Goal: Task Accomplishment & Management: Manage account settings

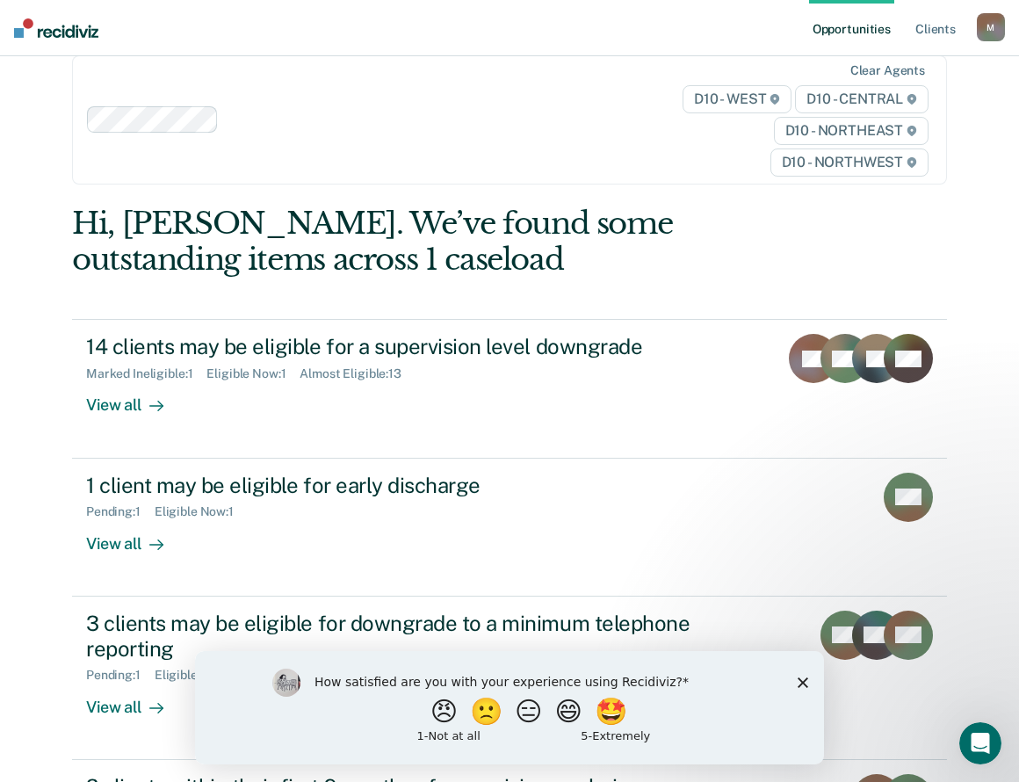
scroll to position [59, 0]
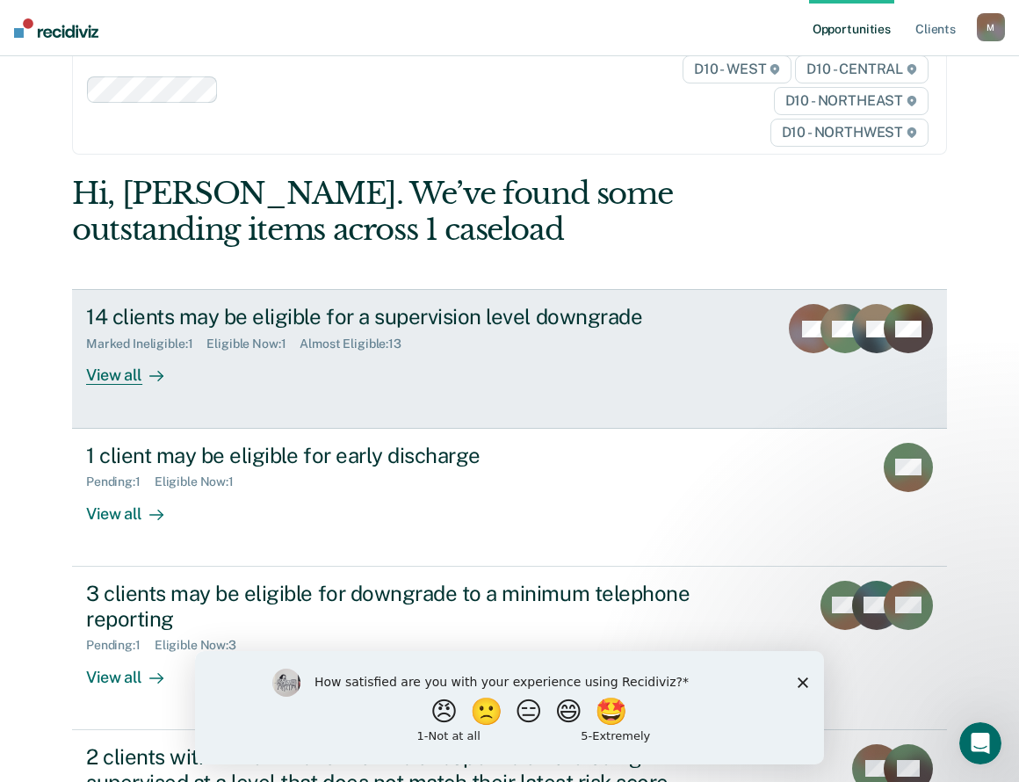
click at [104, 373] on div "View all" at bounding box center [135, 368] width 98 height 34
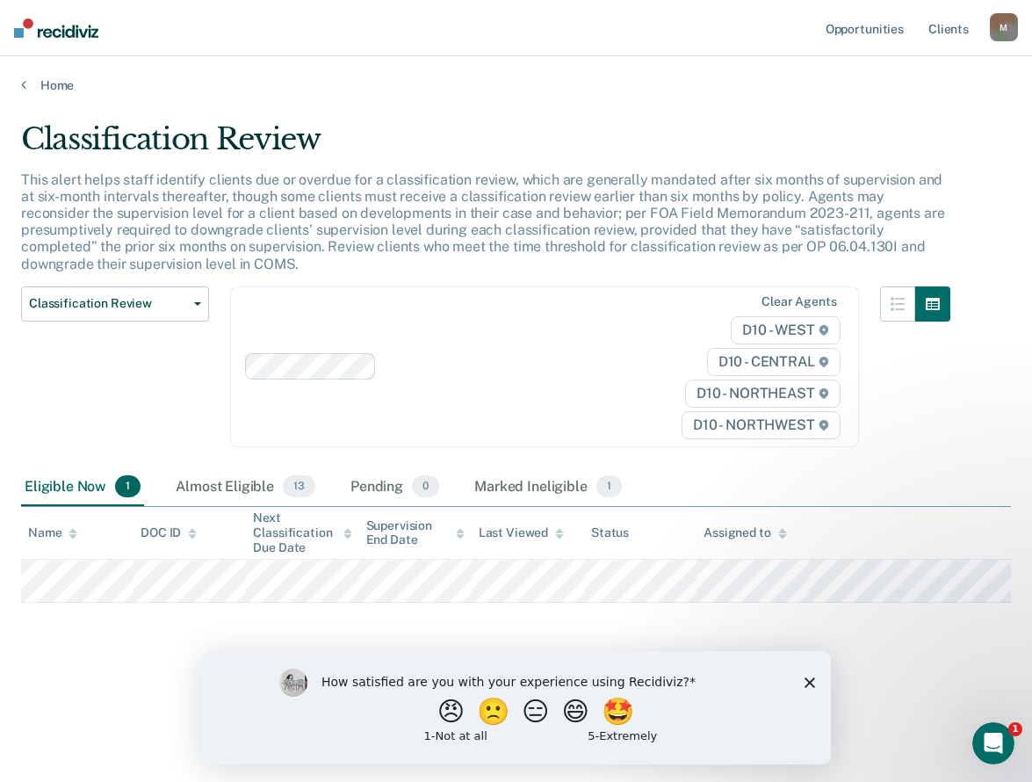
click at [808, 681] on polygon "Close survey" at bounding box center [809, 681] width 11 height 11
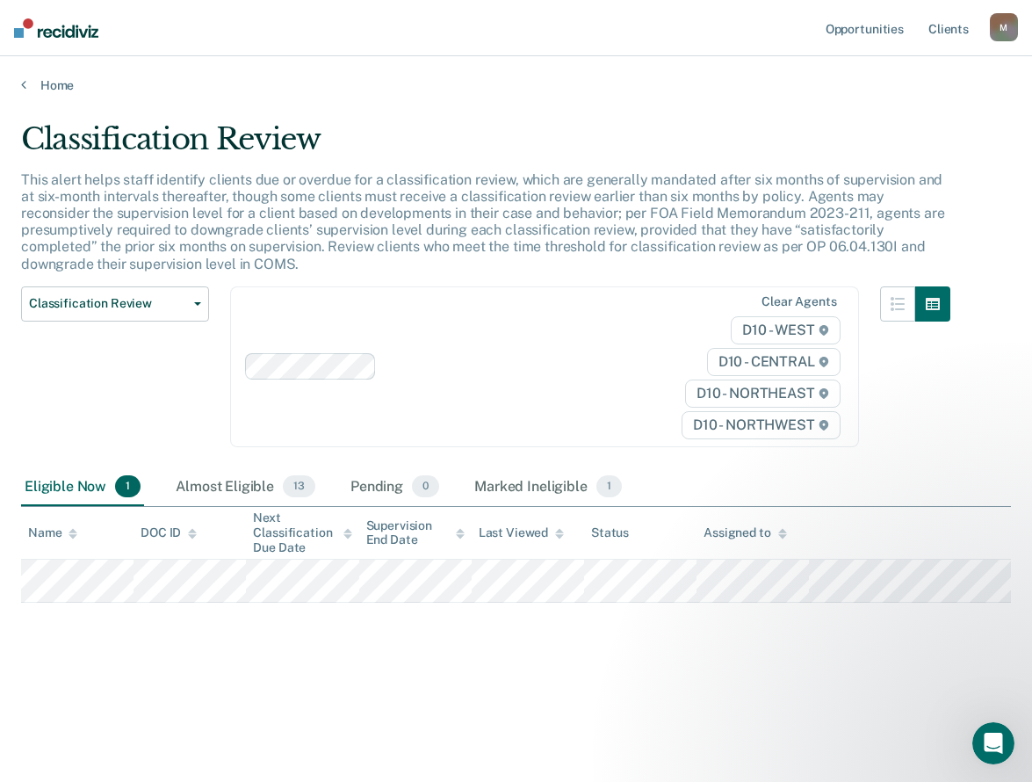
click at [75, 486] on div "Eligible Now 1" at bounding box center [82, 487] width 123 height 39
click at [132, 494] on span "1" at bounding box center [127, 486] width 25 height 23
click at [123, 495] on span "1" at bounding box center [127, 486] width 25 height 23
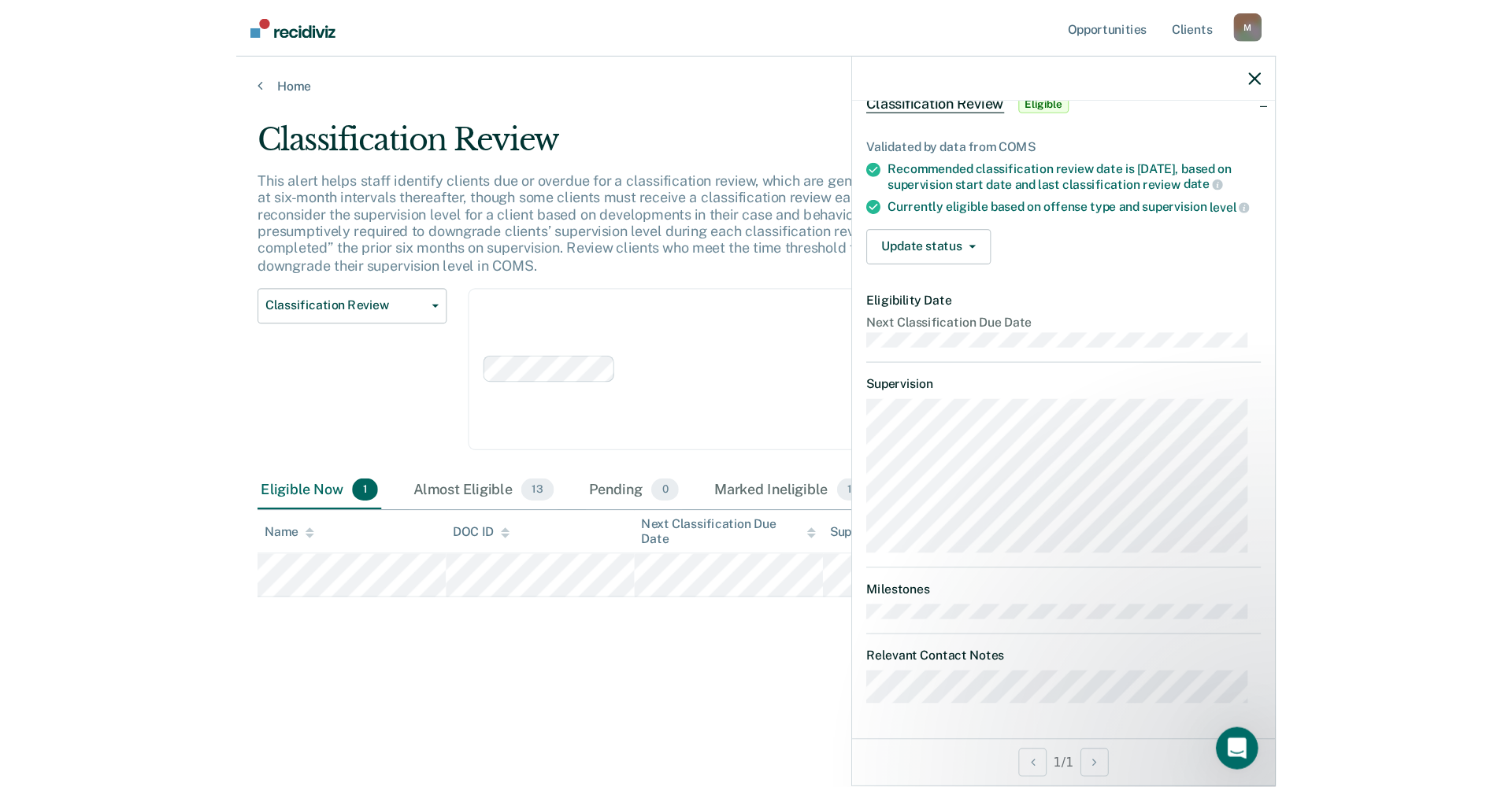
scroll to position [25, 0]
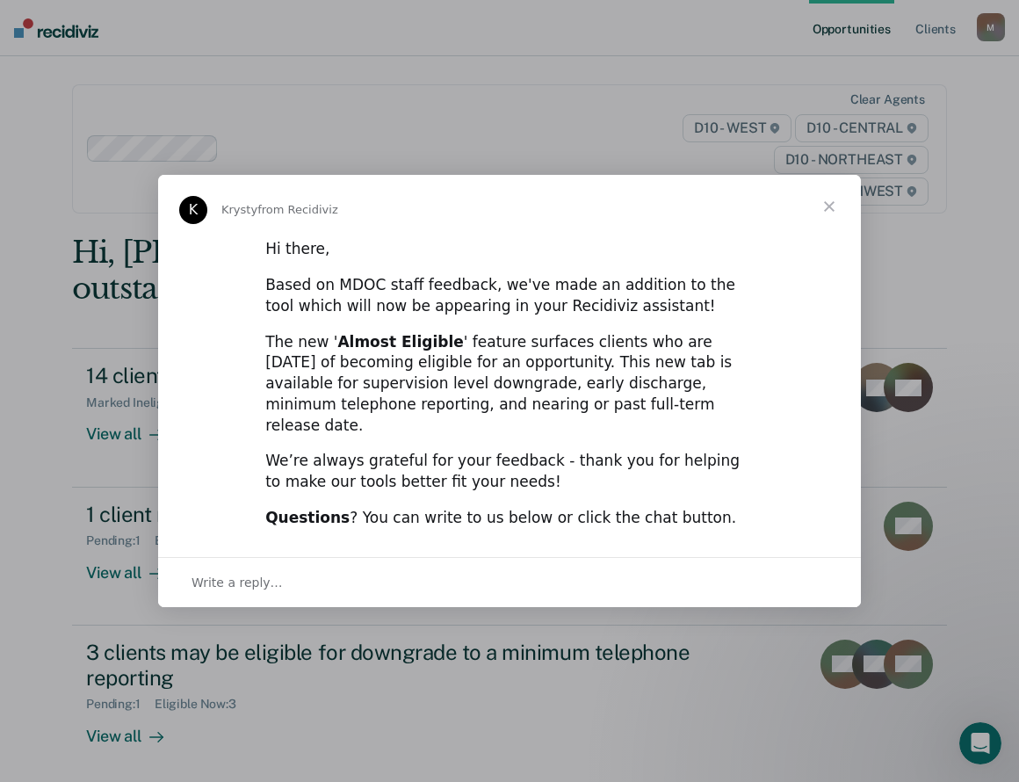
click at [829, 213] on span "Close" at bounding box center [828, 206] width 63 height 63
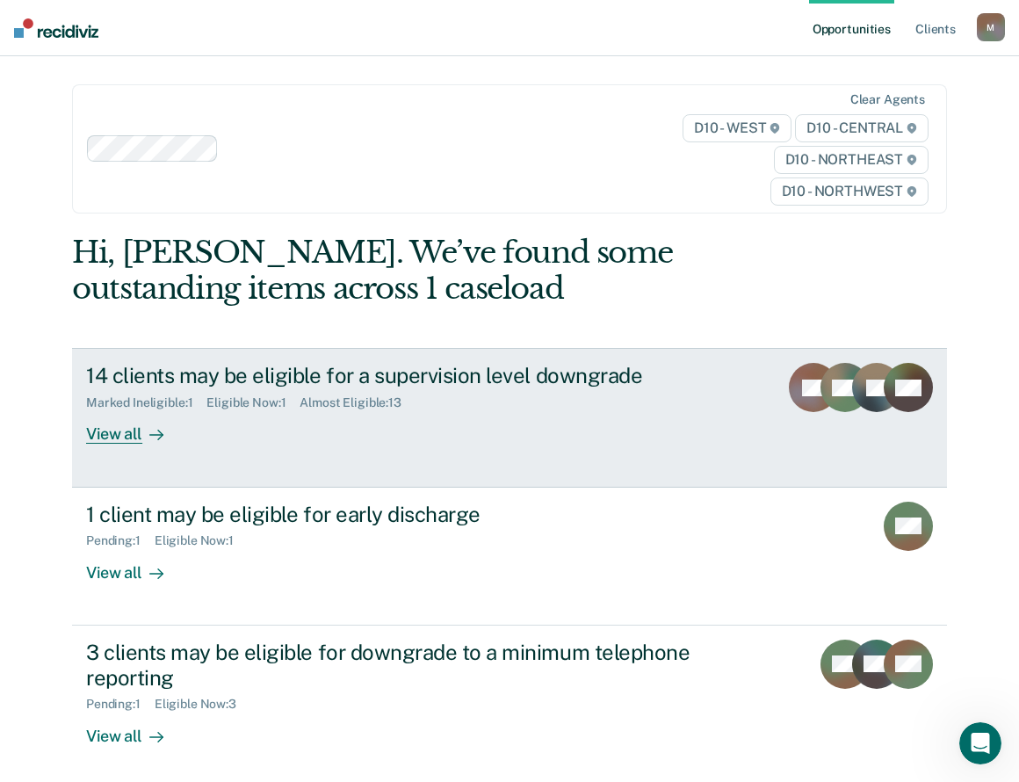
click at [384, 367] on div "14 clients may be eligible for a supervision level downgrade" at bounding box center [394, 375] width 617 height 25
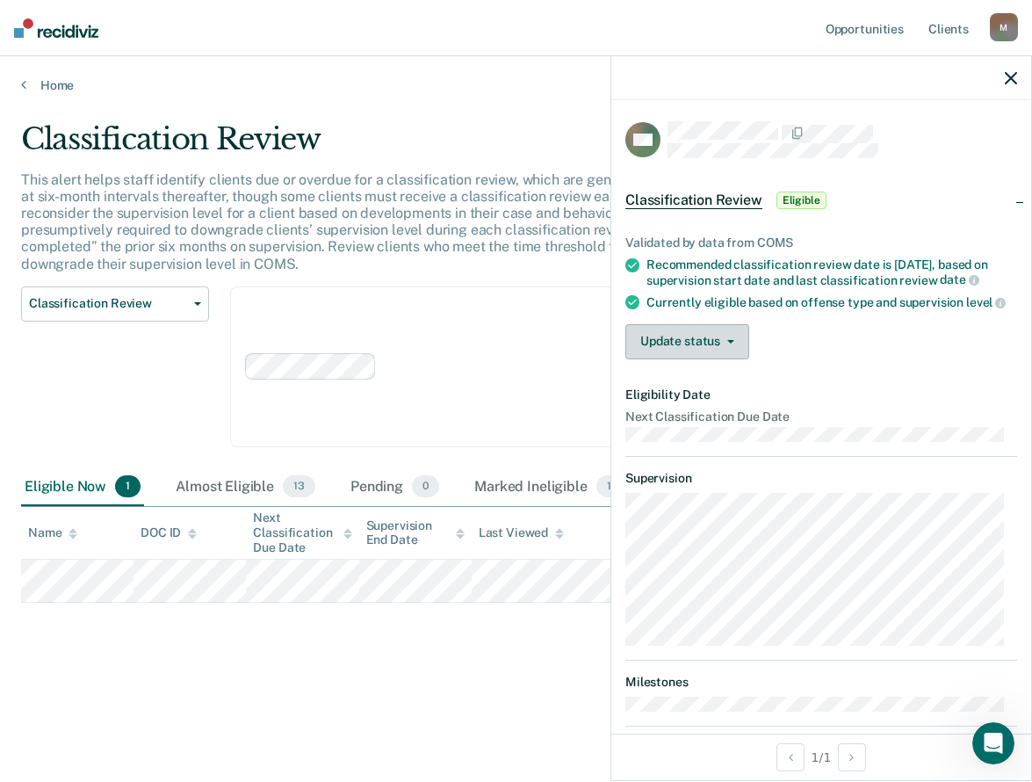
click at [736, 359] on button "Update status" at bounding box center [687, 341] width 124 height 35
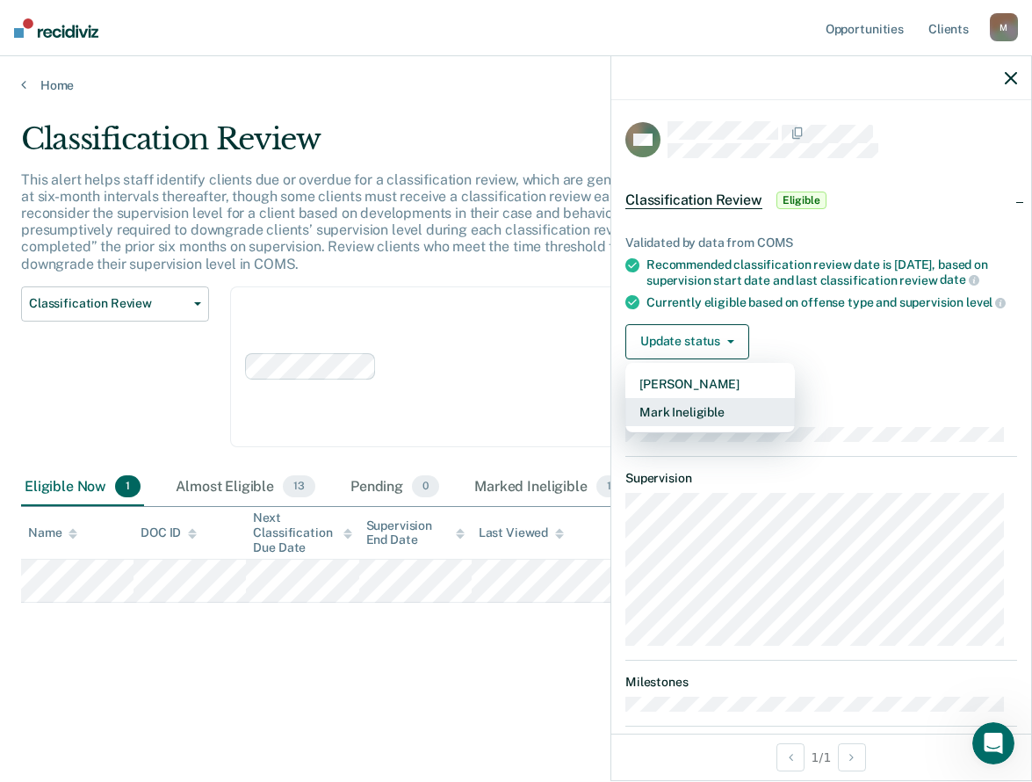
click at [709, 426] on button "Mark Ineligible" at bounding box center [709, 412] width 169 height 28
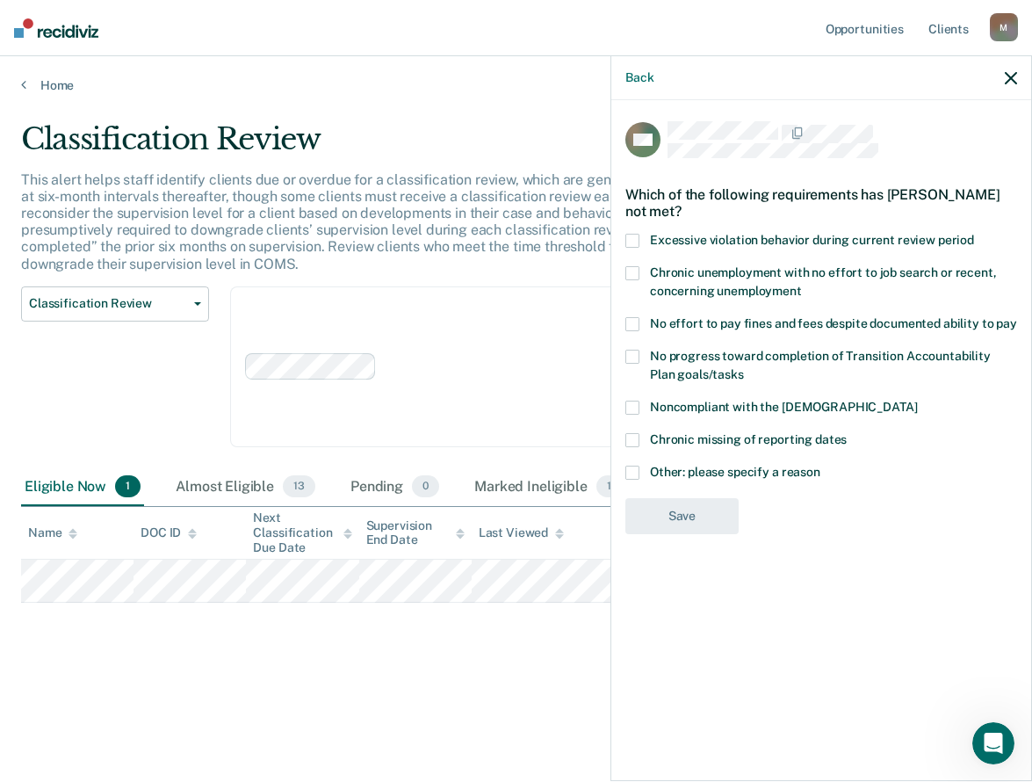
click at [740, 468] on span "Other: please specify a reason" at bounding box center [735, 472] width 170 height 14
click at [820, 465] on input "Other: please specify a reason" at bounding box center [820, 465] width 0 height 0
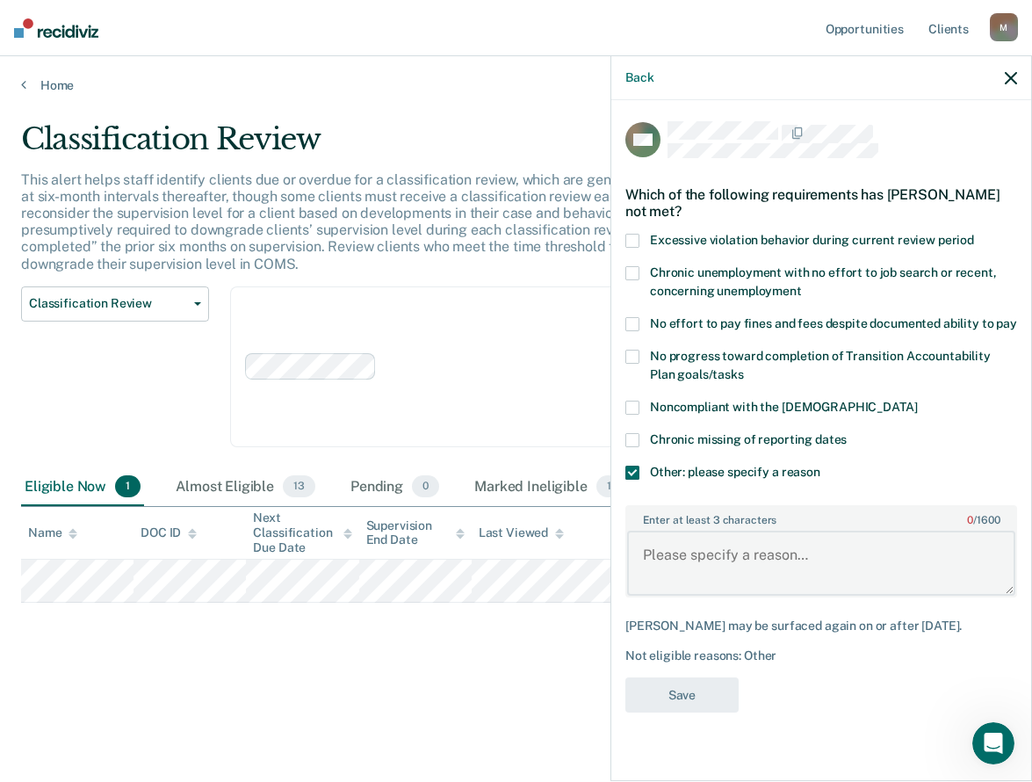
click at [647, 559] on textarea "Enter at least 3 characters 0 / 1600" at bounding box center [821, 562] width 388 height 65
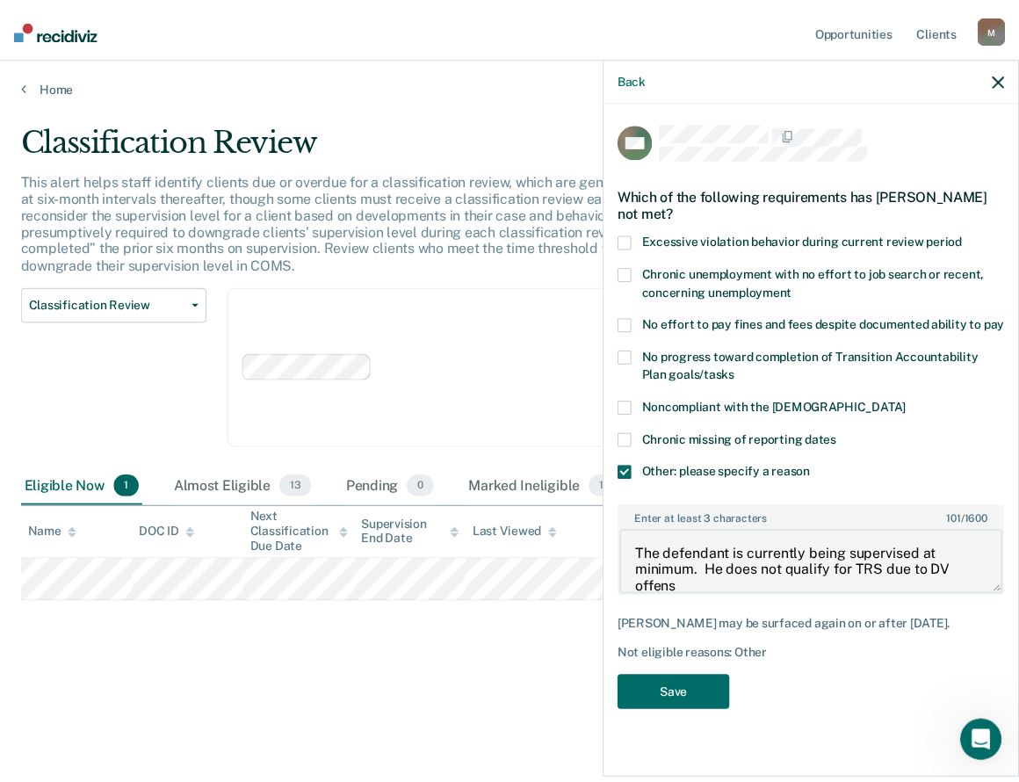
scroll to position [3, 0]
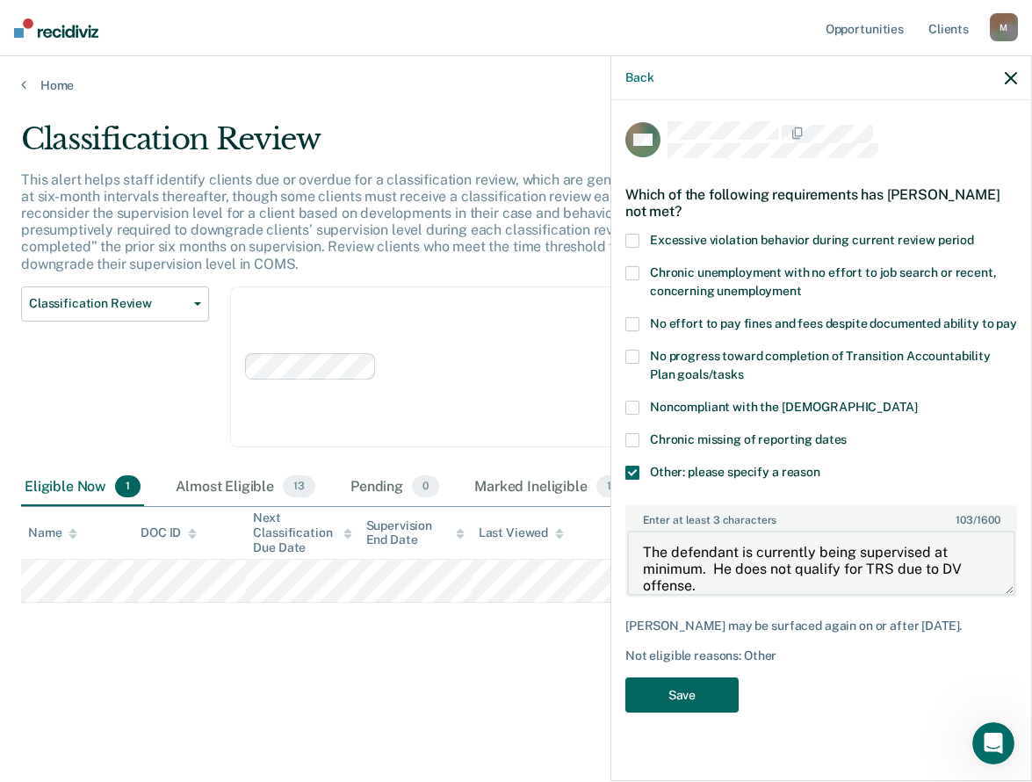
type textarea "The defendant is currently being supervised at minimum. He does not qualify for…"
click at [695, 683] on button "Save" at bounding box center [681, 695] width 113 height 36
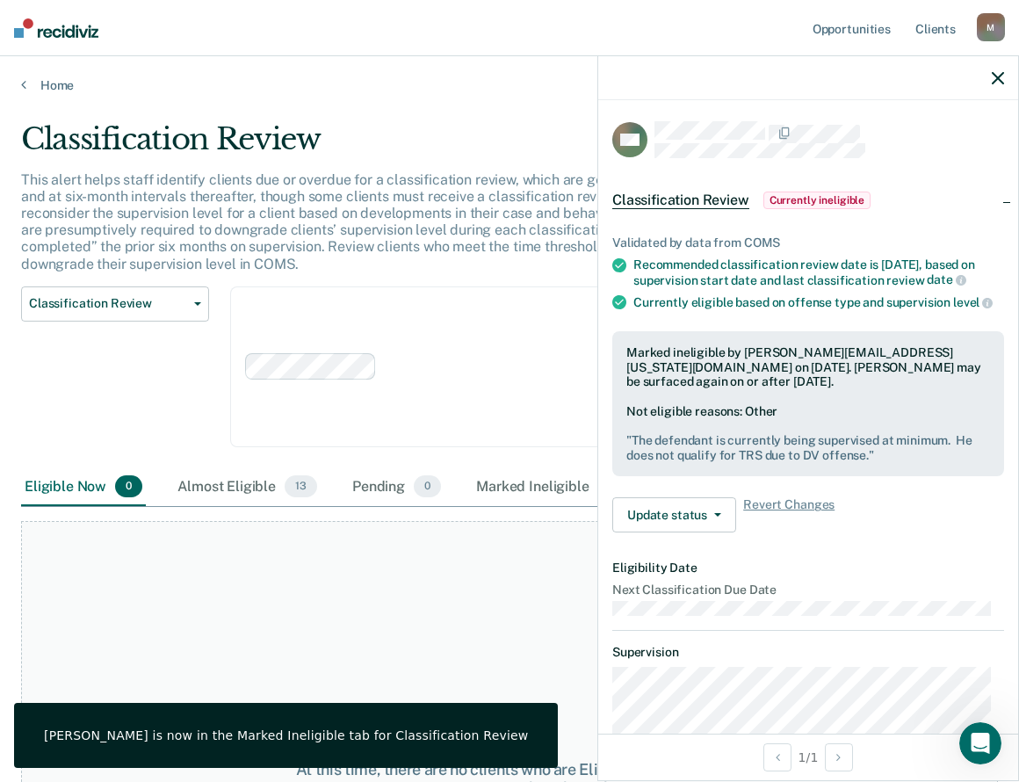
click at [997, 79] on icon "button" at bounding box center [997, 78] width 12 height 12
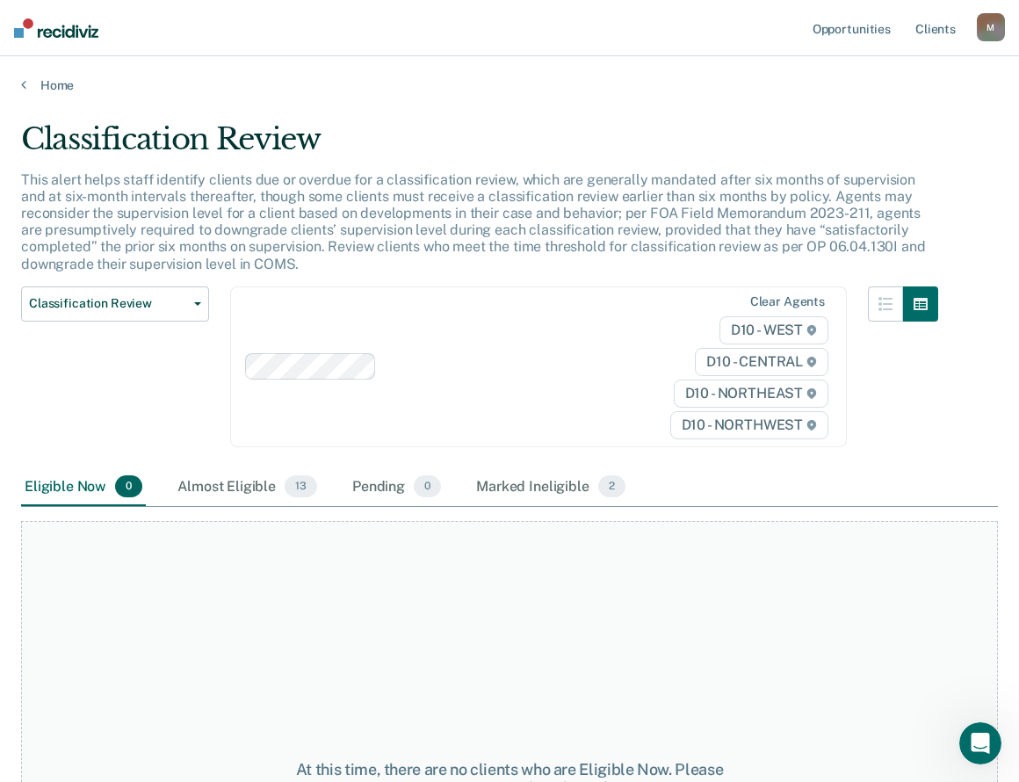
click at [153, 351] on div "Classification Review Classification Review Early Discharge Minimum Telephone R…" at bounding box center [115, 377] width 188 height 182
click at [107, 305] on span "Classification Review" at bounding box center [108, 303] width 158 height 15
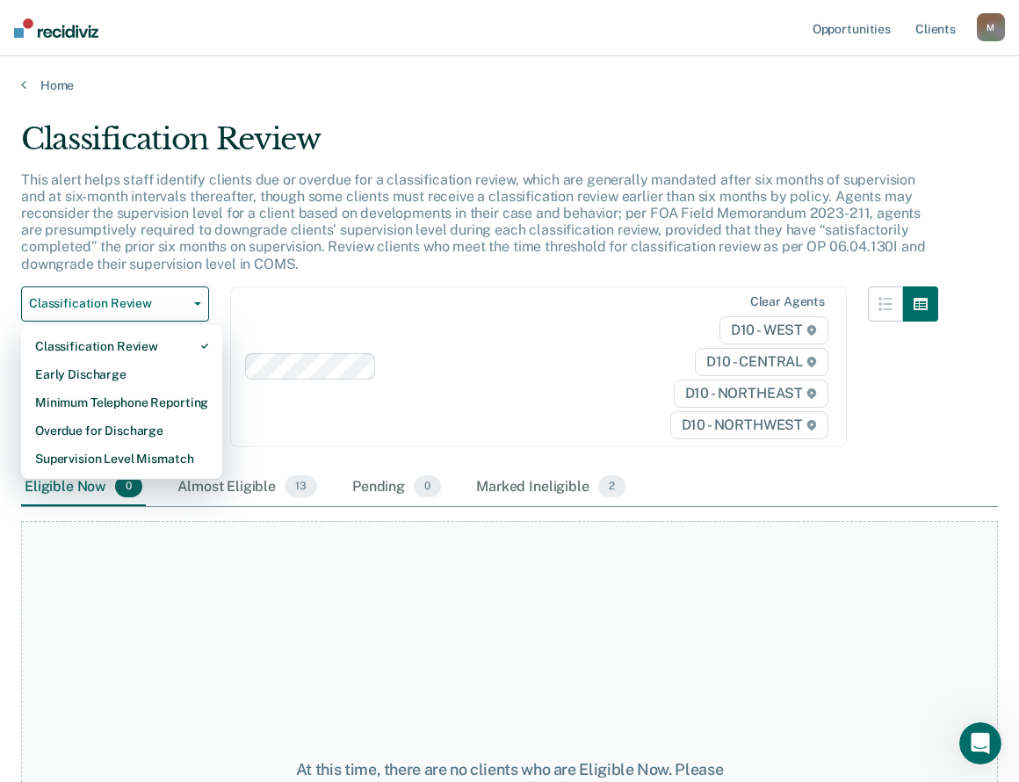
click at [338, 325] on div "Clear agents D10 - WEST D10 - CENTRAL D10 - NORTHEAST D10 - NORTHWEST" at bounding box center [538, 366] width 617 height 161
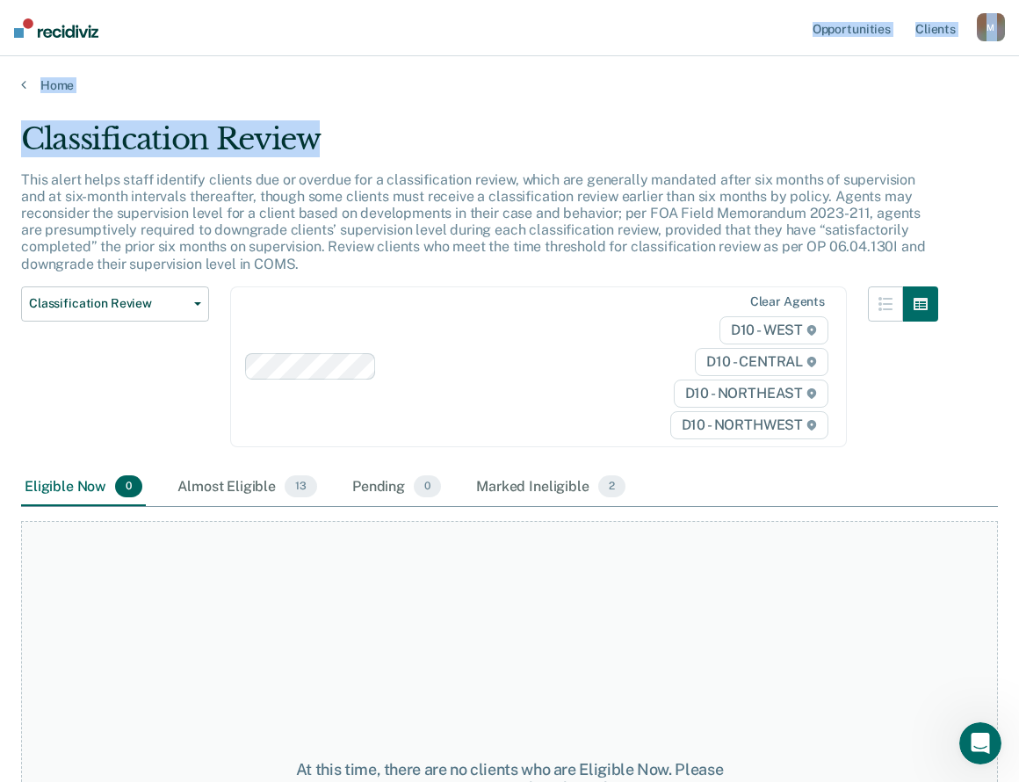
drag, startPoint x: 674, startPoint y: 23, endPoint x: 672, endPoint y: 97, distance: 73.8
click at [672, 97] on div "Opportunities Client s MahoneV@michigan.gov M Profile How it works Log Out Home…" at bounding box center [509, 391] width 1019 height 782
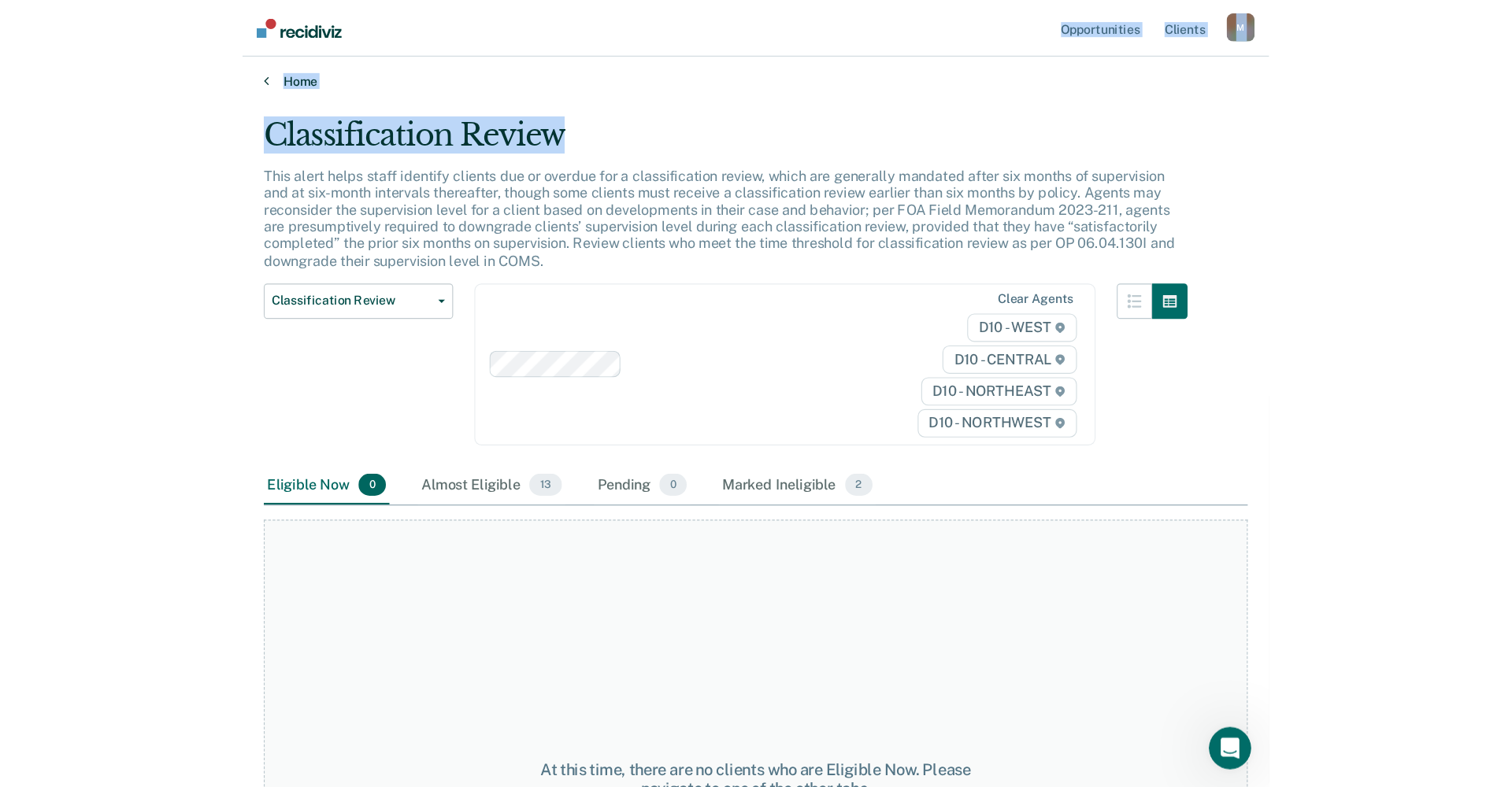
scroll to position [0, 0]
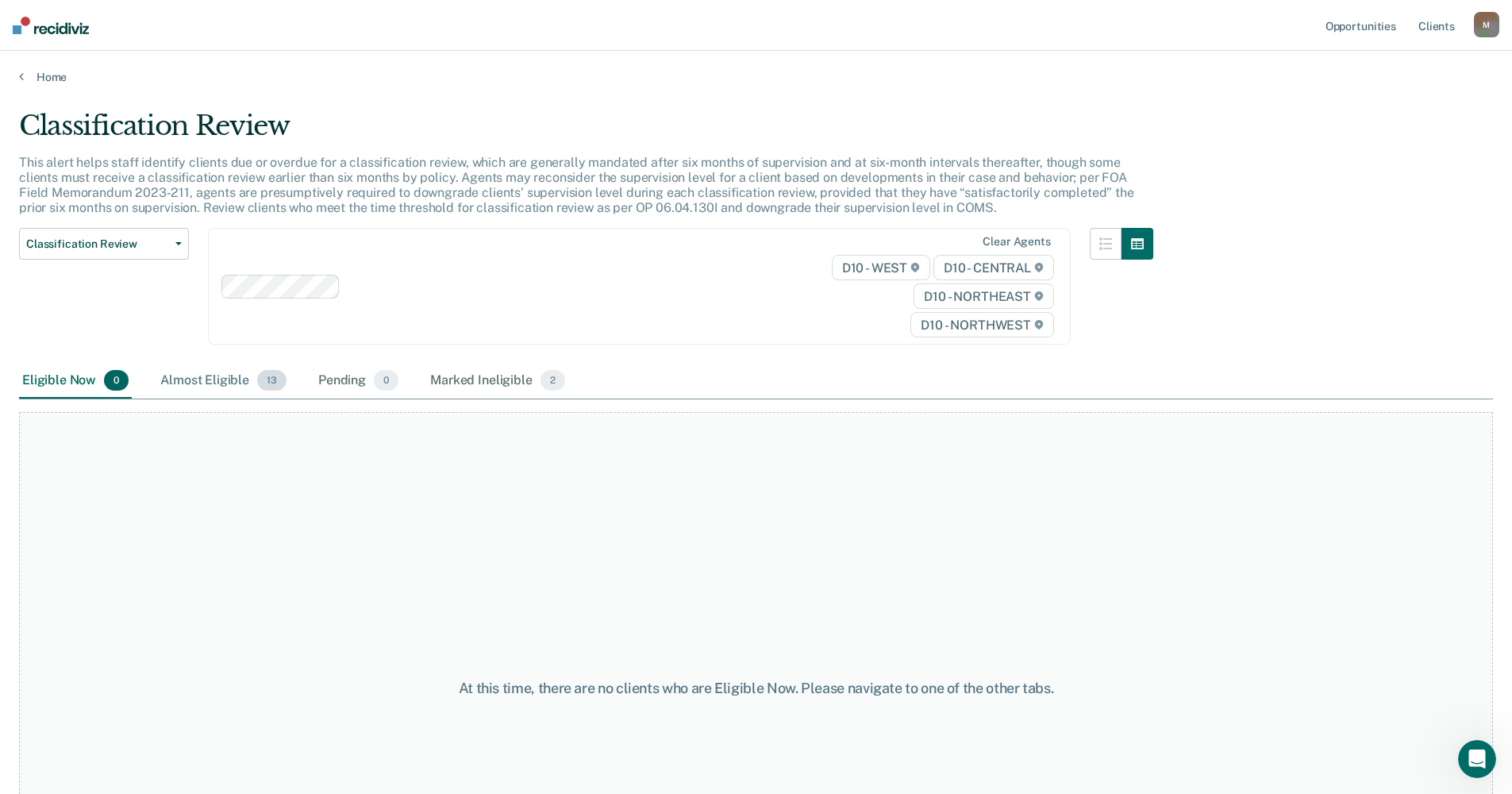
click at [179, 380] on div "Almost Eligible 13" at bounding box center [223, 381] width 133 height 35
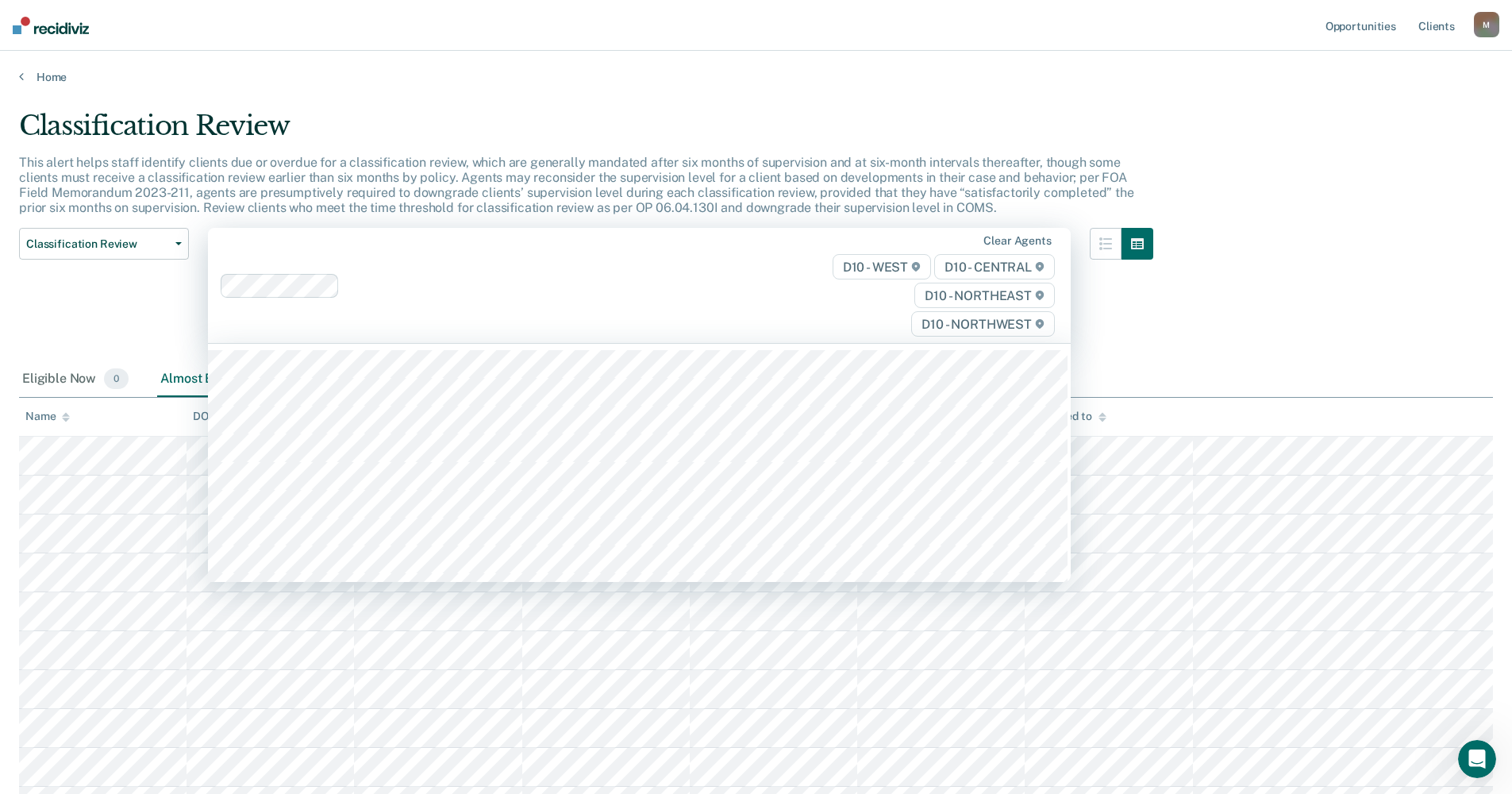
click at [74, 294] on div "Classification Review Classification Review Early Discharge Minimum Telephone R…" at bounding box center [104, 295] width 170 height 134
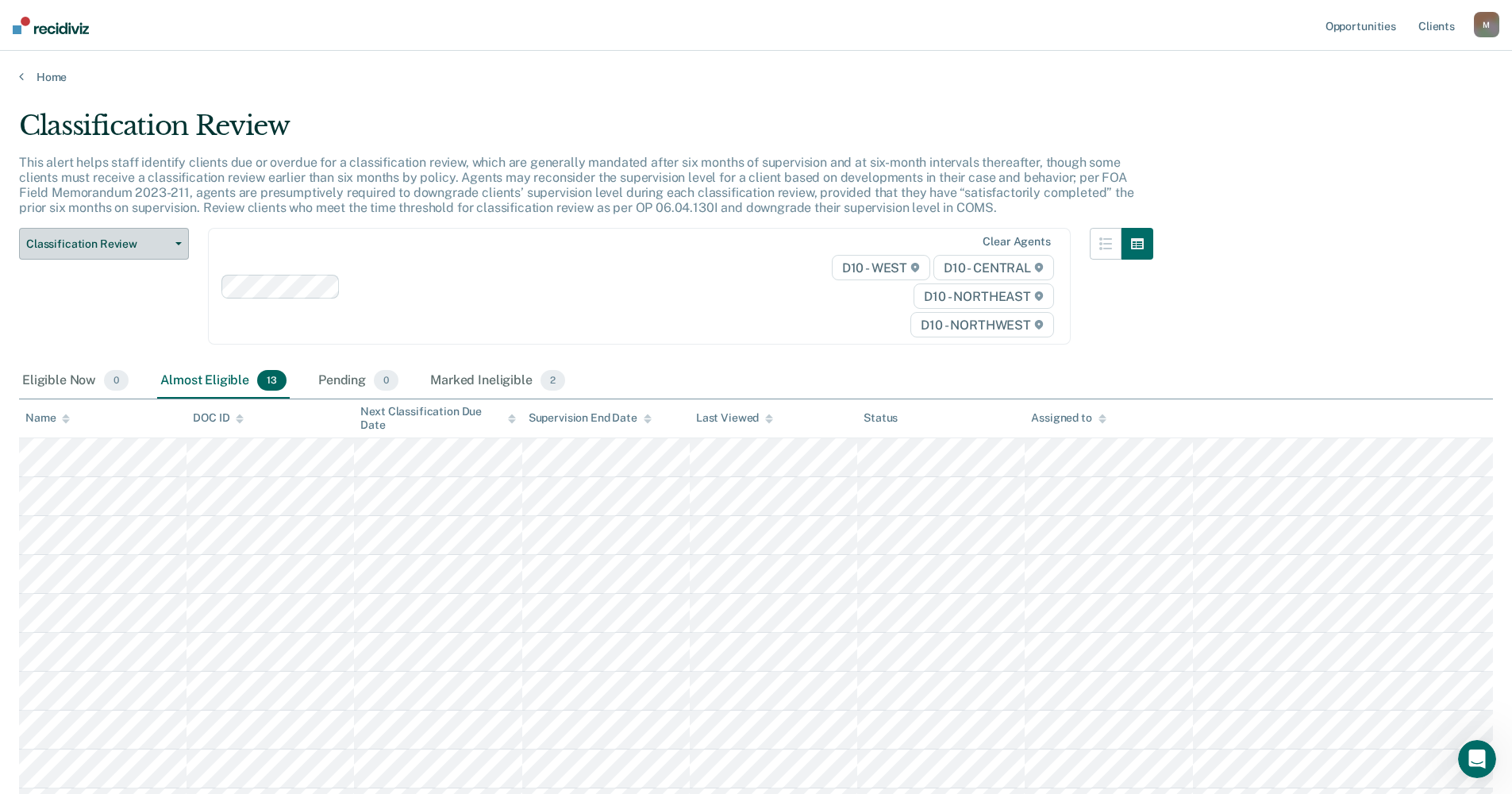
click at [61, 243] on span "Classification Review" at bounding box center [98, 244] width 143 height 14
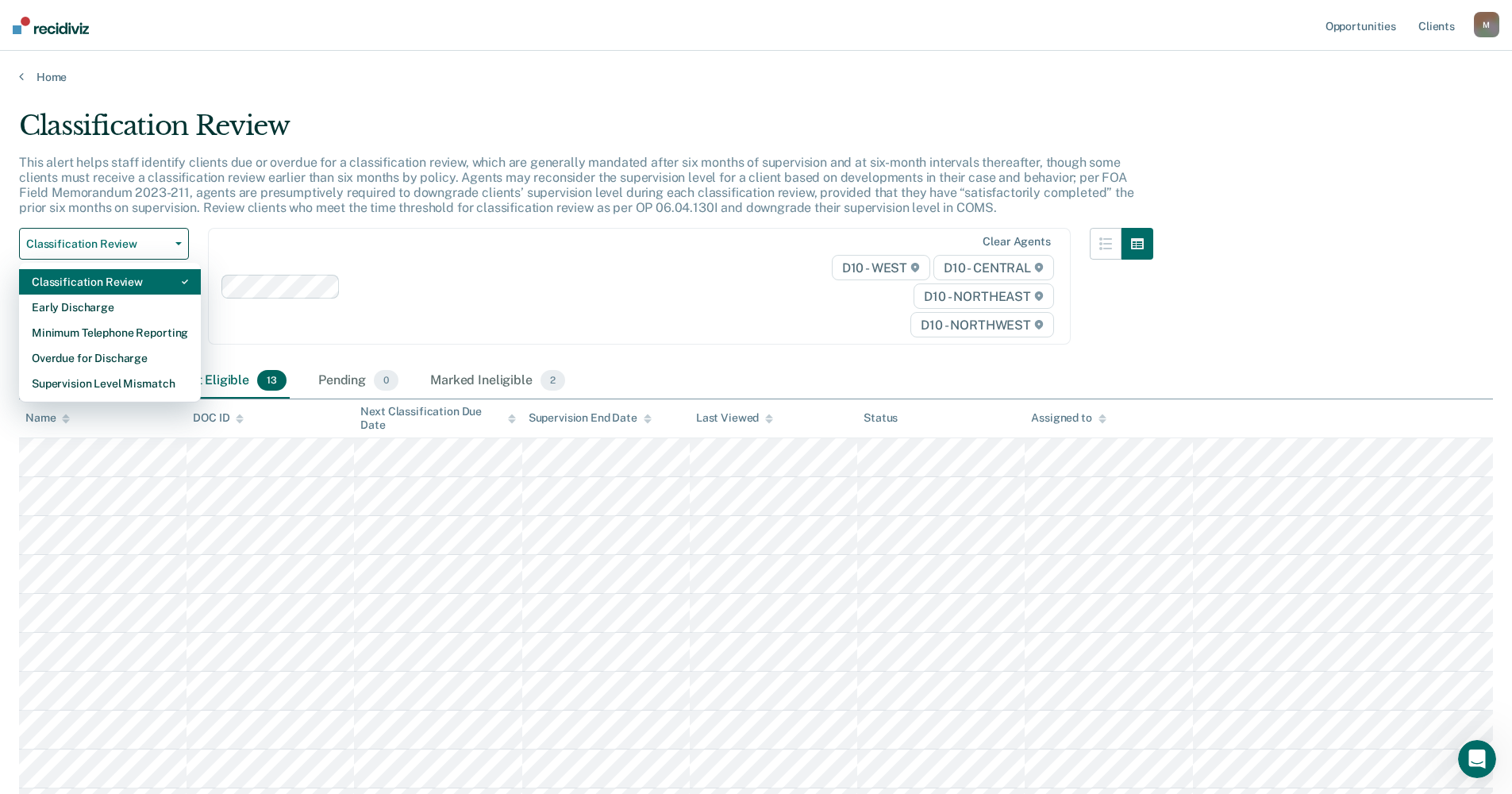
click at [74, 279] on div "Classification Review" at bounding box center [109, 282] width 156 height 25
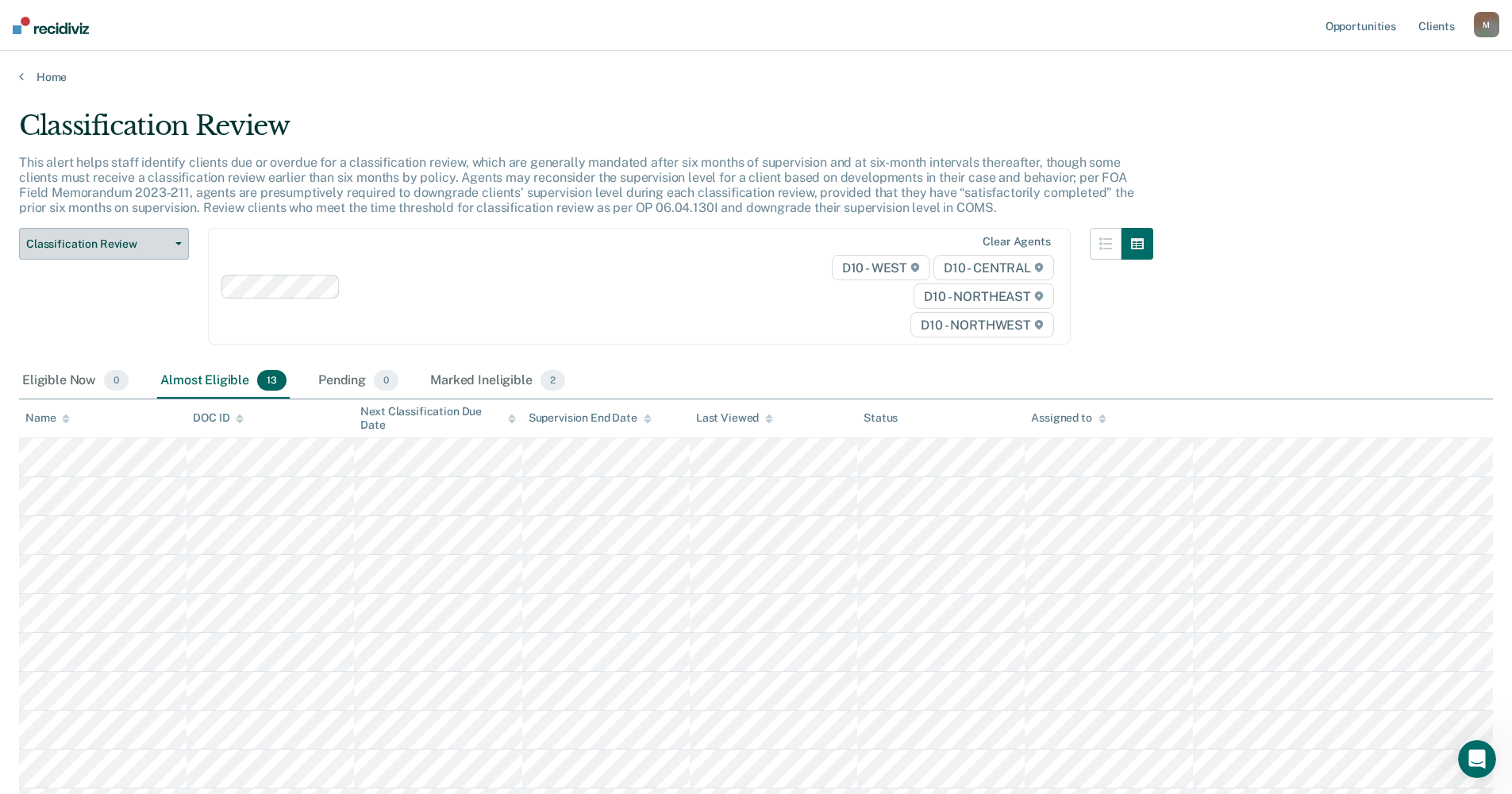
click at [178, 244] on icon "button" at bounding box center [178, 244] width 6 height 4
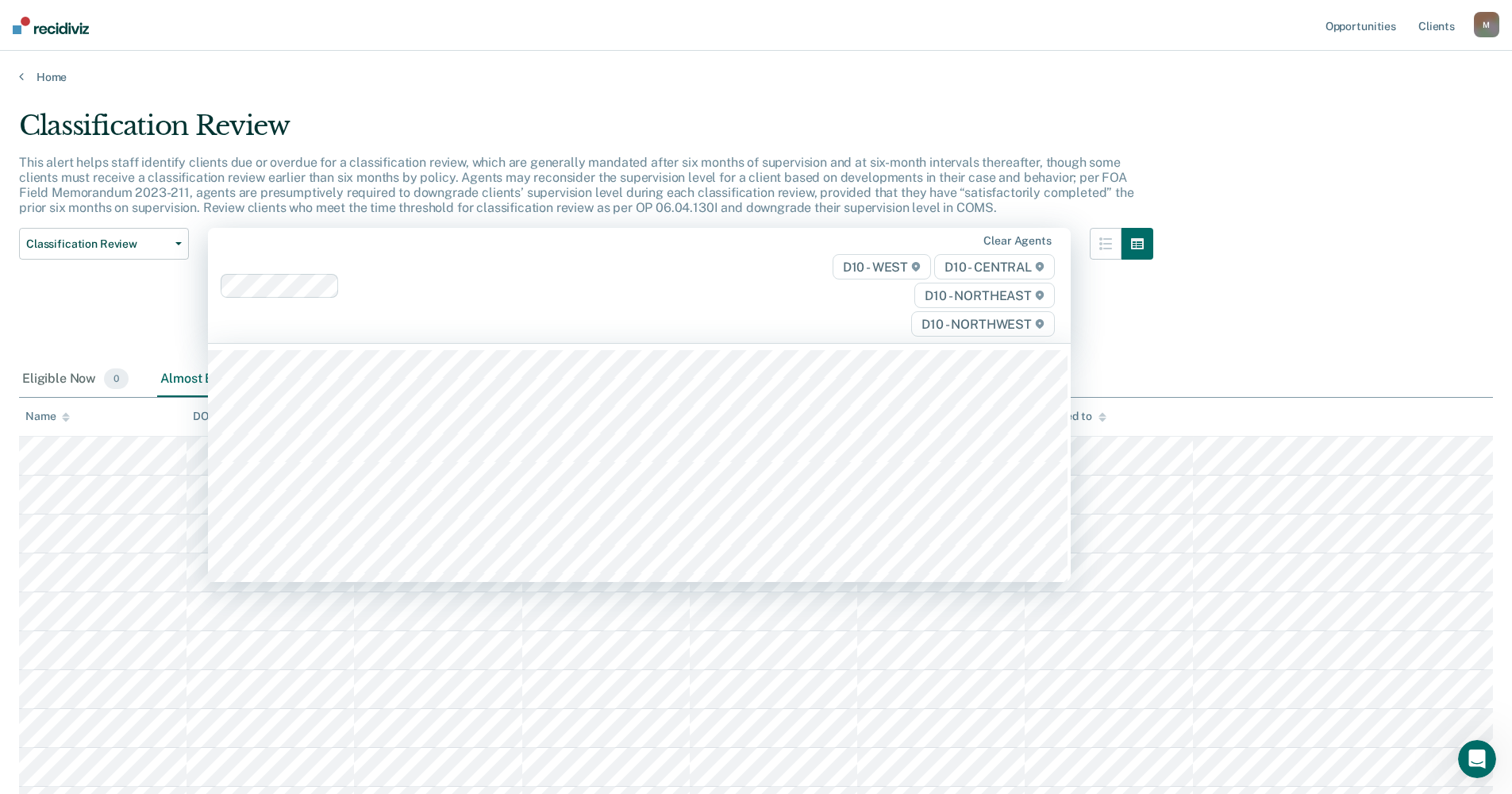
drag, startPoint x: 456, startPoint y: 341, endPoint x: 446, endPoint y: 312, distance: 30.7
click at [456, 340] on div "Clear agents D10 - WEST D10 - CENTRAL D10 - NORTHEAST D10 - NORTHWEST" at bounding box center [639, 285] width 863 height 115
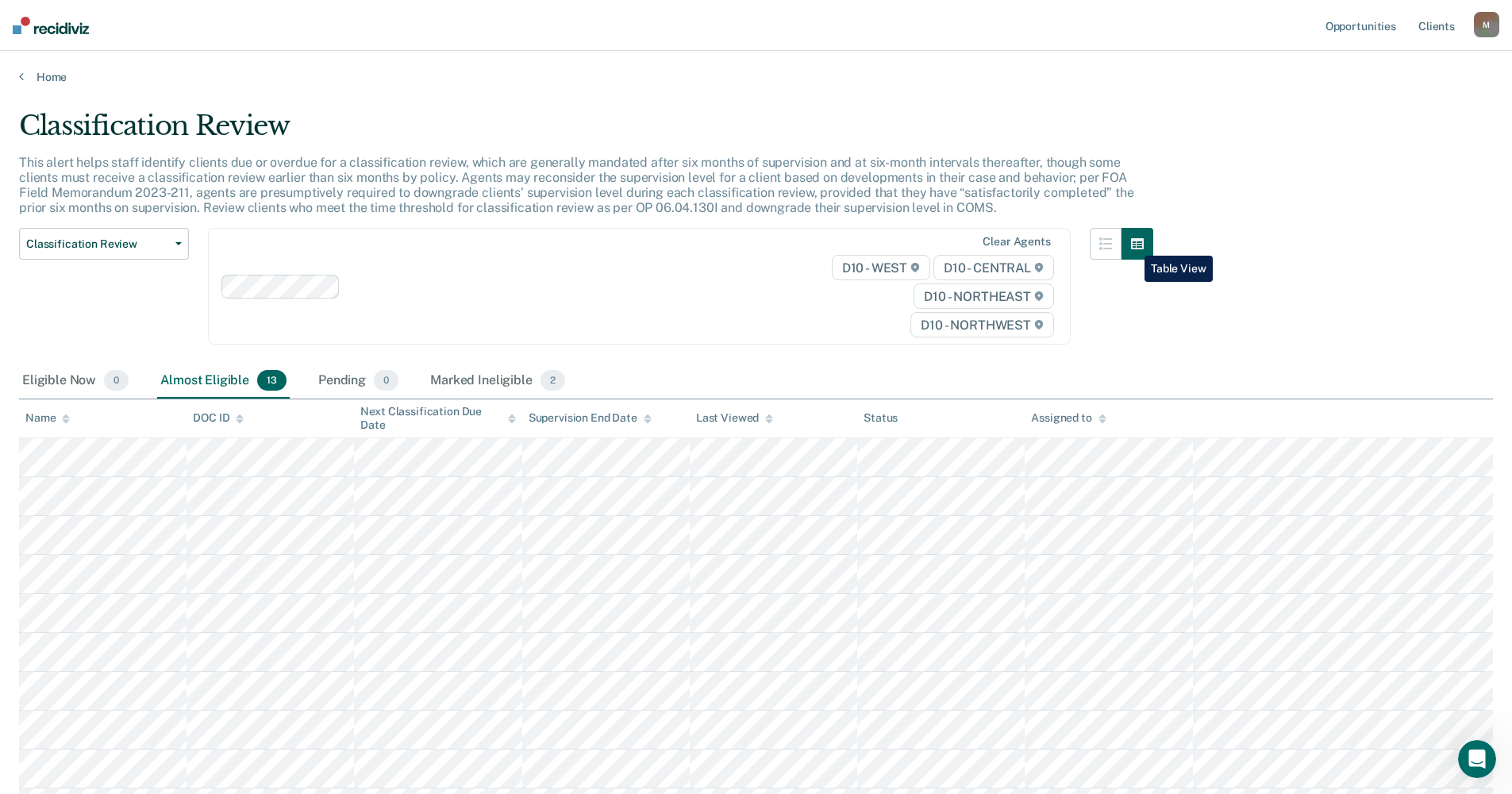
click at [932, 244] on button "button" at bounding box center [1137, 243] width 32 height 32
click at [932, 242] on button "button" at bounding box center [1137, 243] width 32 height 32
click at [932, 264] on span "D10 - CENTRAL" at bounding box center [993, 268] width 120 height 25
drag, startPoint x: 1234, startPoint y: 291, endPoint x: 1242, endPoint y: 279, distance: 14.4
click at [932, 291] on div "Classification Review This alert helps staff identify clients due or overdue fo…" at bounding box center [756, 525] width 1474 height 830
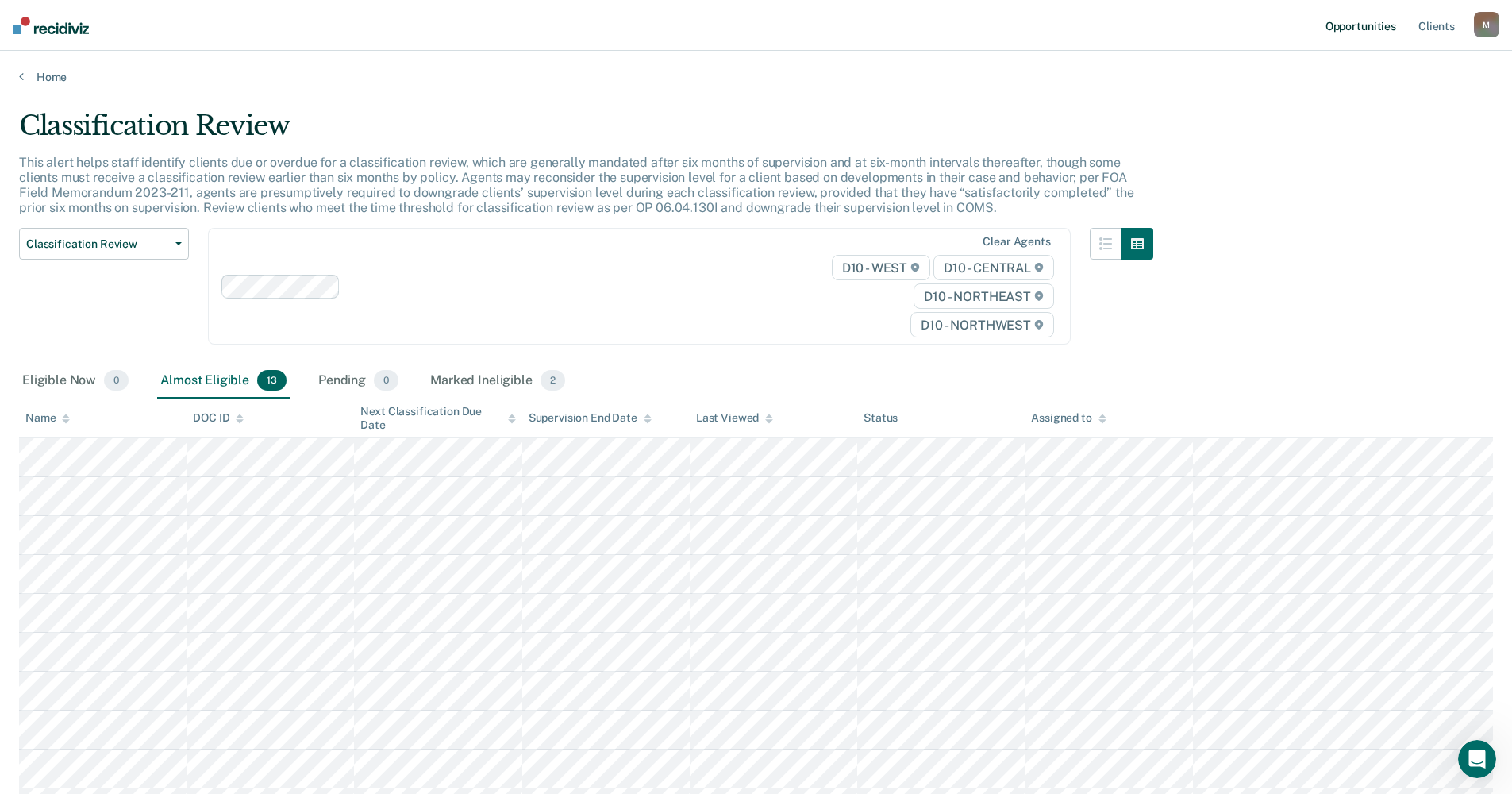
click at [932, 24] on link "Opportunities" at bounding box center [1360, 25] width 77 height 51
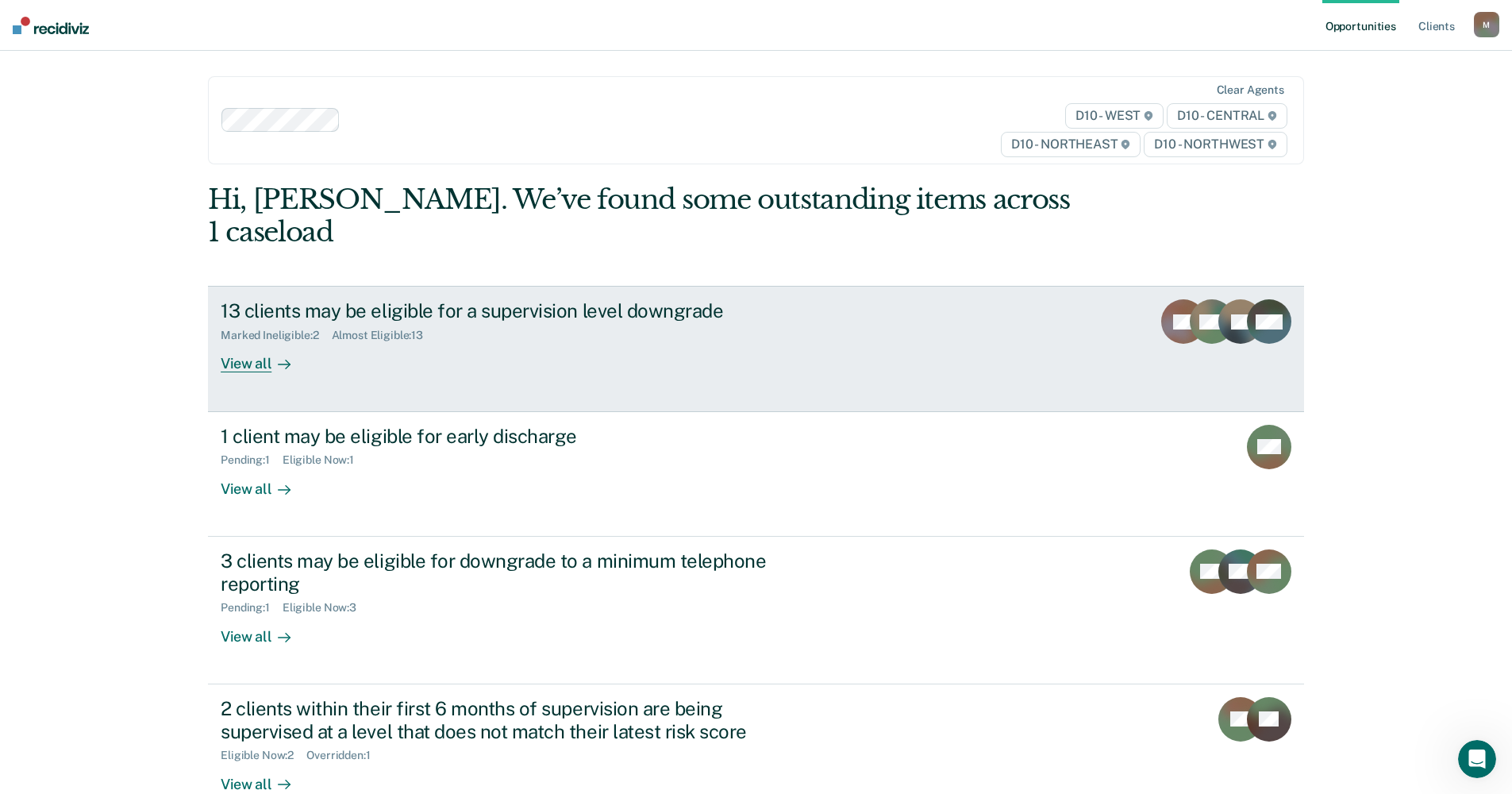
click at [296, 299] on div "13 clients may be eligible for a supervision level downgrade" at bounding box center [499, 310] width 558 height 23
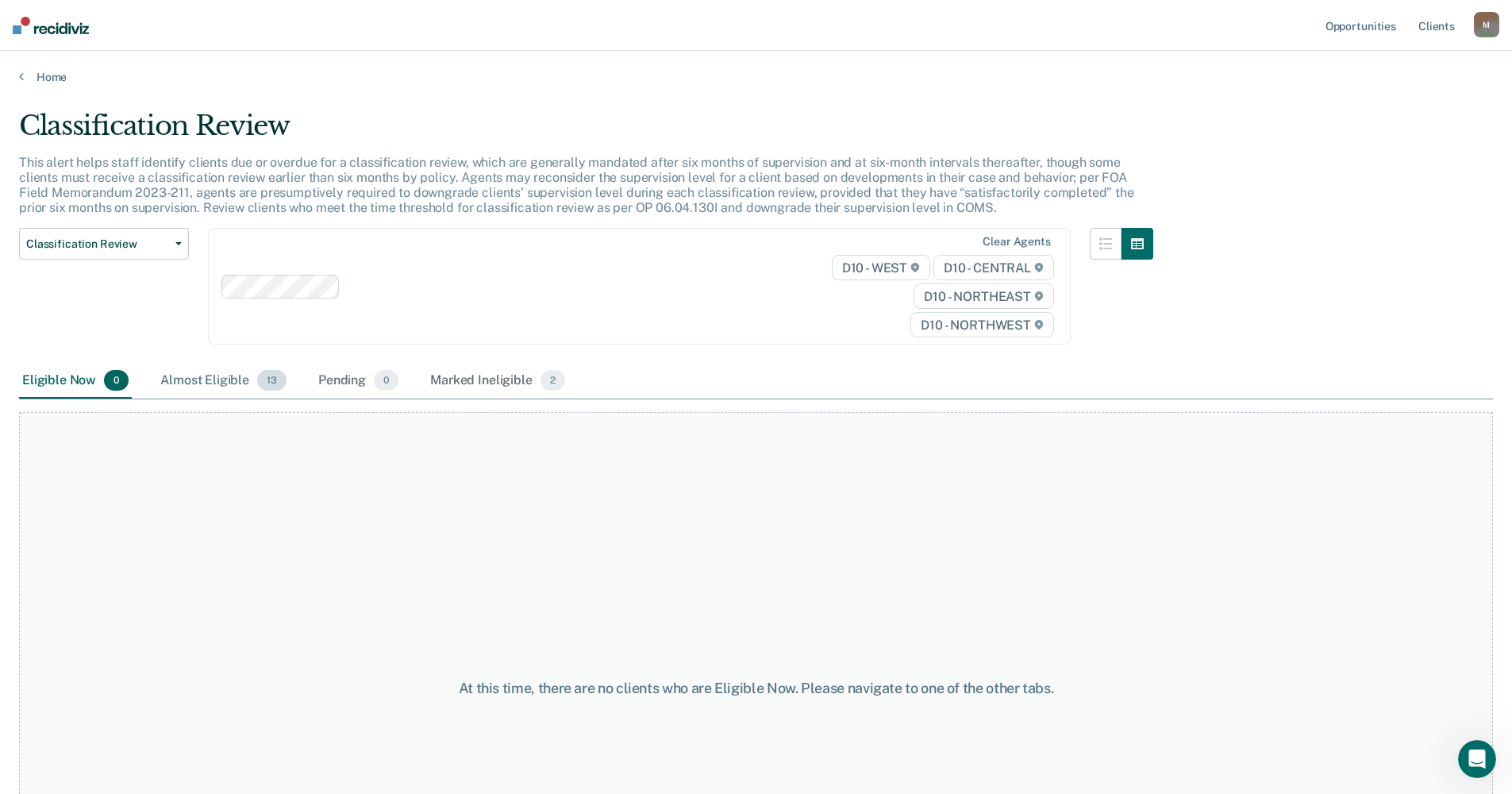
click at [224, 383] on div "Almost Eligible 13" at bounding box center [223, 381] width 133 height 35
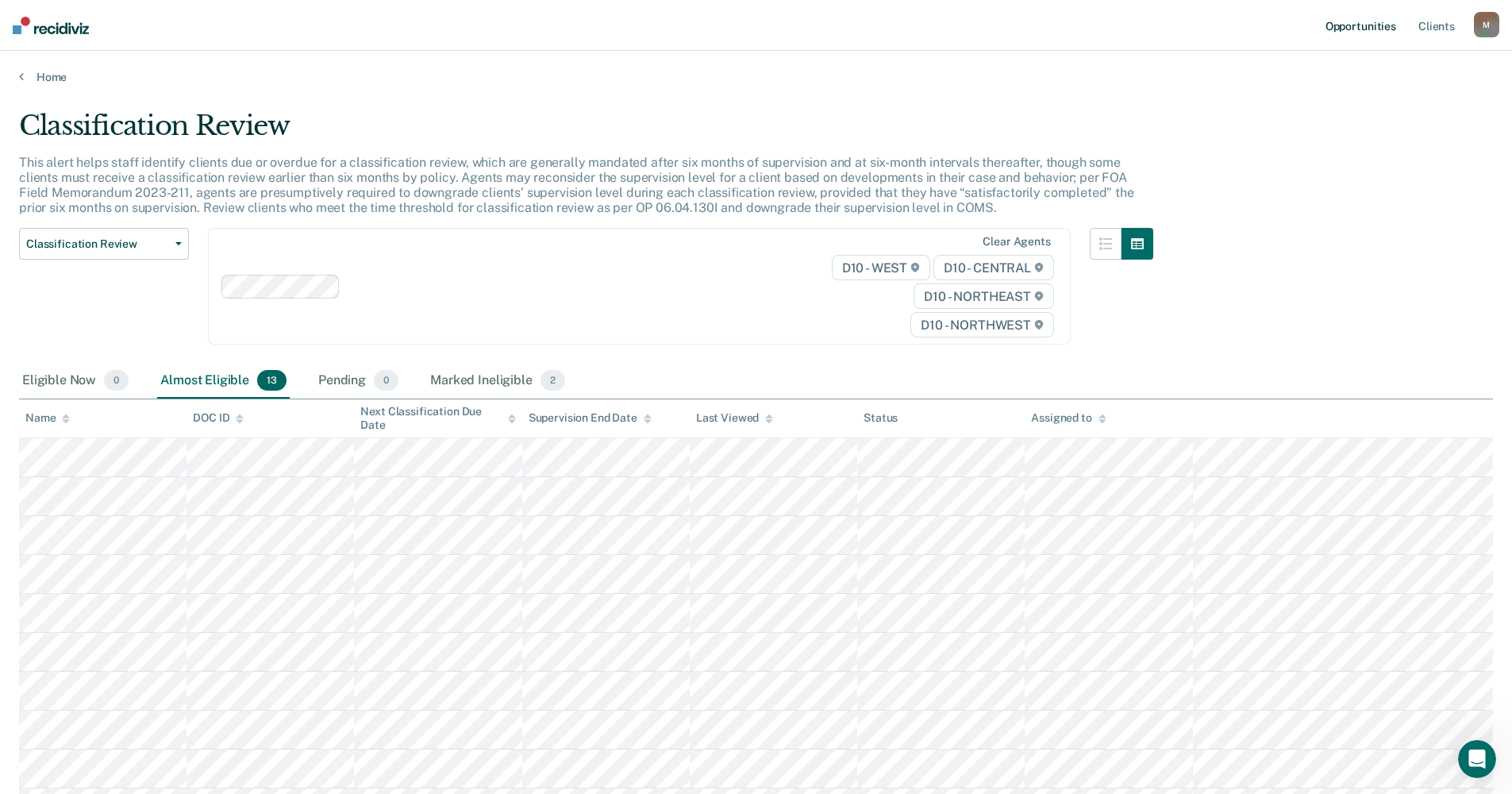
click at [932, 25] on link "Opportunities" at bounding box center [1360, 25] width 77 height 51
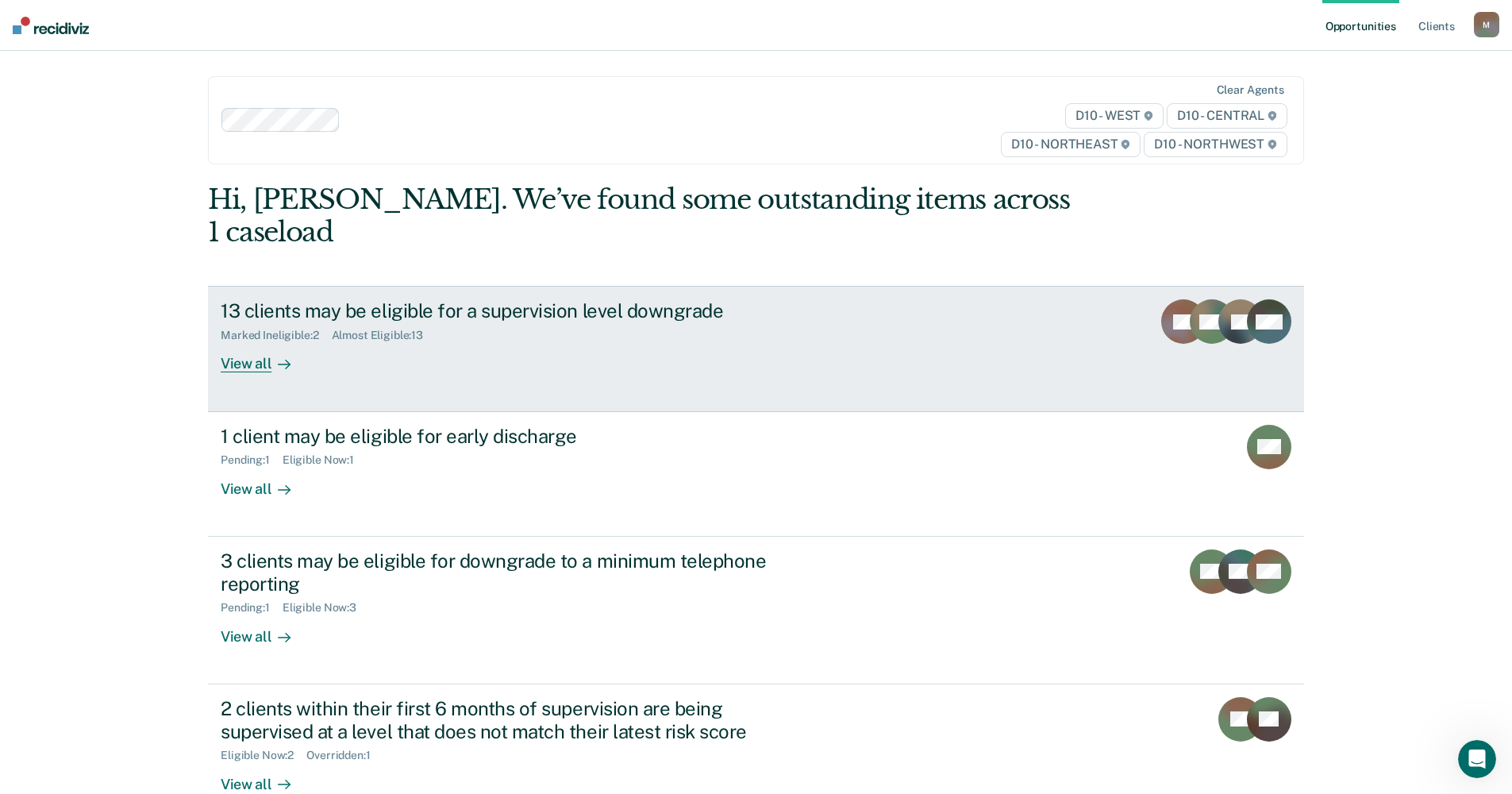
click at [280, 364] on icon at bounding box center [284, 364] width 12 height 0
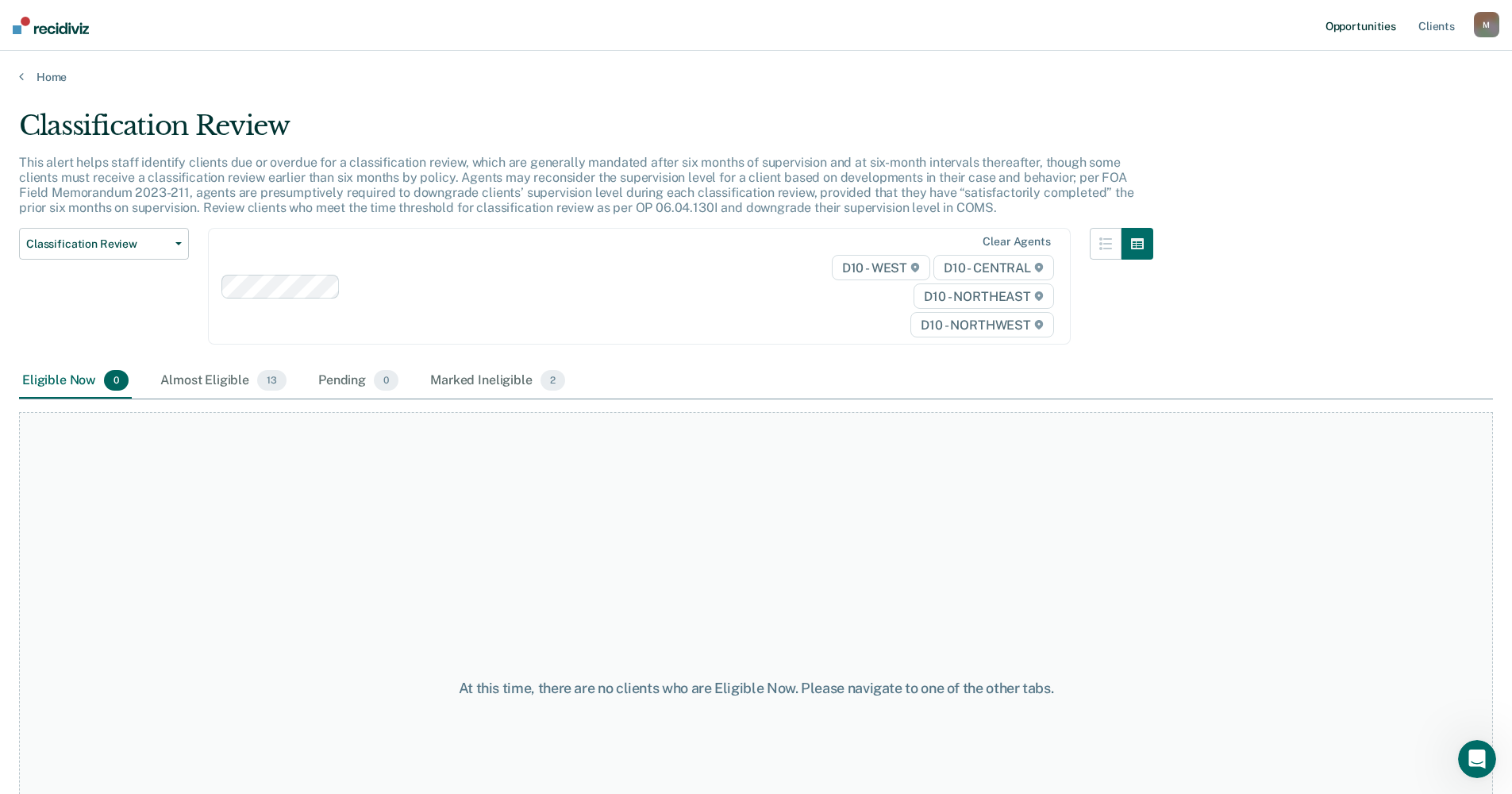
click at [932, 28] on link "Opportunities" at bounding box center [1360, 25] width 77 height 51
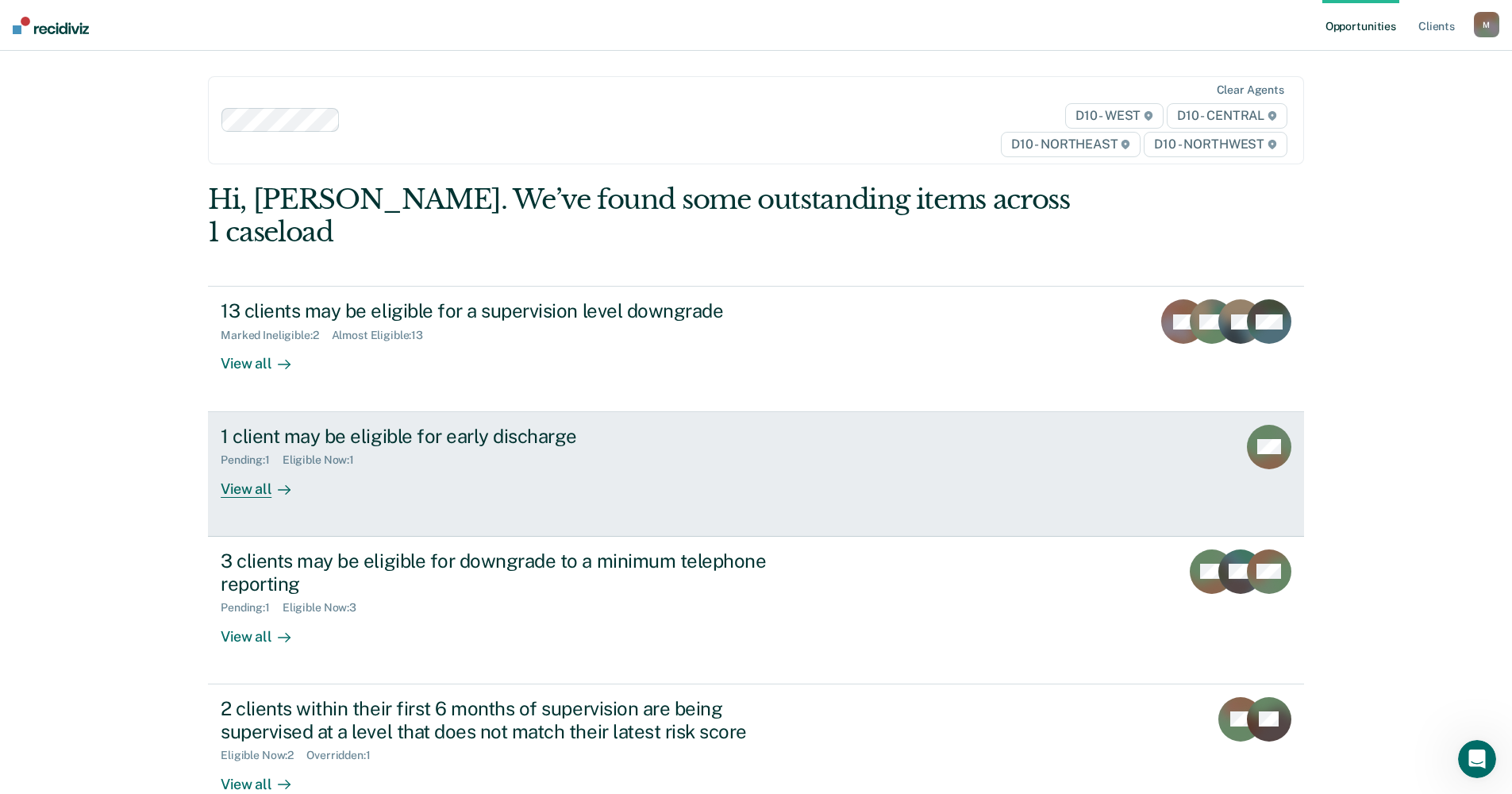
click at [249, 467] on div "View all" at bounding box center [265, 482] width 89 height 31
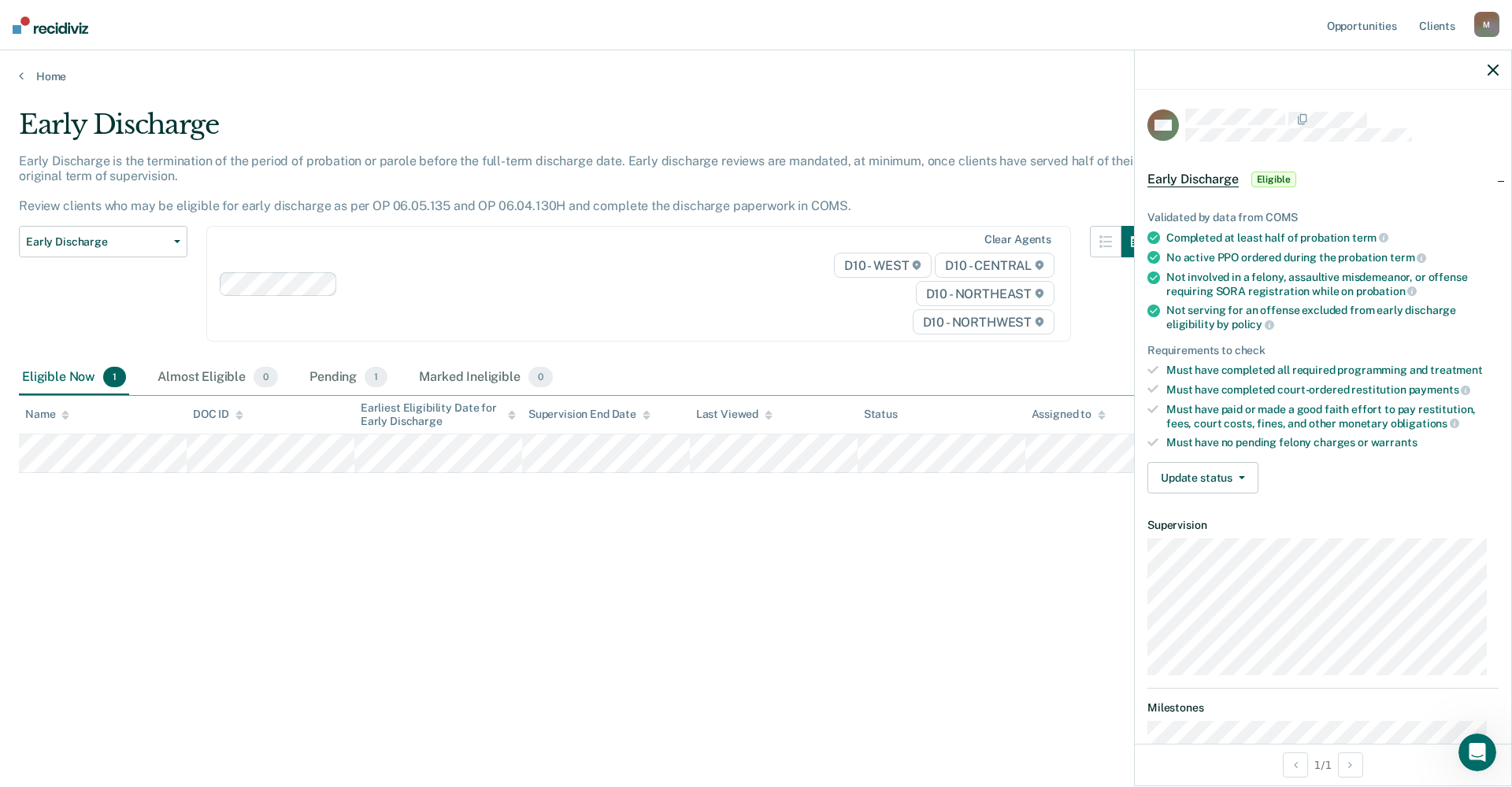
drag, startPoint x: 824, startPoint y: 585, endPoint x: 874, endPoint y: 572, distance: 51.7
click at [925, 471] on button "Update status" at bounding box center [1204, 478] width 111 height 31
click at [925, 537] on button "Mark Ineligible" at bounding box center [1223, 541] width 152 height 25
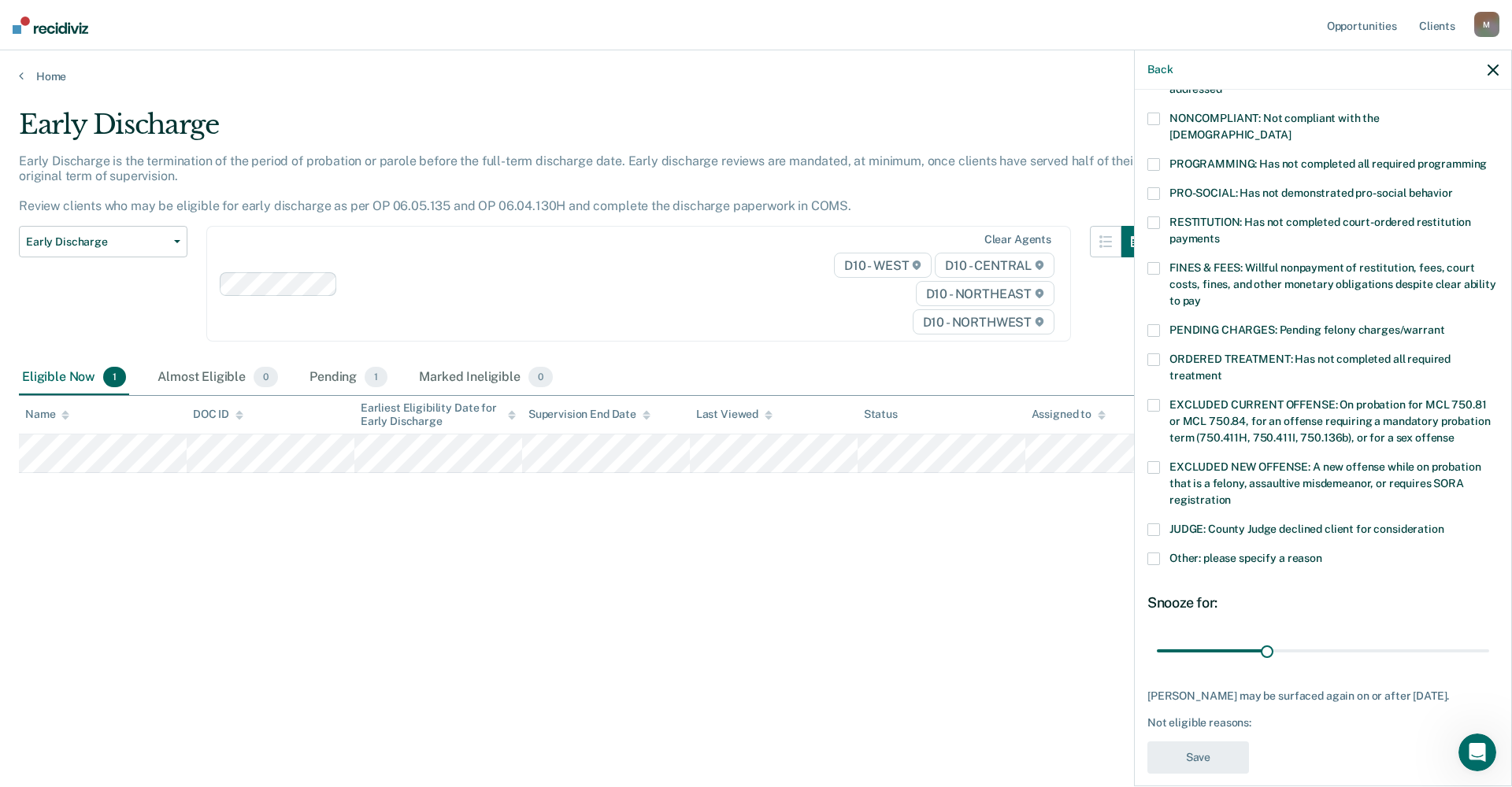
scroll to position [297, 0]
click at [925, 551] on span "Other: please specify a reason" at bounding box center [1246, 558] width 152 height 13
click at [925, 552] on input "Other: please specify a reason" at bounding box center [1323, 552] width 0 height 0
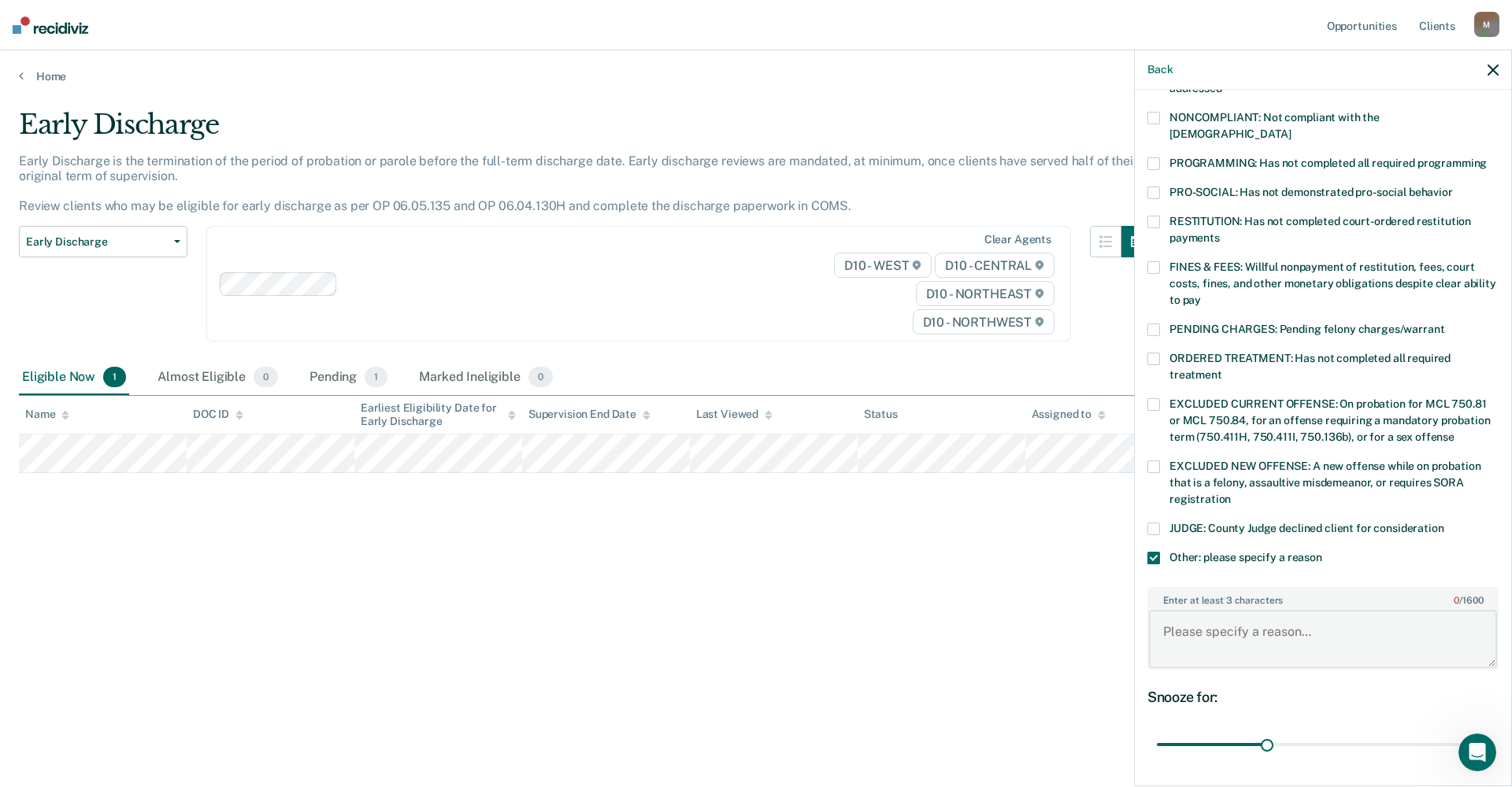
drag, startPoint x: 1317, startPoint y: 616, endPoint x: 1145, endPoint y: 602, distance: 172.6
click at [925, 600] on div "GM Which of the following requirements has Glen Mottausch not met? CHILD ABUSE …" at bounding box center [1323, 437] width 377 height 694
click at [925, 612] on textarea "Per Wayne County Agent, the defendant" at bounding box center [1323, 639] width 348 height 58
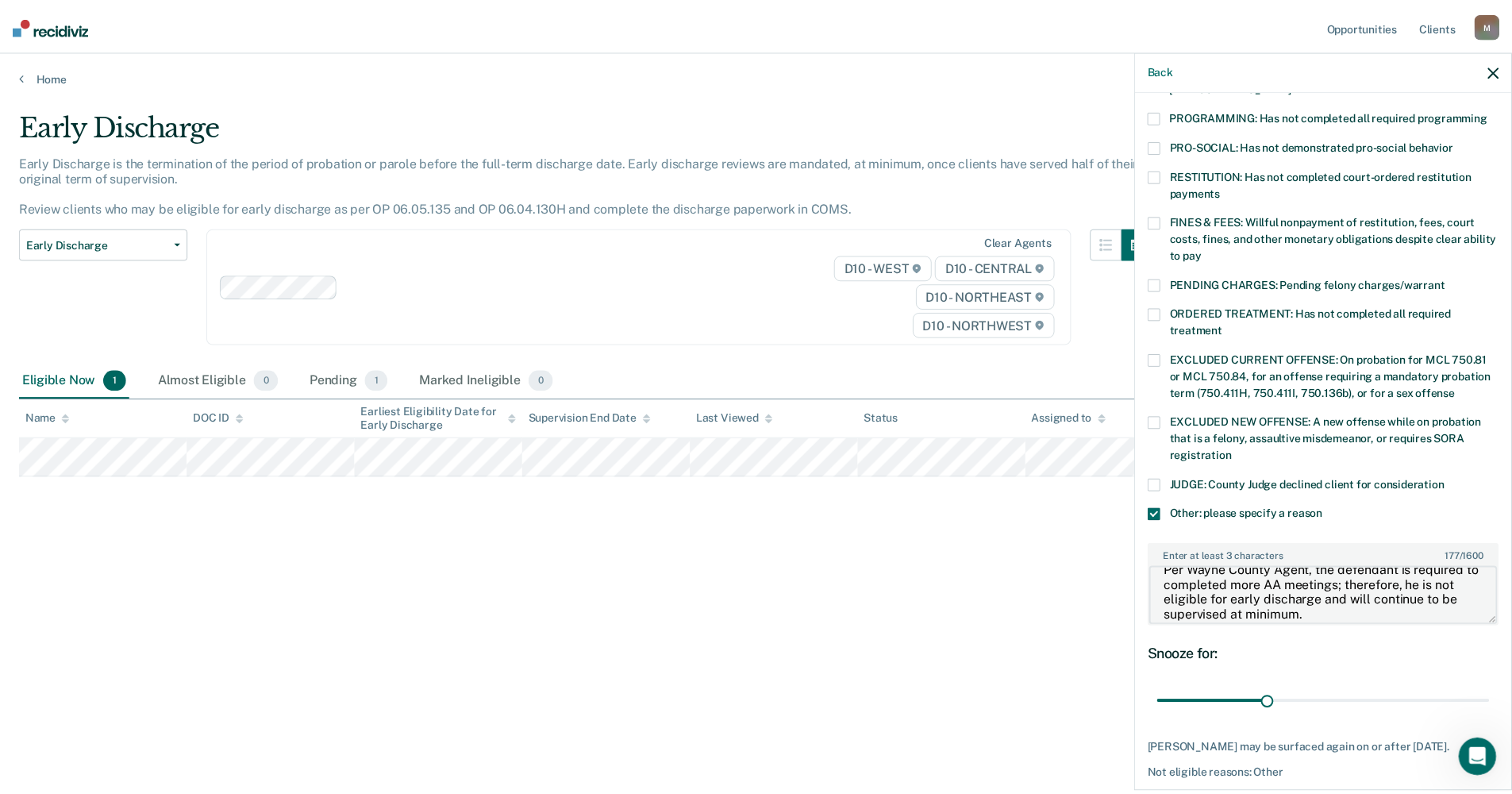
scroll to position [395, 0]
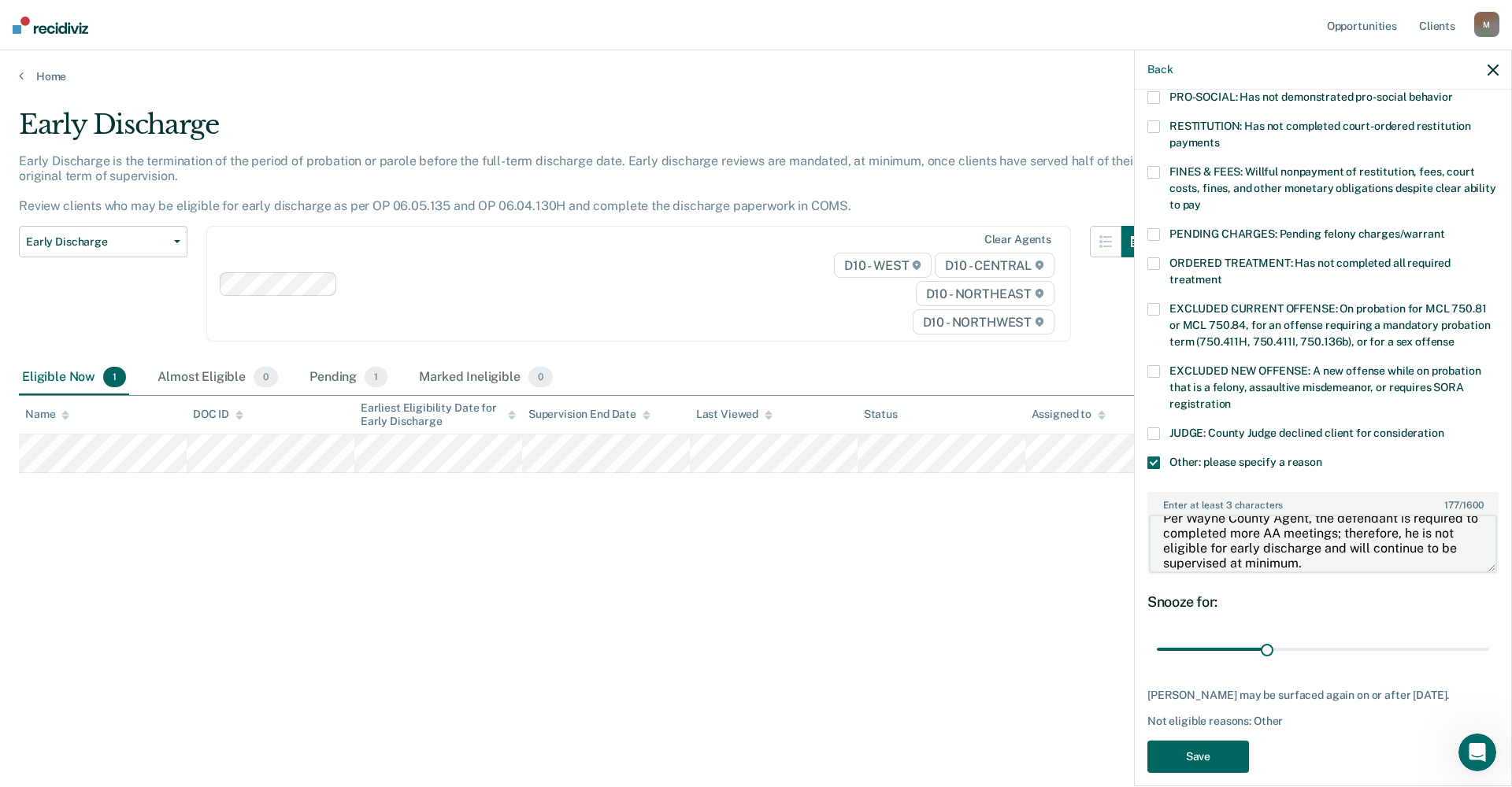
type textarea "Per Wayne County Agent, the defendant is required to completed more AA meetings…"
click at [925, 700] on button "Save" at bounding box center [1198, 757] width 101 height 32
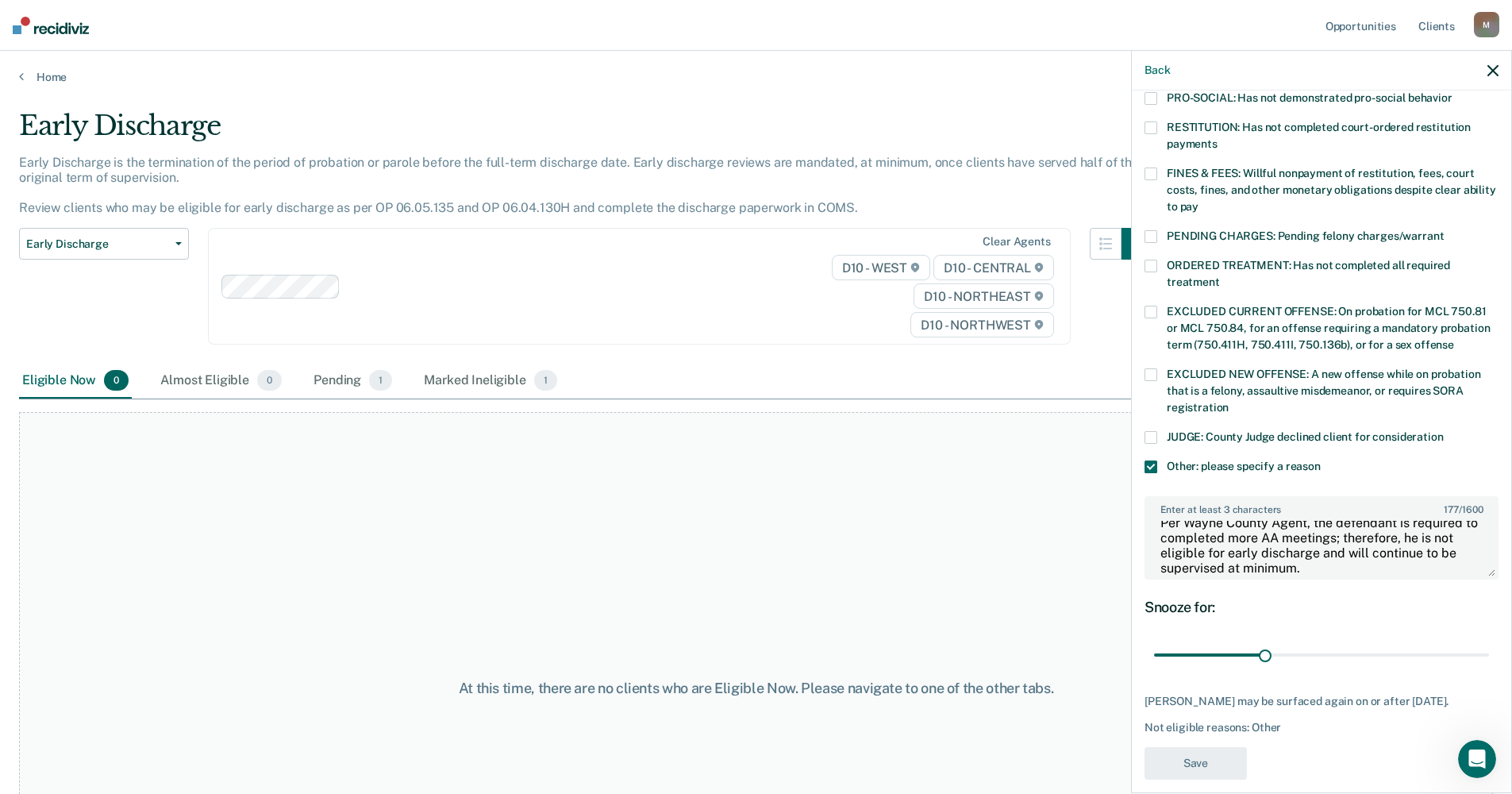
scroll to position [297, 0]
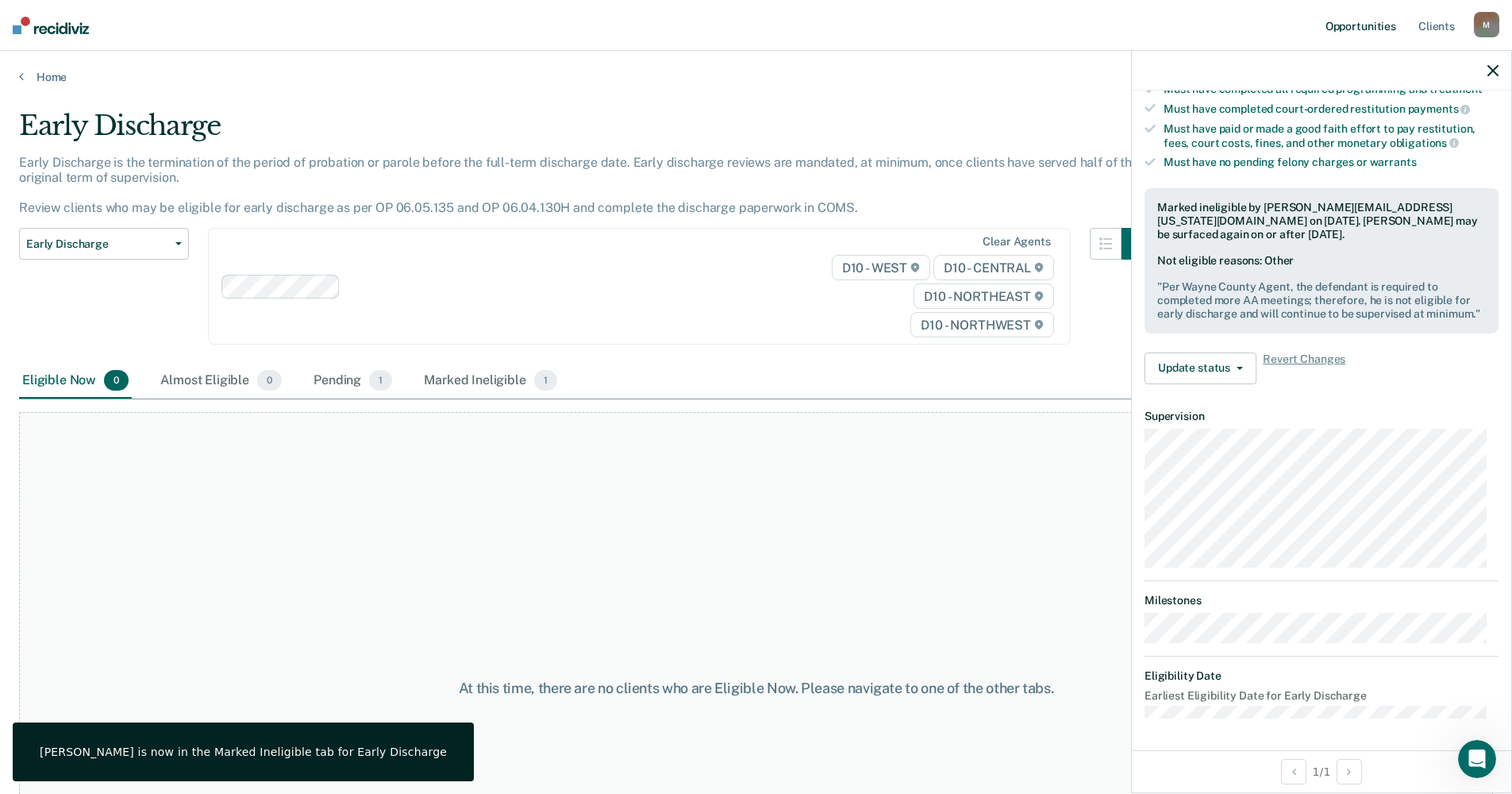
click at [932, 24] on link "Opportunities" at bounding box center [1360, 25] width 77 height 51
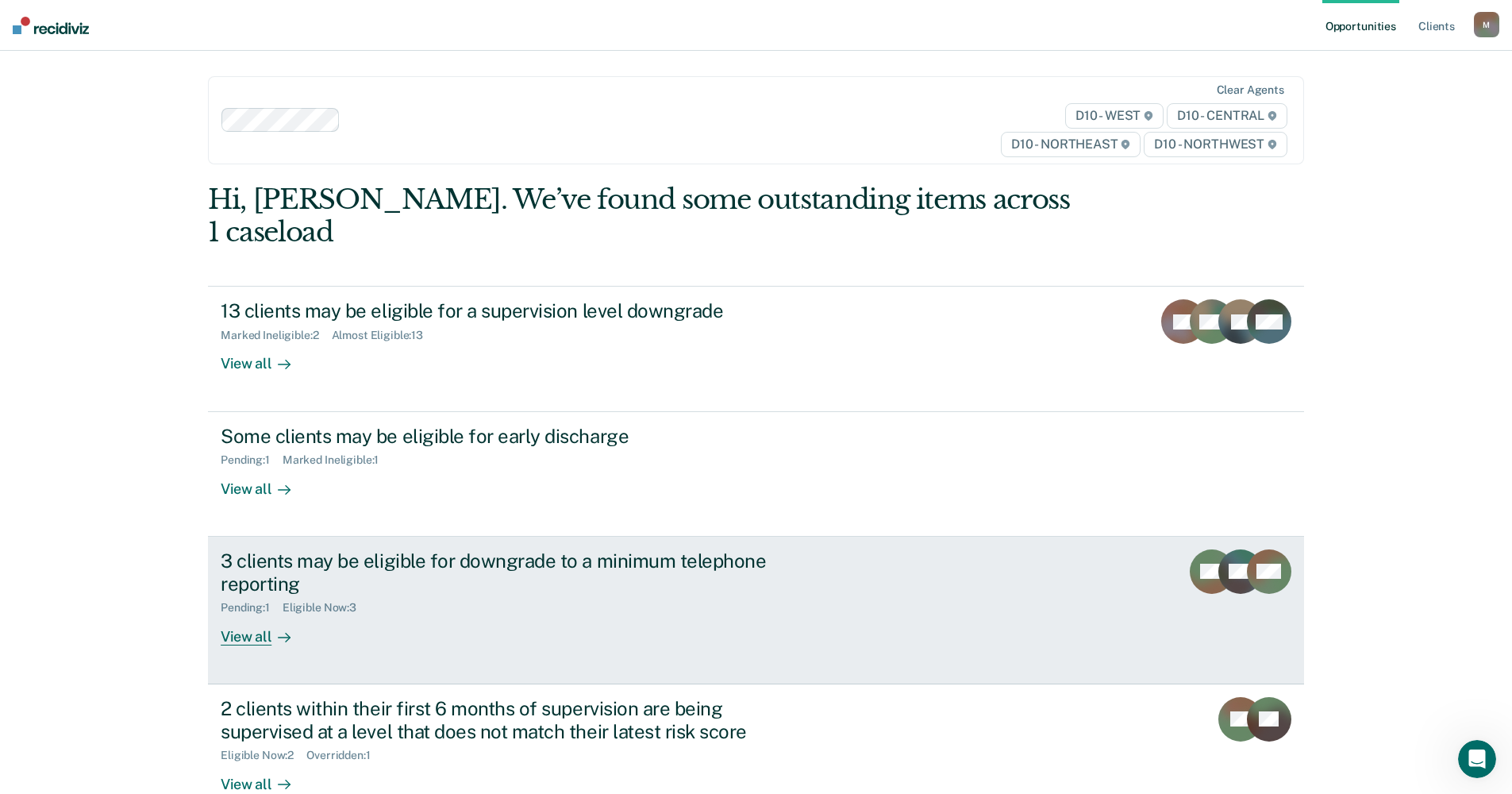
click at [249, 615] on div "View all" at bounding box center [265, 630] width 89 height 31
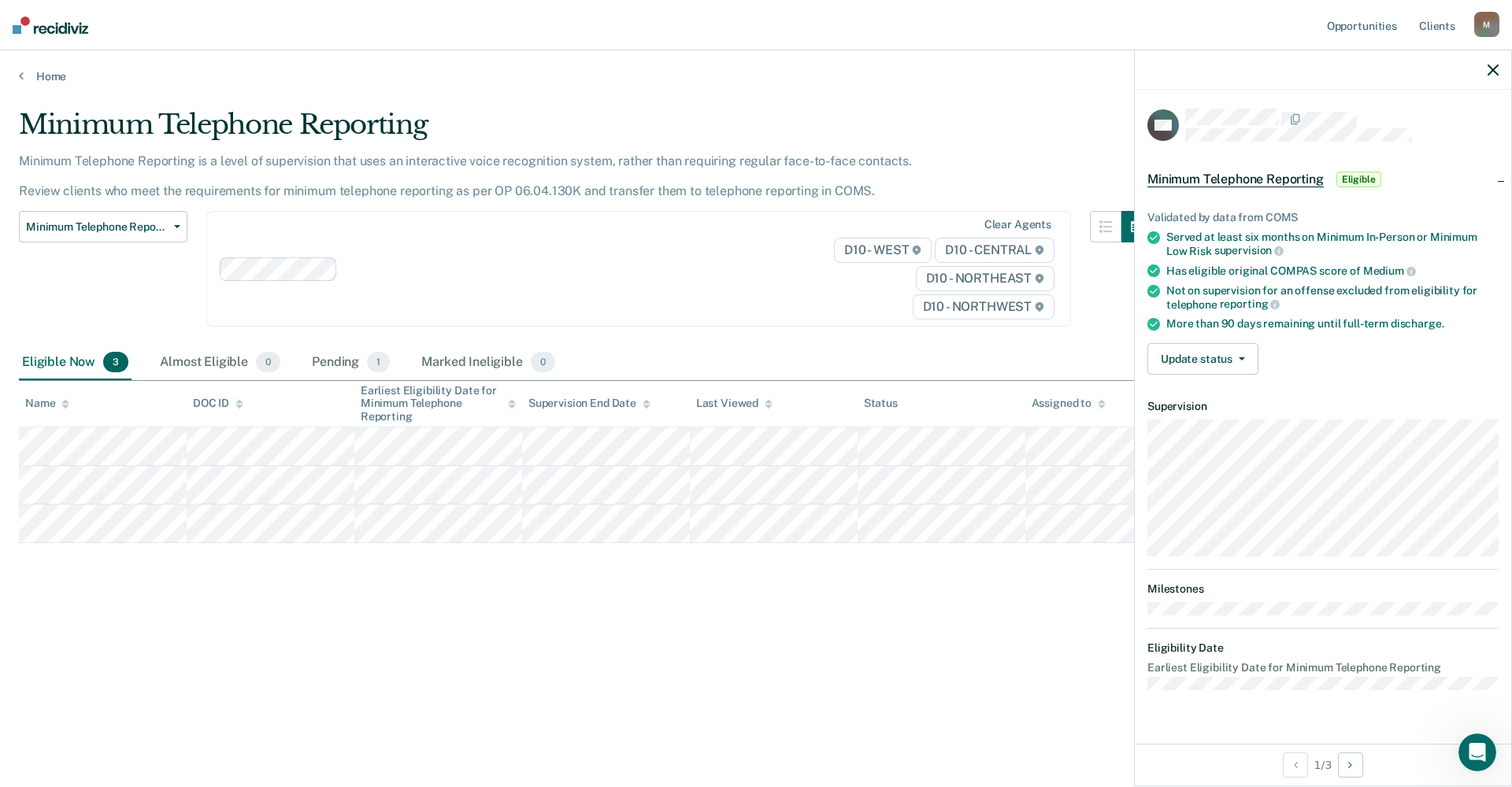
click at [925, 649] on dt "Eligibility Date" at bounding box center [1324, 648] width 352 height 13
click at [925, 358] on icon "button" at bounding box center [1241, 359] width 6 height 4
click at [925, 417] on button "Mark Ineligible" at bounding box center [1223, 422] width 152 height 25
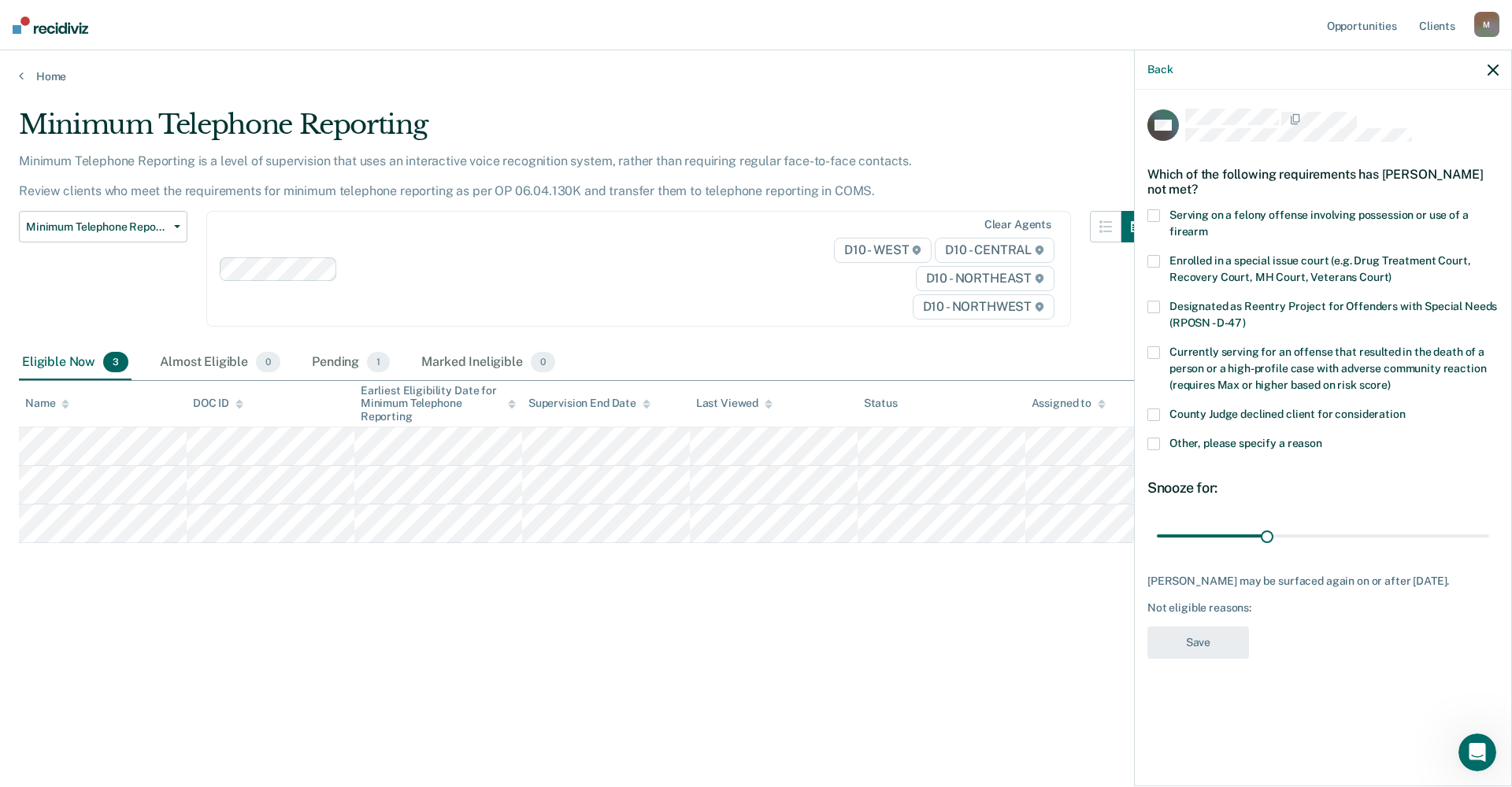
click at [925, 438] on span "Other, please specify a reason" at bounding box center [1246, 443] width 152 height 13
click at [925, 437] on input "Other, please specify a reason" at bounding box center [1323, 437] width 0 height 0
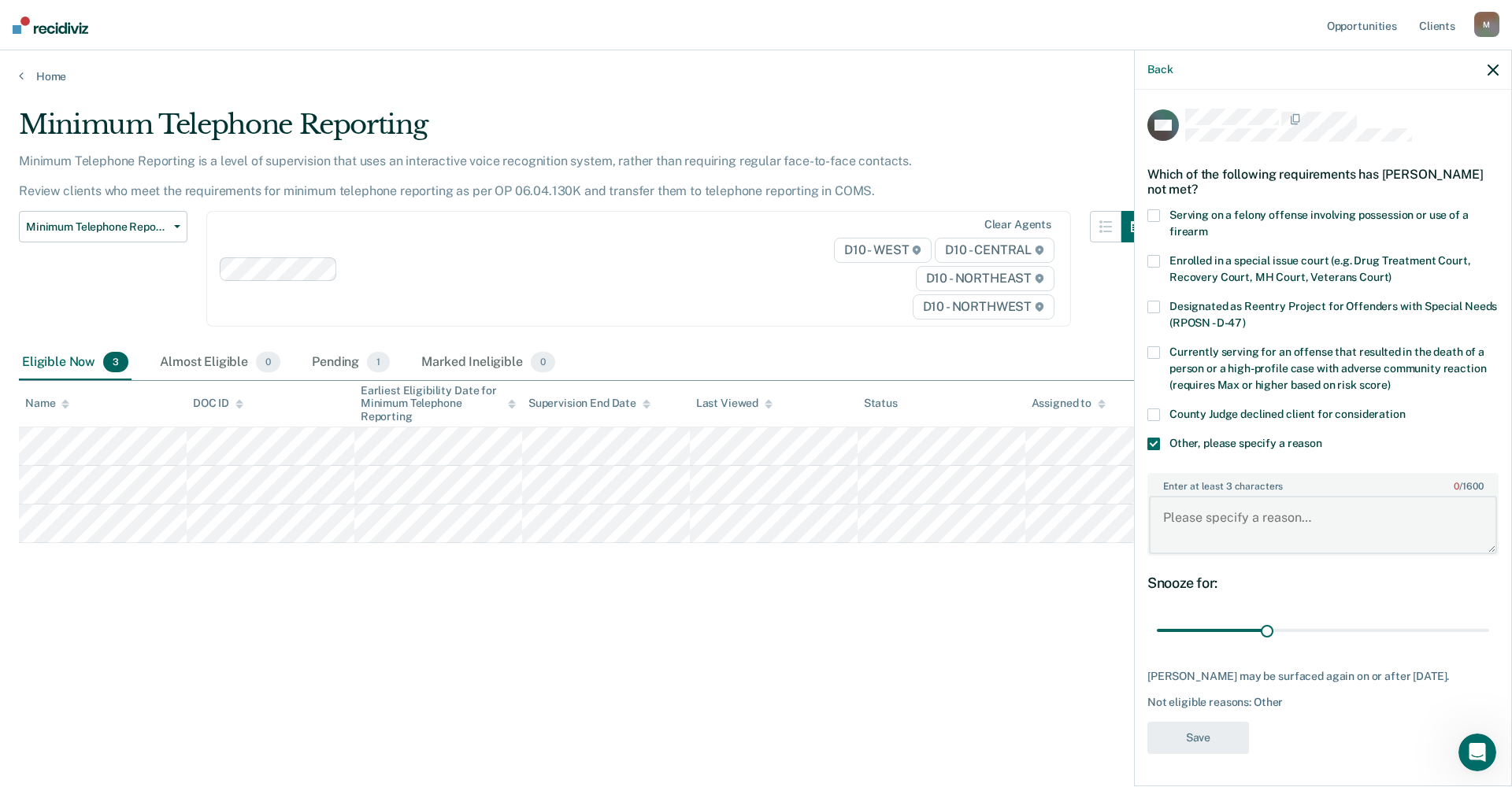
click at [925, 514] on textarea "Enter at least 3 characters 0 / 1600" at bounding box center [1323, 524] width 348 height 58
drag, startPoint x: 1171, startPoint y: 514, endPoint x: 1316, endPoint y: 534, distance: 146.4
click at [925, 534] on textarea "Enter at least 3 characters 0 / 1600" at bounding box center [1323, 524] width 348 height 58
click at [925, 498] on body "Looks like you’re using Internet Explorer 11. For faster loading and a better e…" at bounding box center [756, 394] width 1512 height 787
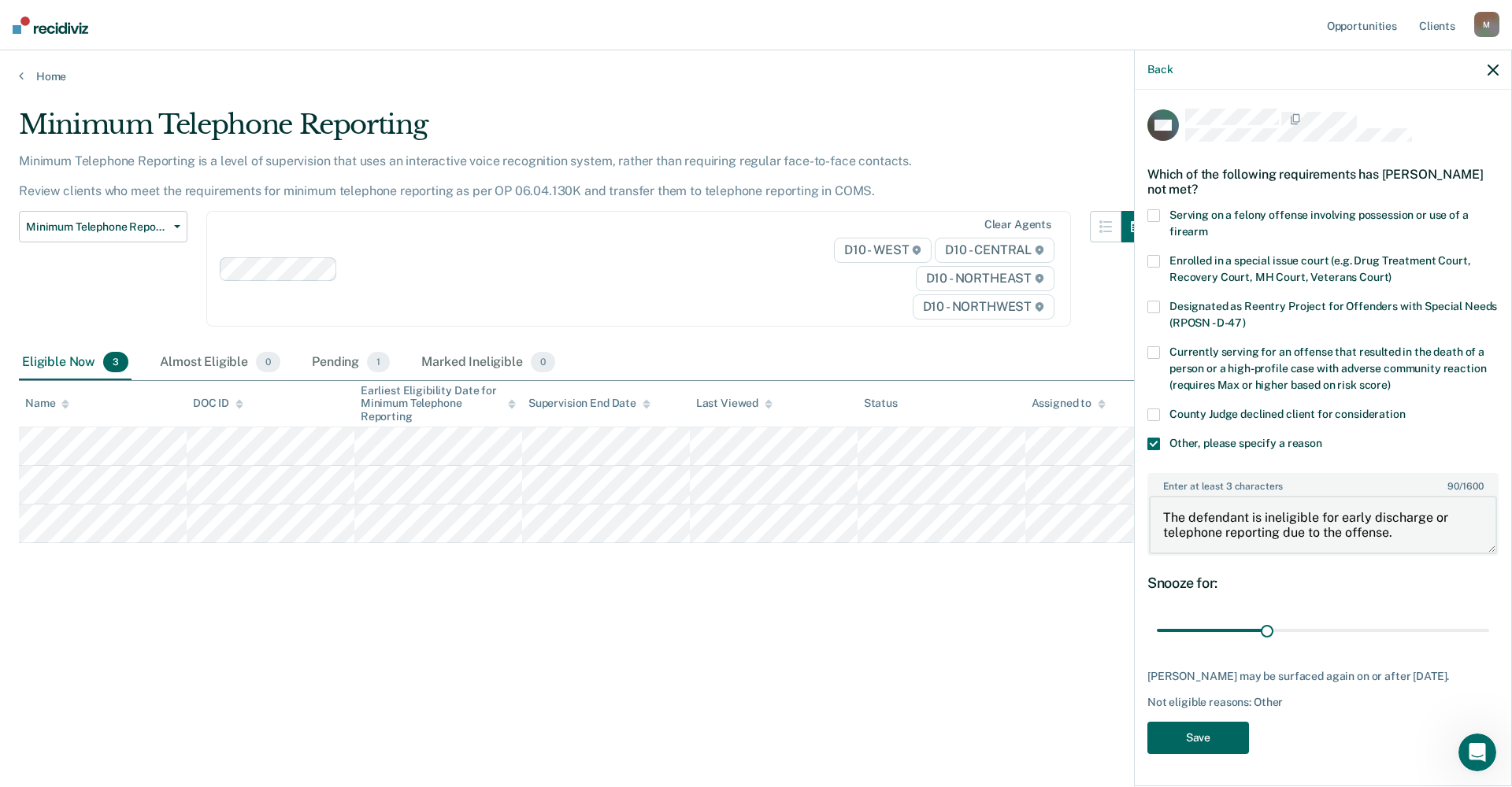
type textarea "The defendant is ineligible for early discharge or telephone reporting due to t…"
click at [925, 700] on button "Save" at bounding box center [1198, 738] width 101 height 32
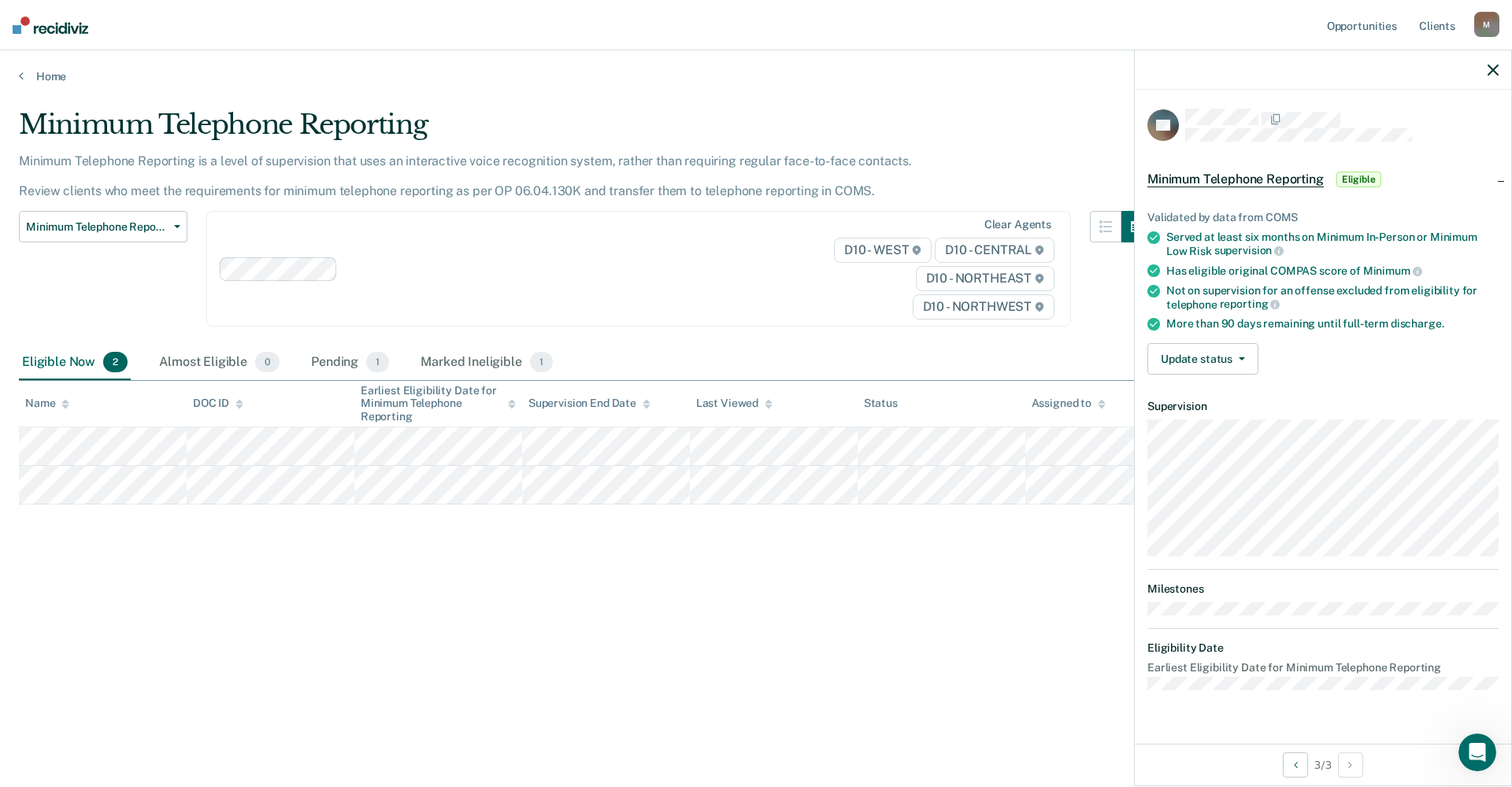
click at [504, 700] on main "Minimum Telephone Reporting Minimum Telephone Reporting is a level of supervisi…" at bounding box center [756, 433] width 1512 height 699
click at [925, 355] on button "Update status" at bounding box center [1204, 359] width 111 height 31
click at [925, 417] on button "Mark Ineligible" at bounding box center [1223, 422] width 152 height 25
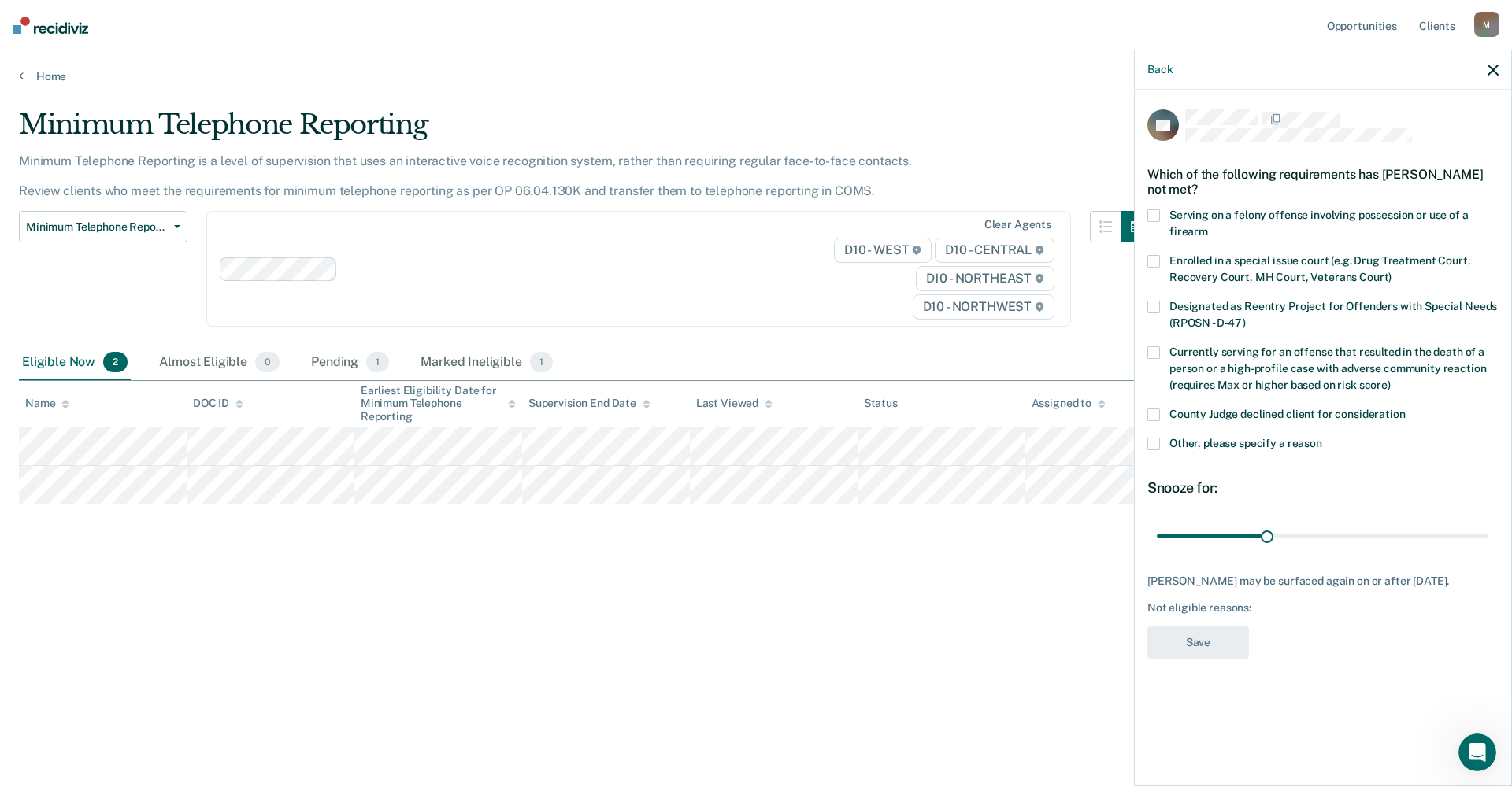
click at [925, 442] on span "Other, please specify a reason" at bounding box center [1246, 443] width 152 height 13
click at [925, 437] on input "Other, please specify a reason" at bounding box center [1323, 437] width 0 height 0
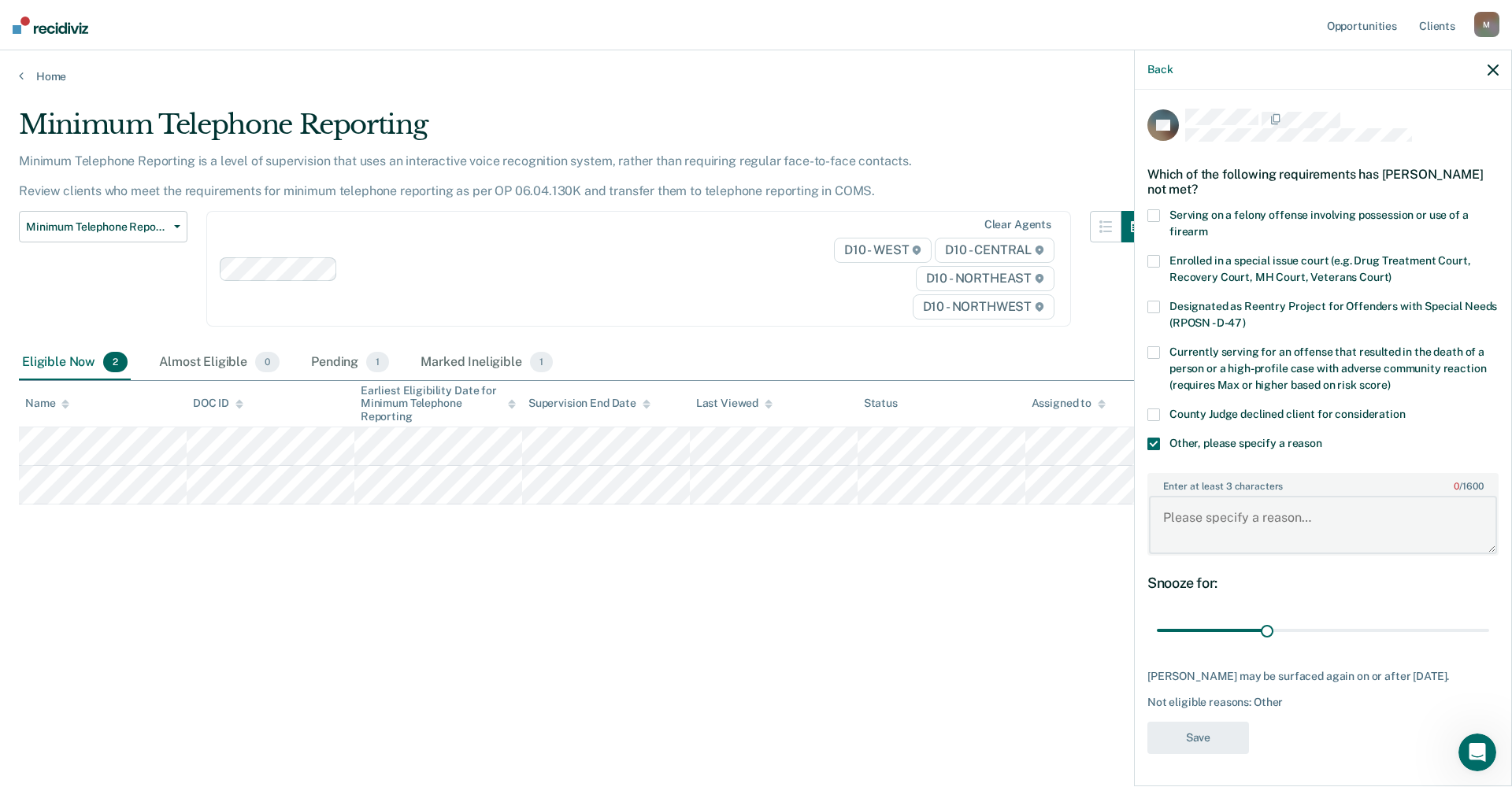
click at [925, 519] on textarea "Enter at least 3 characters 0 / 1600" at bounding box center [1323, 524] width 348 height 58
type textarea "The defendant does not qualify for TRS due to his offense."
click at [925, 700] on button "Save" at bounding box center [1198, 738] width 101 height 32
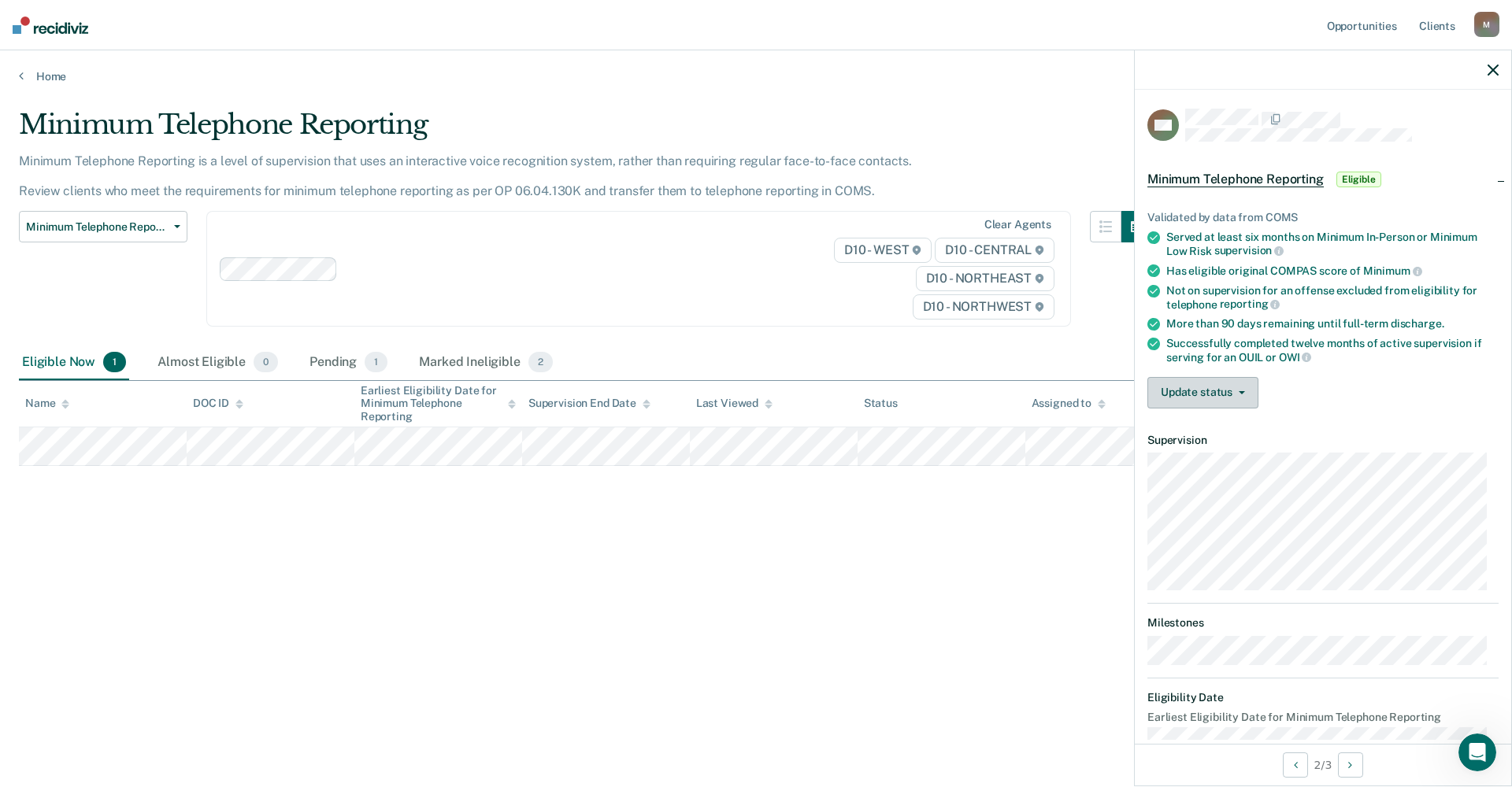
click at [925, 393] on button "Update status" at bounding box center [1204, 393] width 111 height 31
click at [925, 453] on button "Mark Ineligible" at bounding box center [1223, 455] width 152 height 25
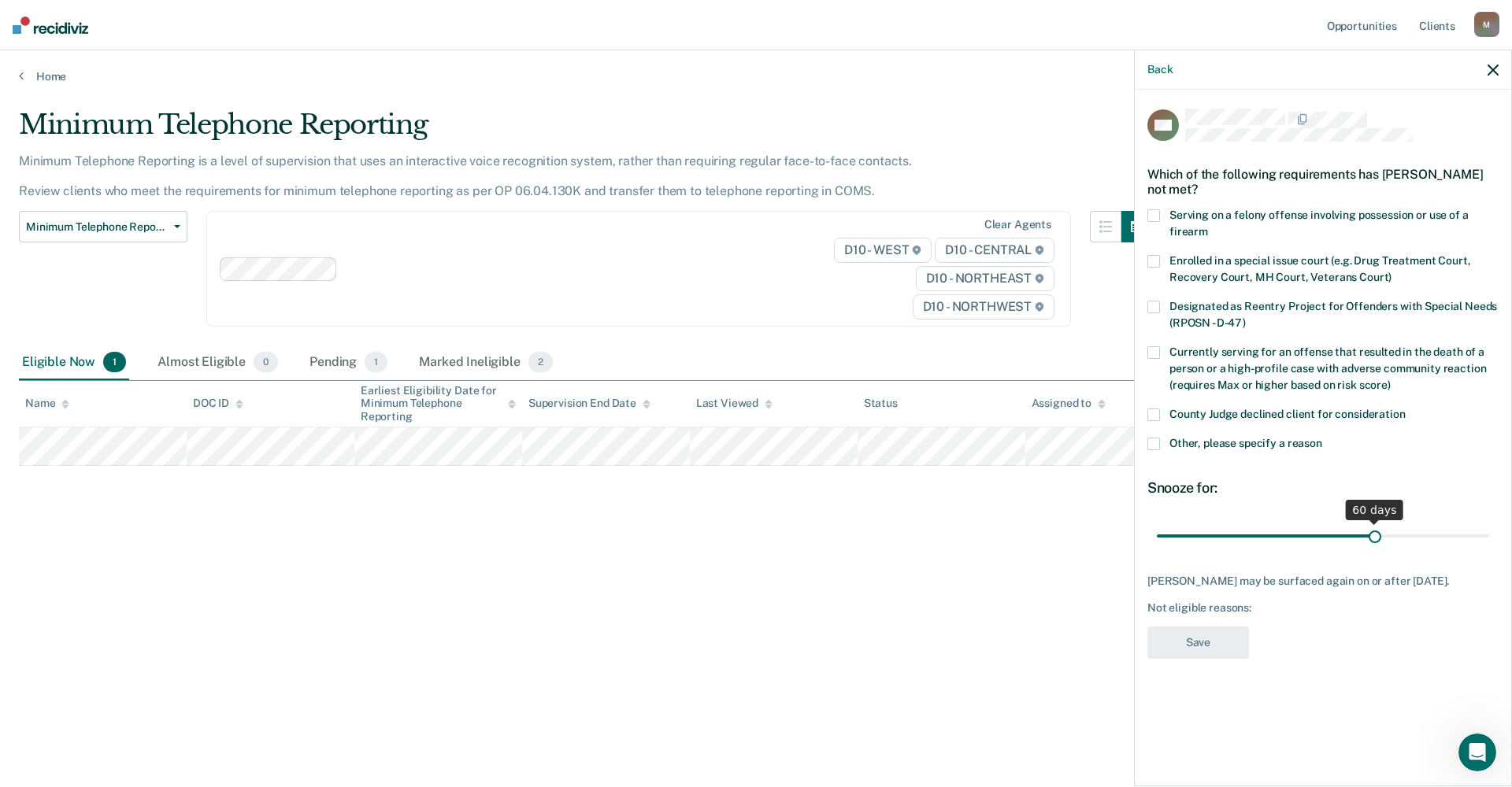
drag, startPoint x: 1271, startPoint y: 534, endPoint x: 1375, endPoint y: 544, distance: 104.5
click at [925, 544] on input "range" at bounding box center [1323, 535] width 333 height 28
drag, startPoint x: 1375, startPoint y: 532, endPoint x: 1274, endPoint y: 531, distance: 101.0
click at [925, 531] on input "range" at bounding box center [1323, 535] width 333 height 28
drag, startPoint x: 1278, startPoint y: 530, endPoint x: 1268, endPoint y: 528, distance: 10.2
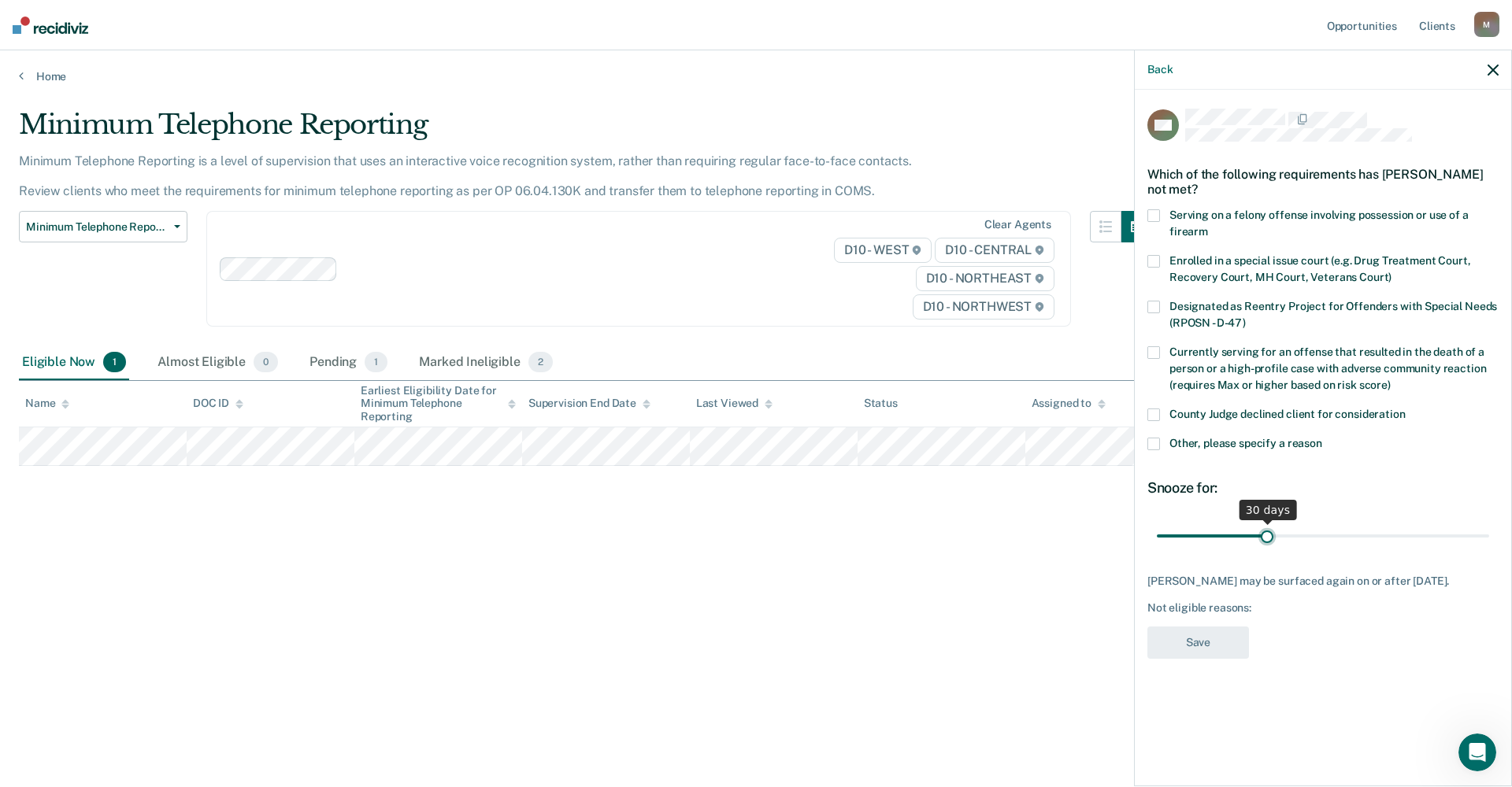
type input "30"
click at [925, 528] on input "range" at bounding box center [1323, 535] width 333 height 28
click at [925, 443] on span "Other, please specify a reason" at bounding box center [1246, 443] width 152 height 13
click at [925, 437] on input "Other, please specify a reason" at bounding box center [1323, 437] width 0 height 0
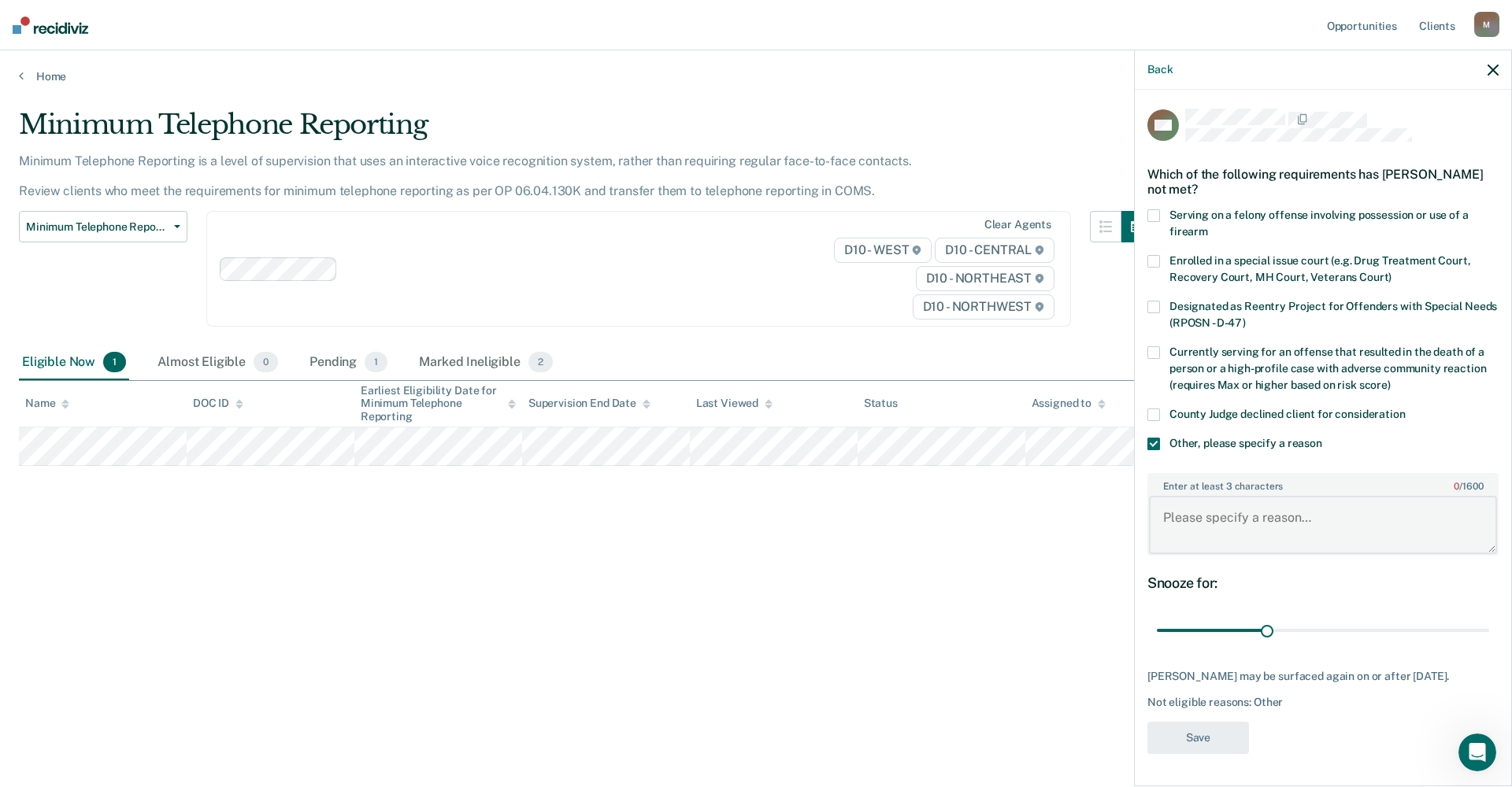
click at [925, 515] on textarea "Enter at least 3 characters 0 / 1600" at bounding box center [1323, 524] width 348 height 58
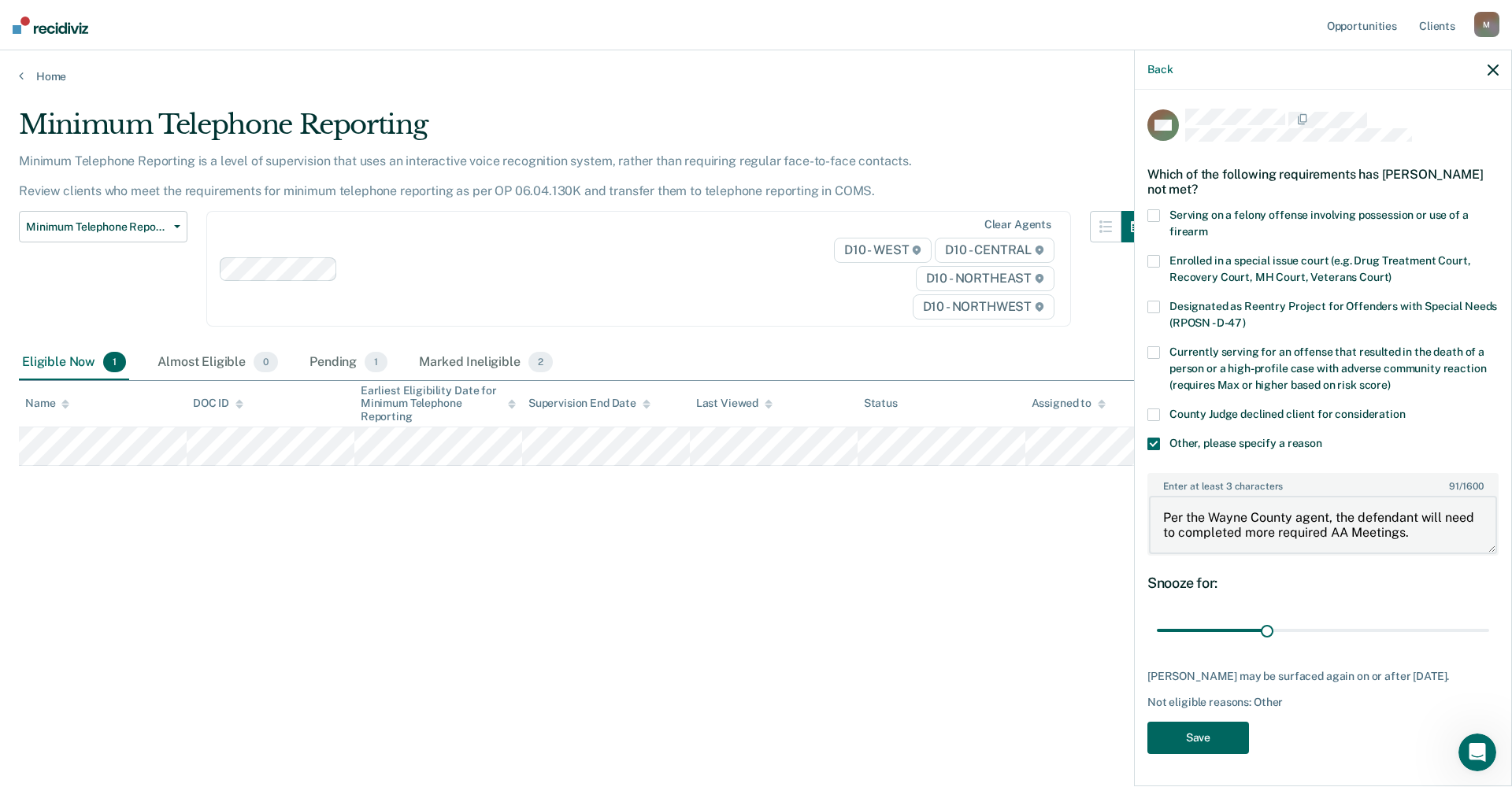
type textarea "Per the Wayne County agent, the defendant will need to completed more required …"
click at [925, 700] on button "Save" at bounding box center [1198, 738] width 101 height 32
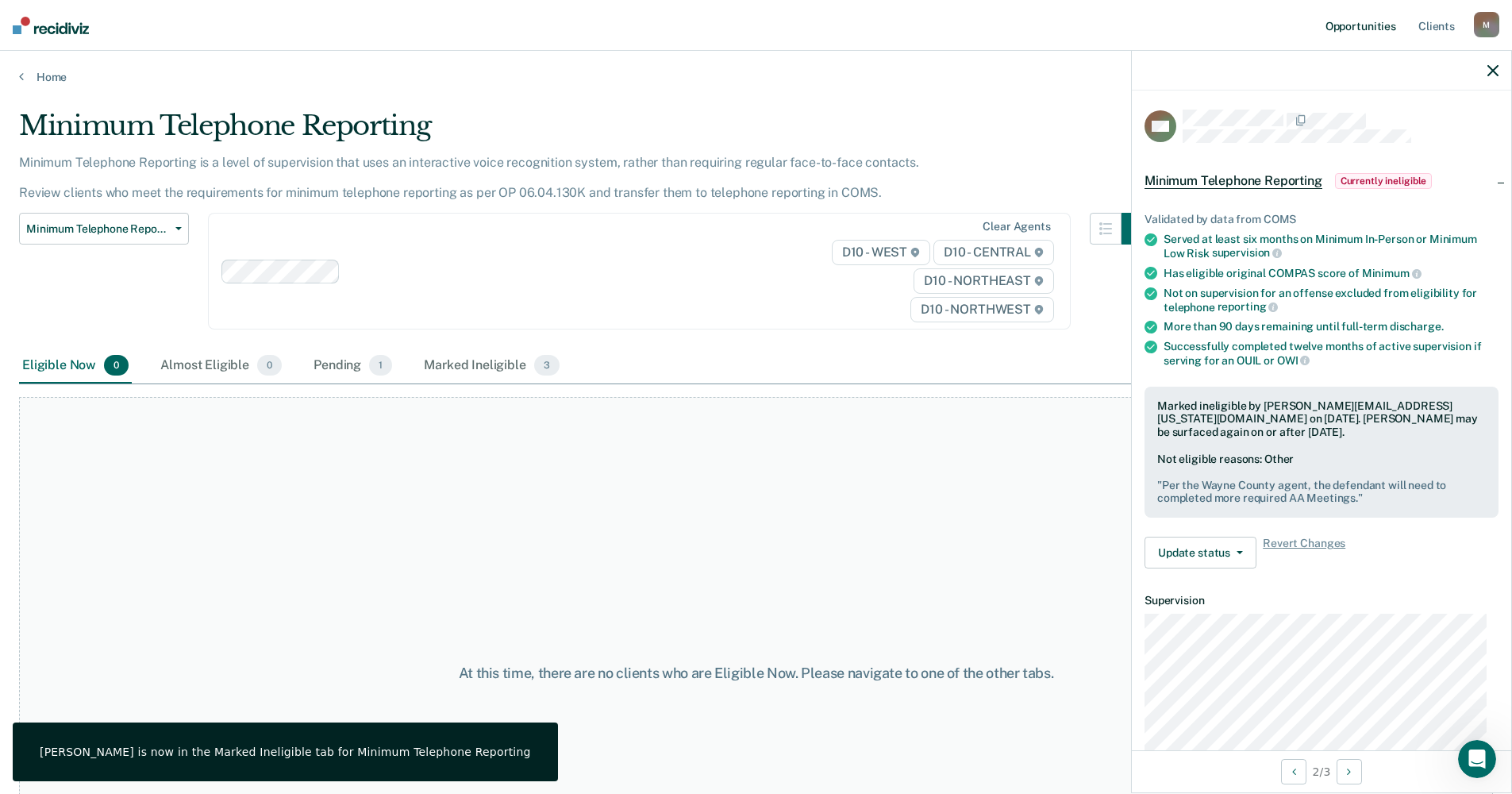
click at [932, 21] on link "Opportunities" at bounding box center [1360, 25] width 77 height 51
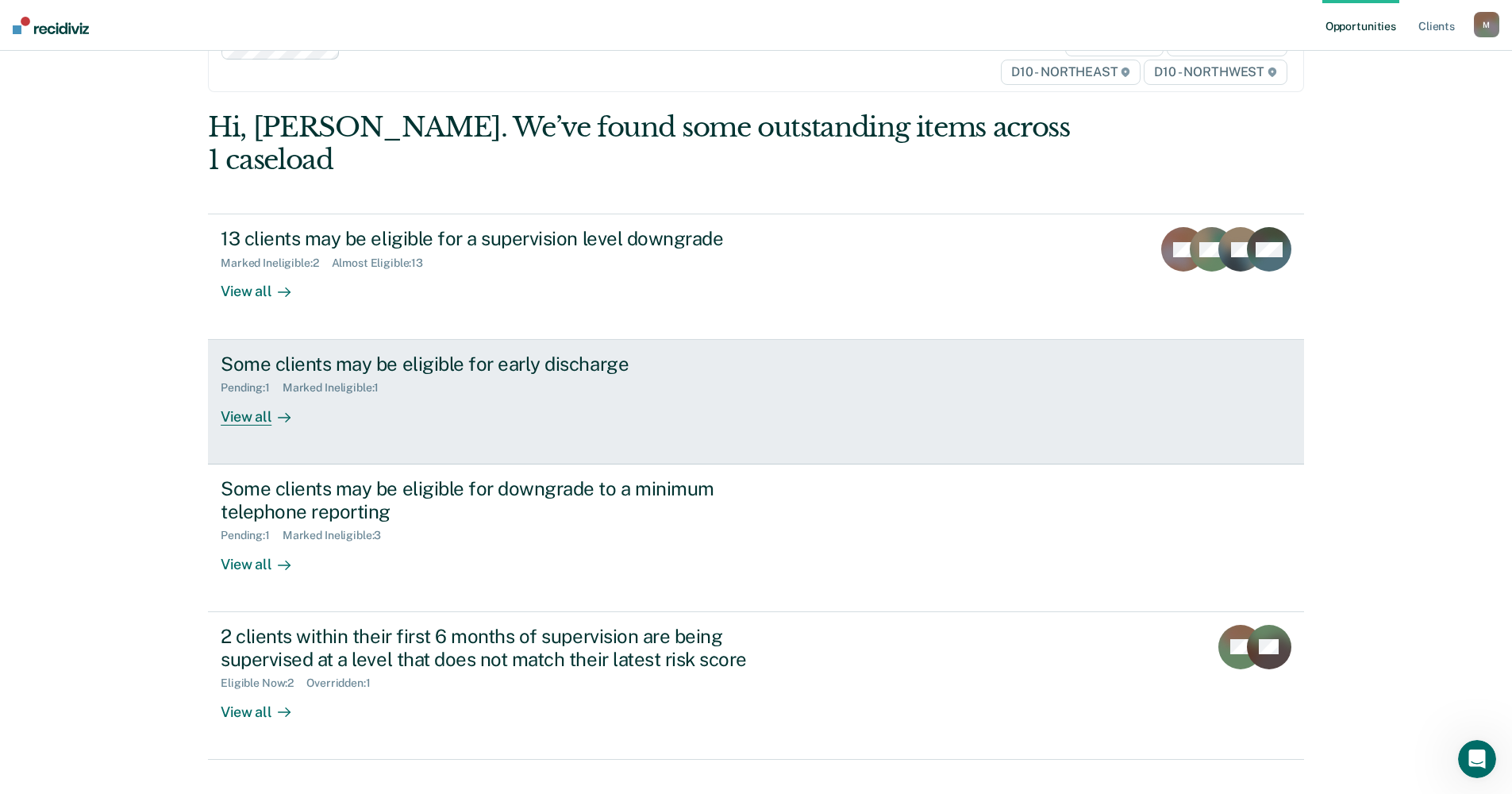
scroll to position [75, 0]
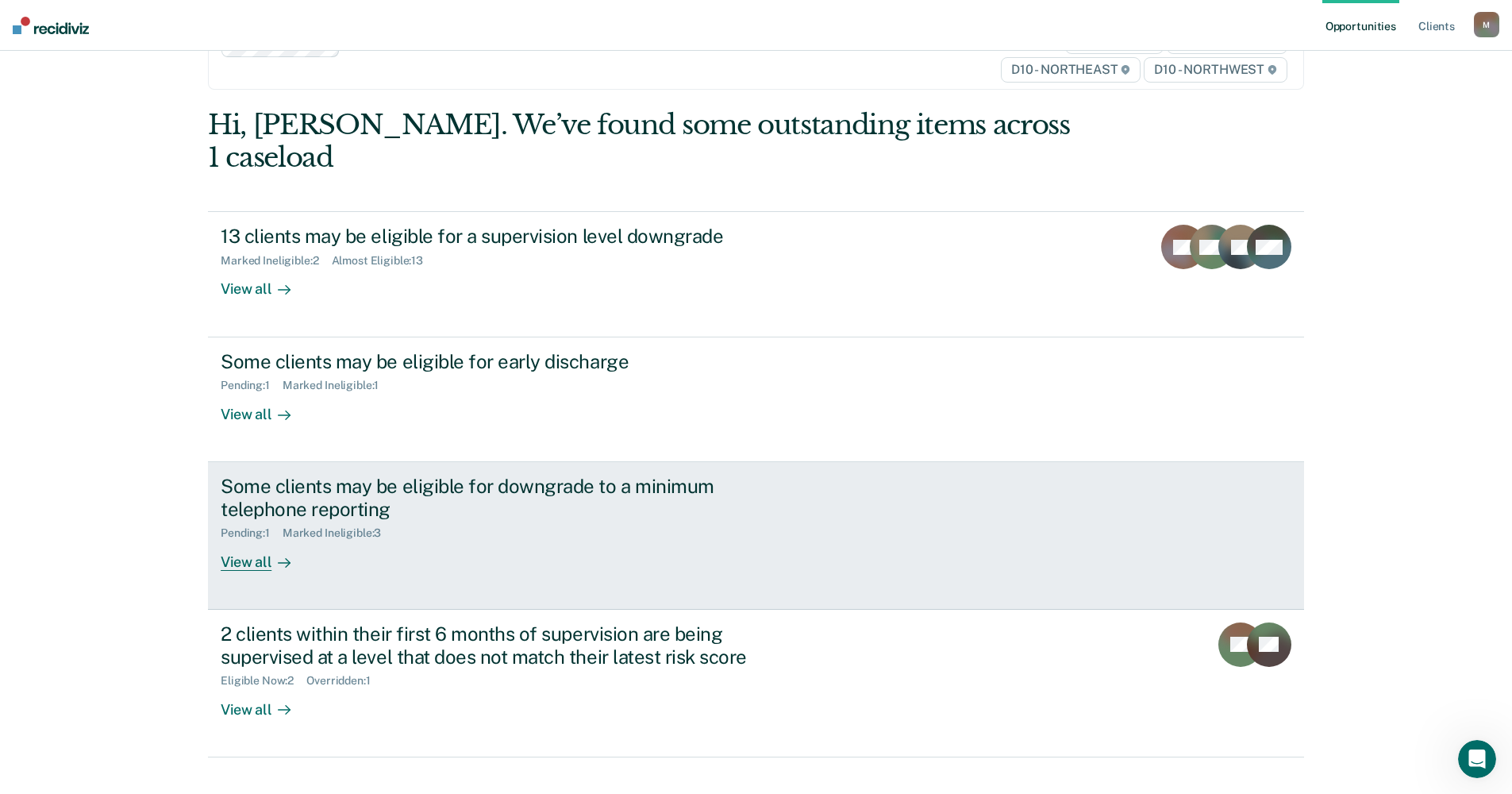
click at [250, 526] on div "Pending : 1" at bounding box center [251, 533] width 62 height 14
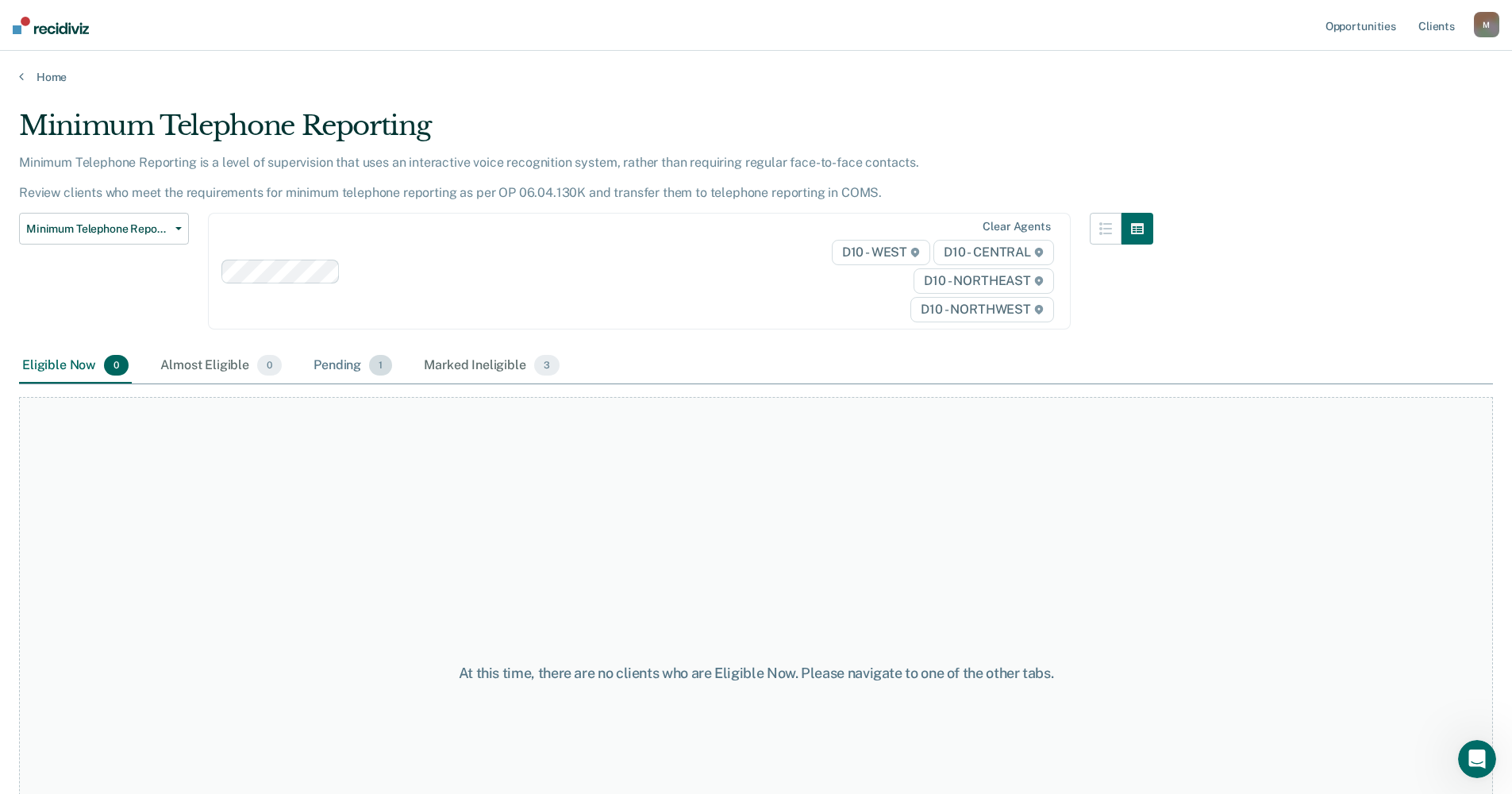
click at [322, 367] on div "Pending 1" at bounding box center [352, 366] width 85 height 35
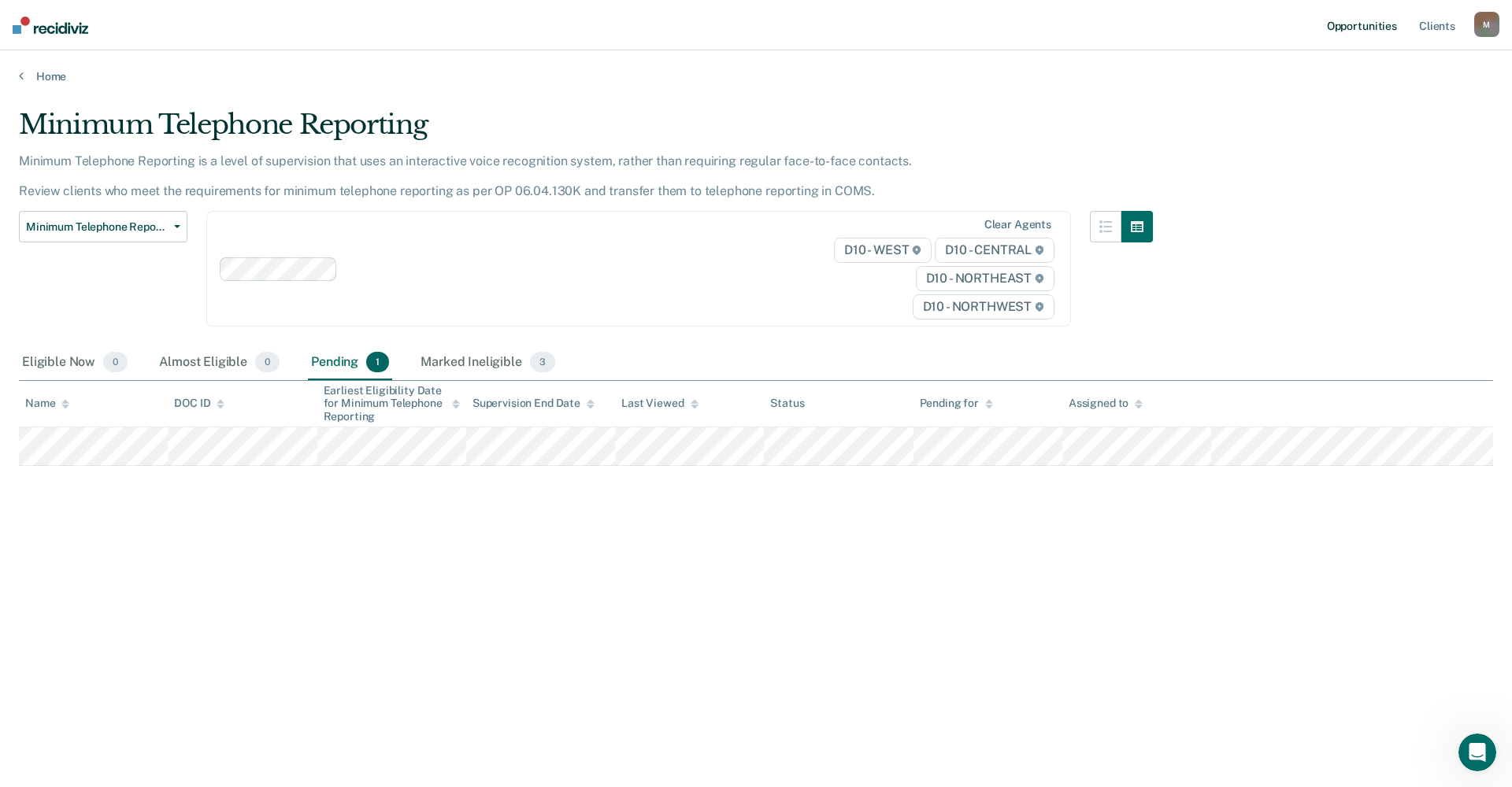
click at [925, 22] on link "Opportunities" at bounding box center [1361, 25] width 76 height 50
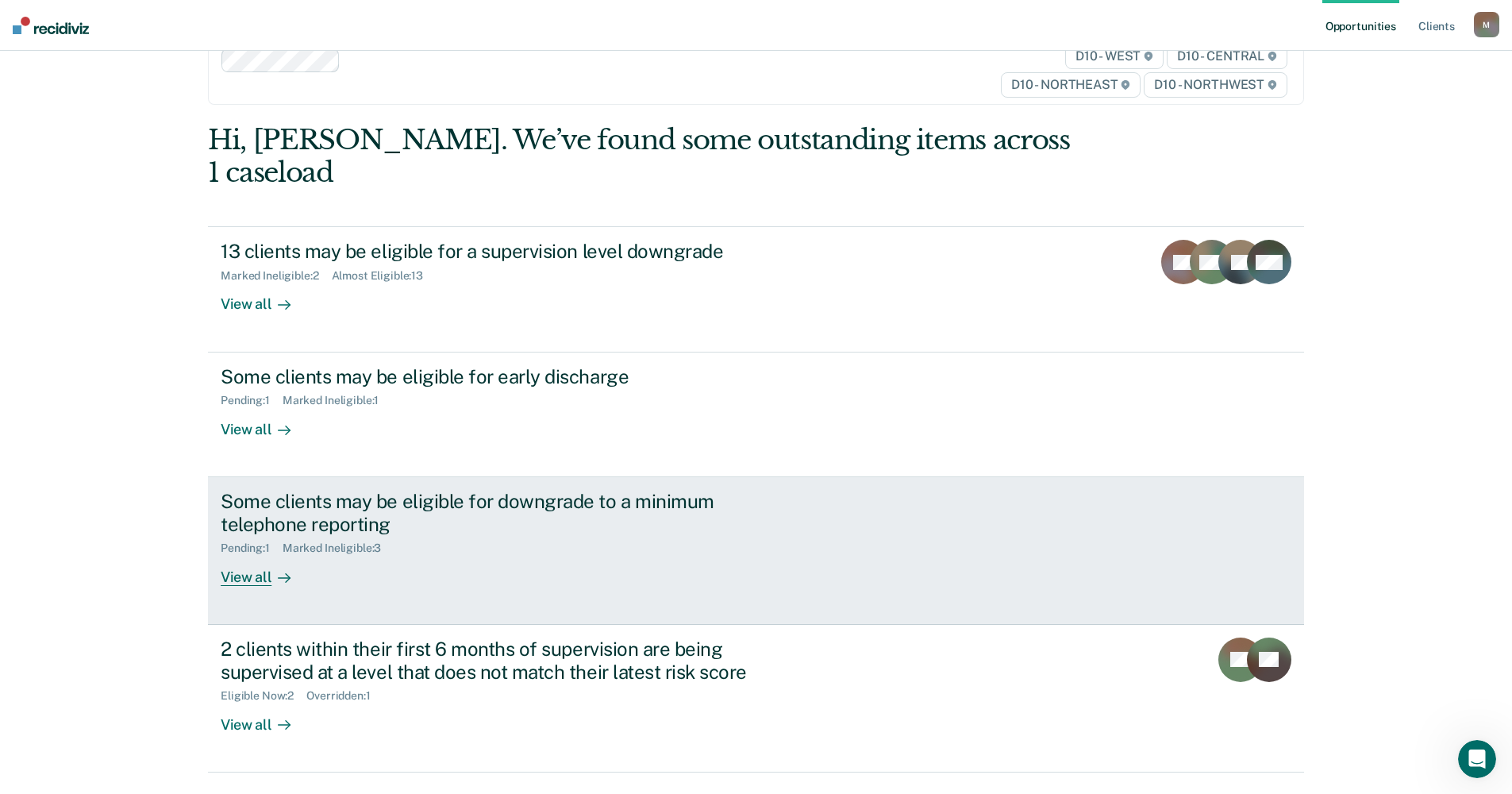
scroll to position [75, 0]
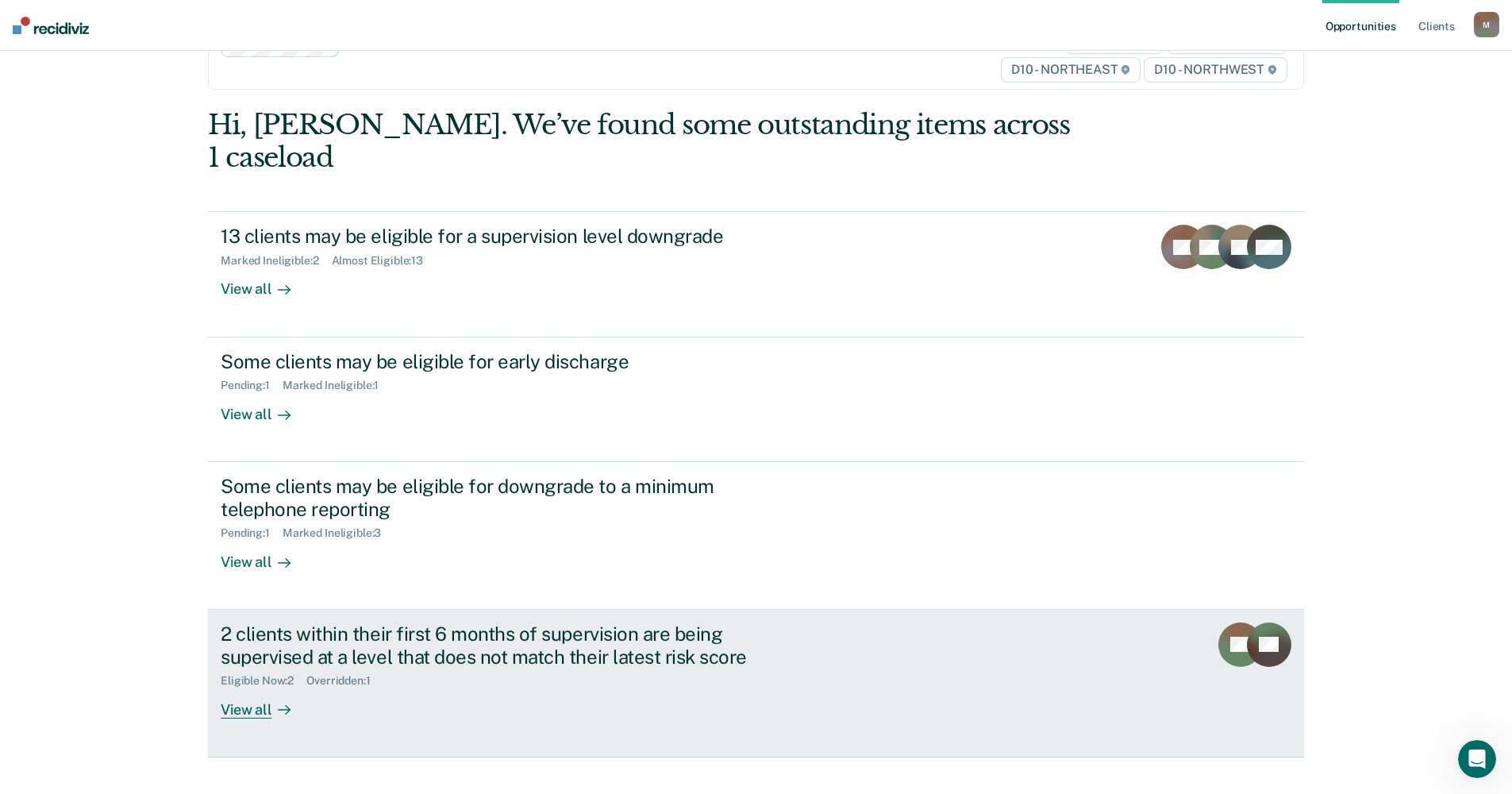
click at [225, 688] on div "View all" at bounding box center [265, 704] width 89 height 31
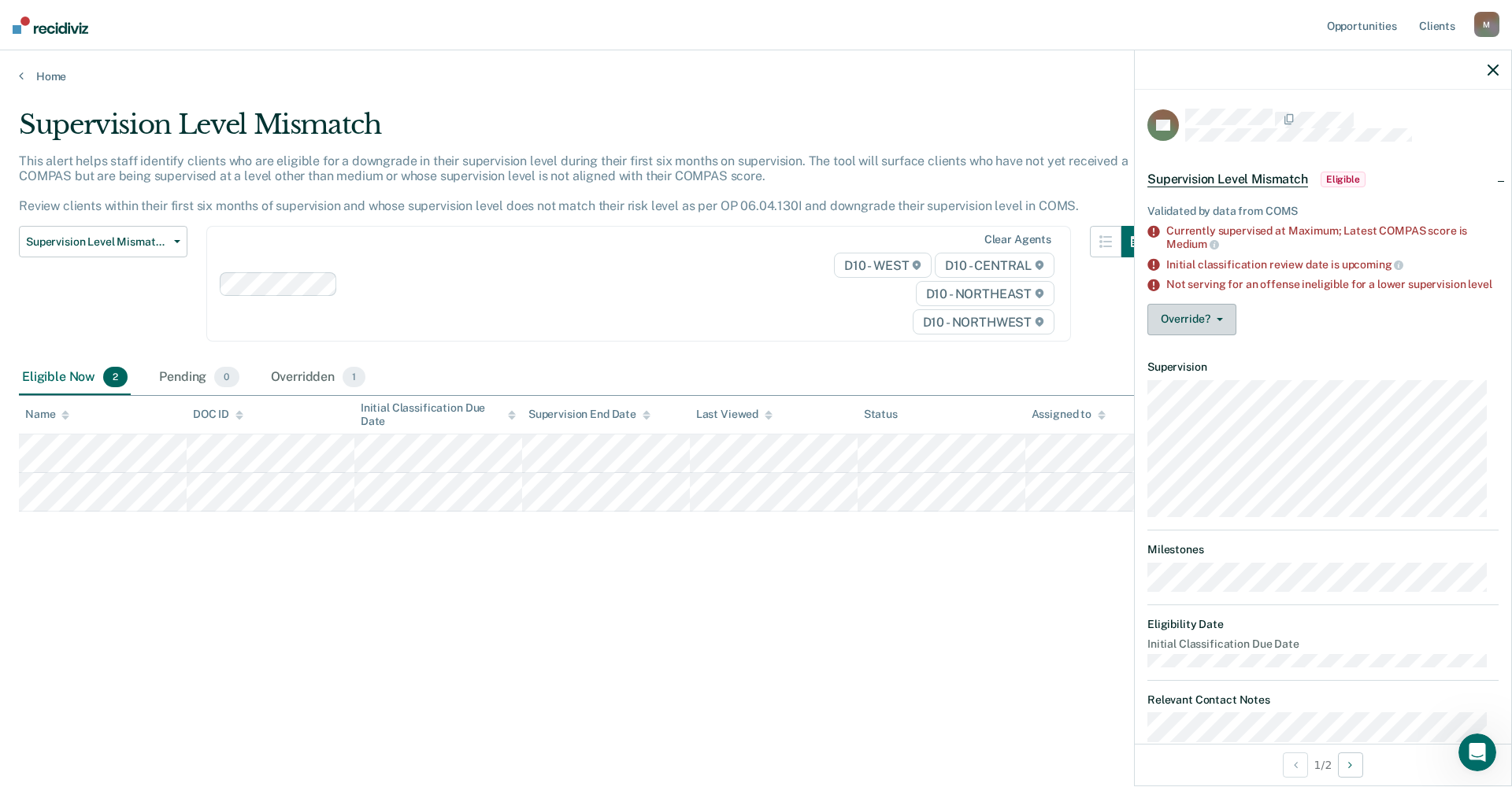
click at [925, 330] on button "Override?" at bounding box center [1192, 319] width 89 height 31
click at [925, 395] on button "Mark Overridden" at bounding box center [1223, 383] width 152 height 25
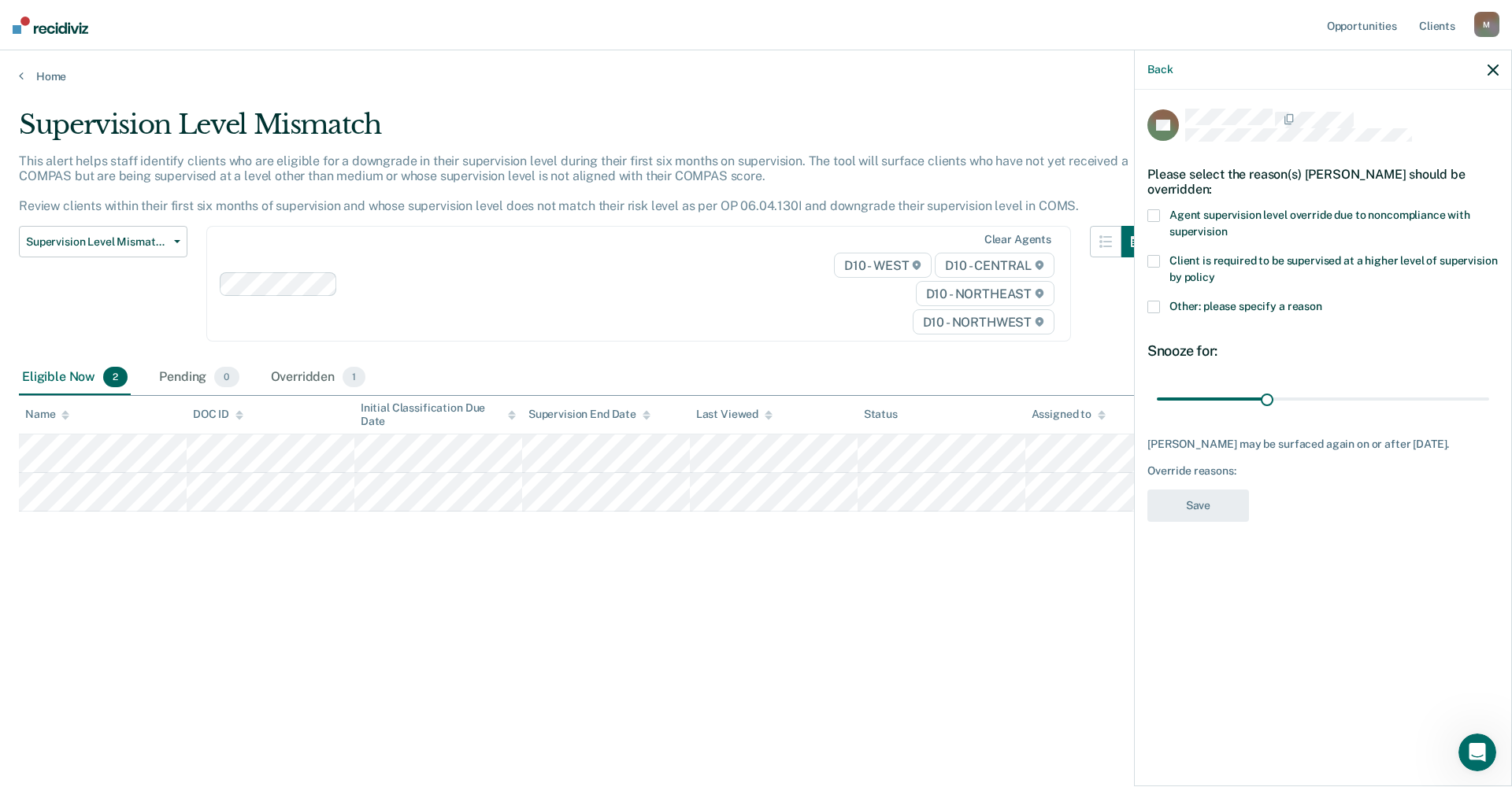
click at [925, 304] on span "Other: please specify a reason" at bounding box center [1246, 307] width 152 height 13
click at [925, 300] on input "Other: please specify a reason" at bounding box center [1323, 300] width 0 height 0
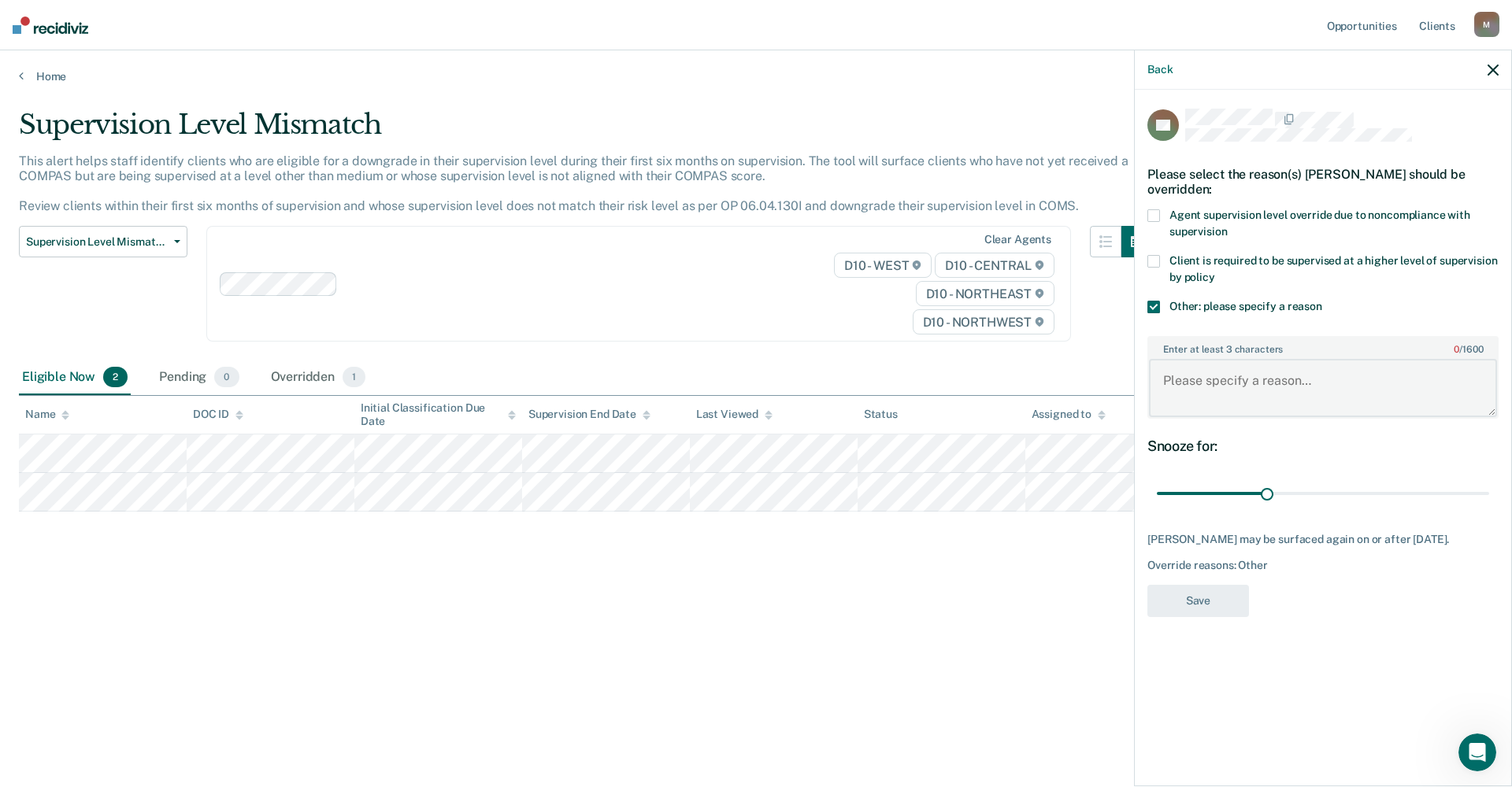
click at [925, 380] on textarea "Enter at least 3 characters 0 / 1600" at bounding box center [1323, 387] width 348 height 58
type textarea "The defendant is homeless"
click at [925, 592] on button "Save" at bounding box center [1198, 601] width 101 height 32
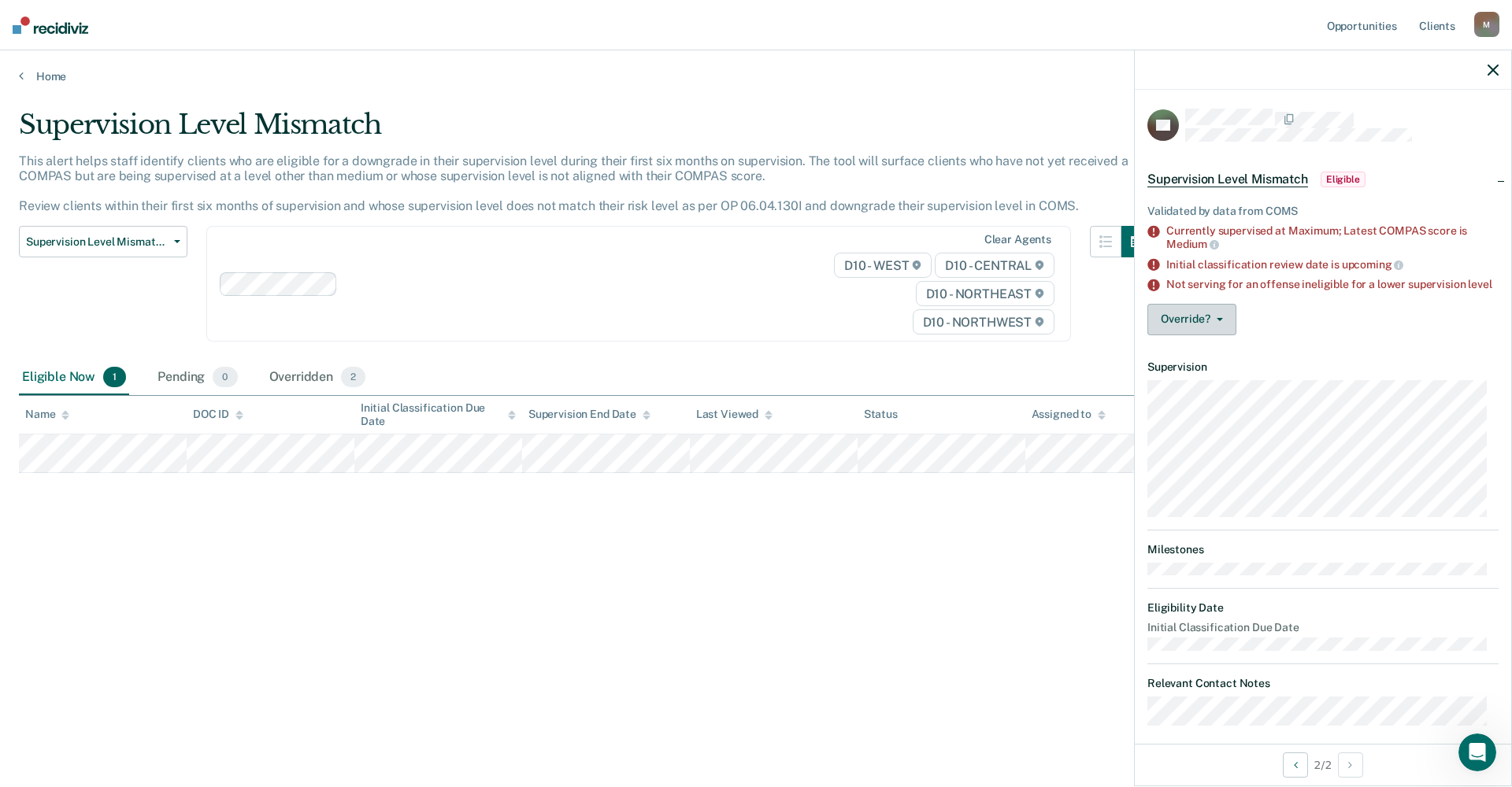
click at [925, 321] on icon "button" at bounding box center [1220, 320] width 6 height 4
click at [925, 392] on button "Mark Overridden" at bounding box center [1223, 383] width 152 height 25
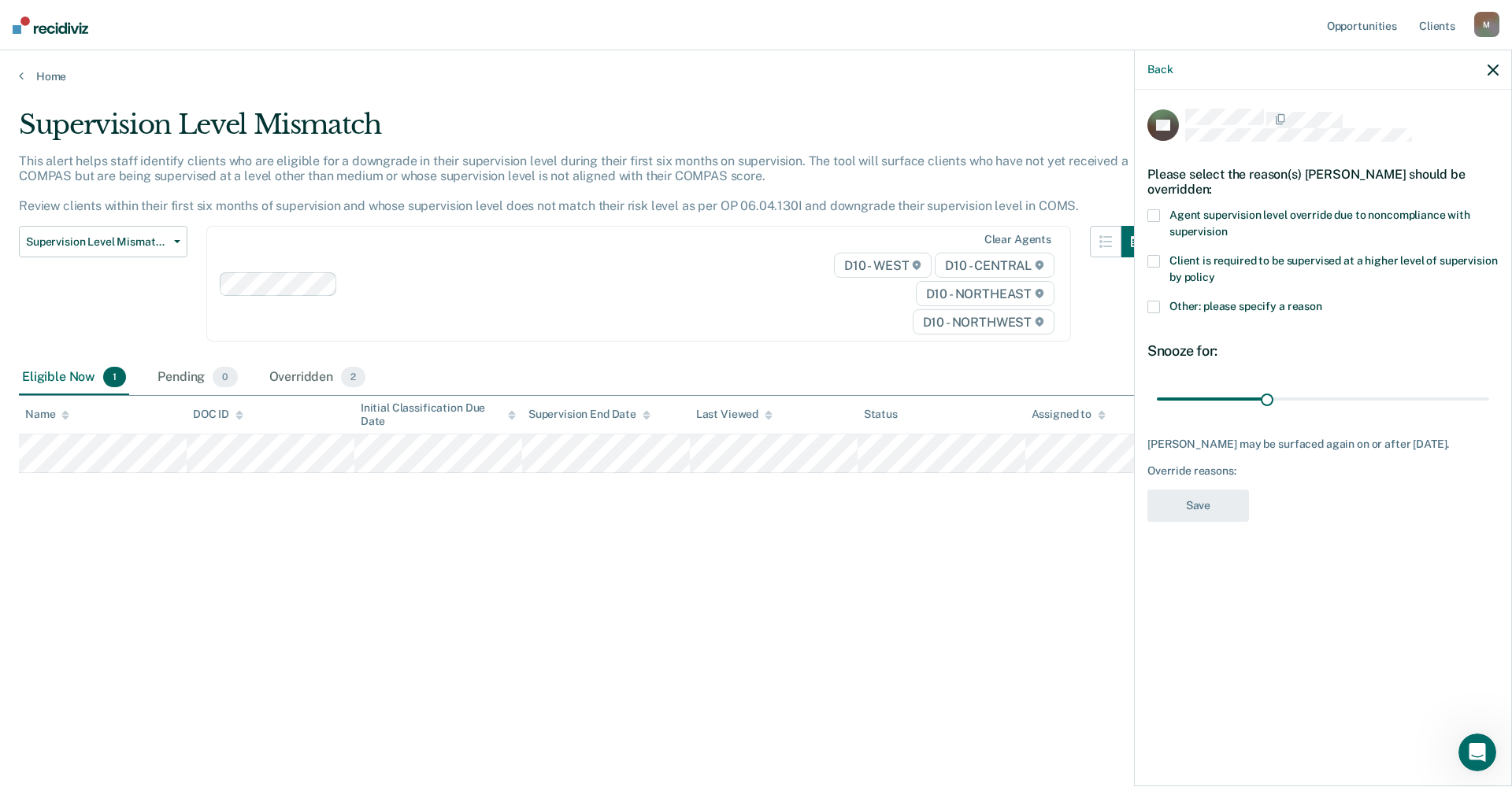
click at [925, 468] on div "Override reasons:" at bounding box center [1324, 471] width 352 height 13
click at [925, 302] on span "Other: please specify a reason" at bounding box center [1246, 307] width 152 height 13
click at [925, 300] on input "Other: please specify a reason" at bounding box center [1323, 300] width 0 height 0
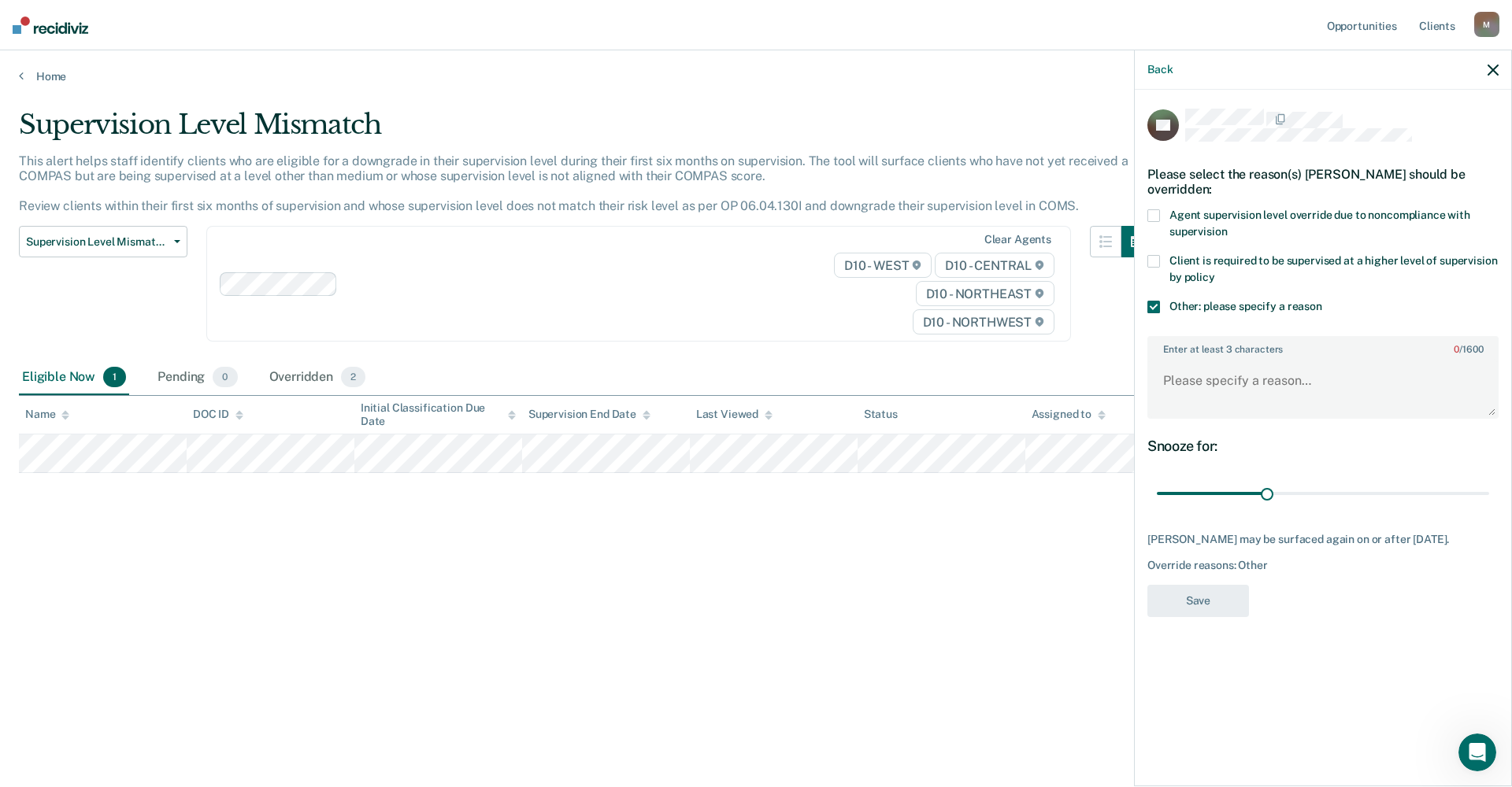
click at [925, 300] on input "Other: please specify a reason" at bounding box center [1323, 300] width 0 height 0
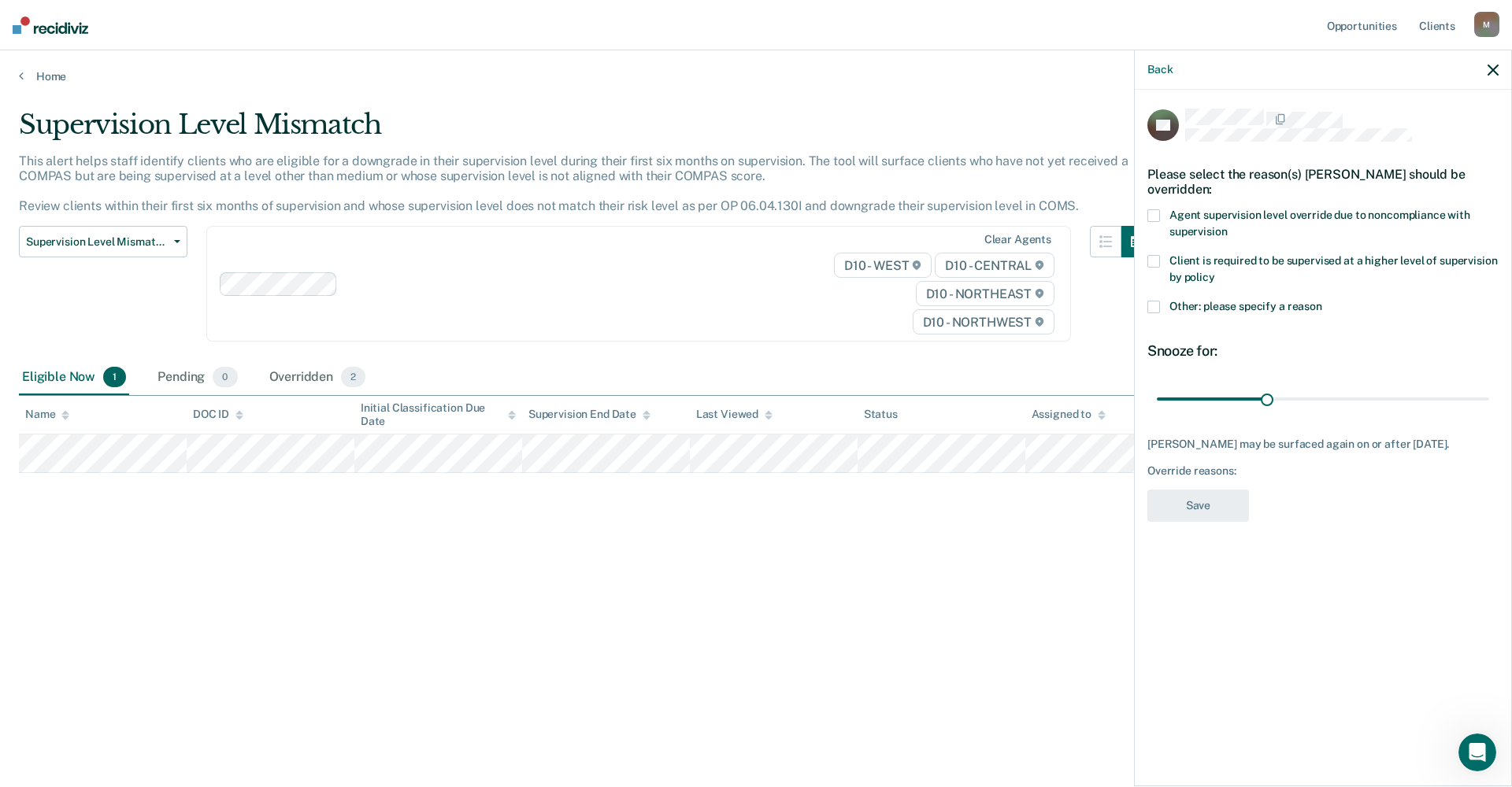
click at [925, 300] on input "Other: please specify a reason" at bounding box center [1323, 300] width 0 height 0
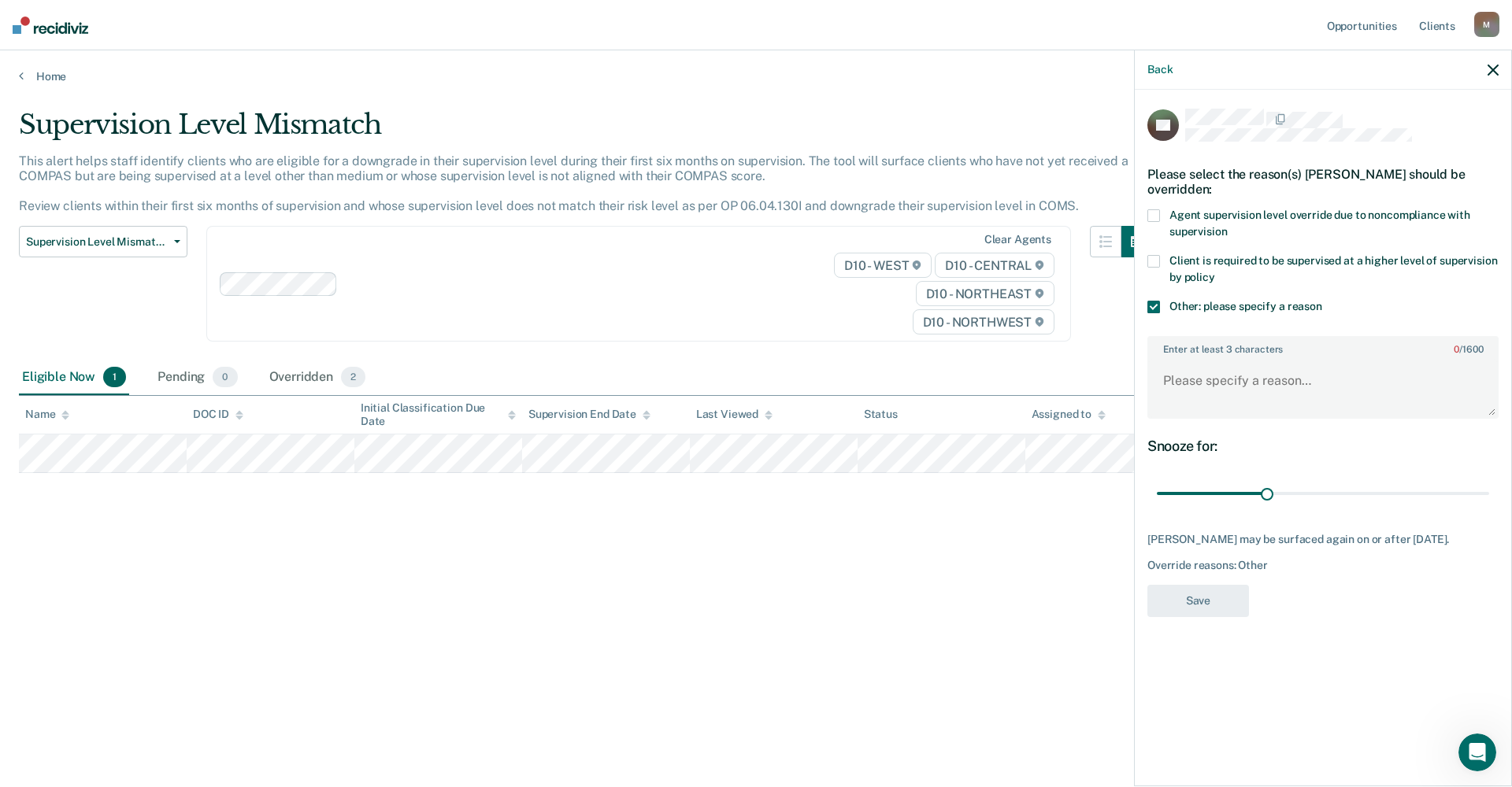
click at [925, 300] on input "Other: please specify a reason" at bounding box center [1323, 300] width 0 height 0
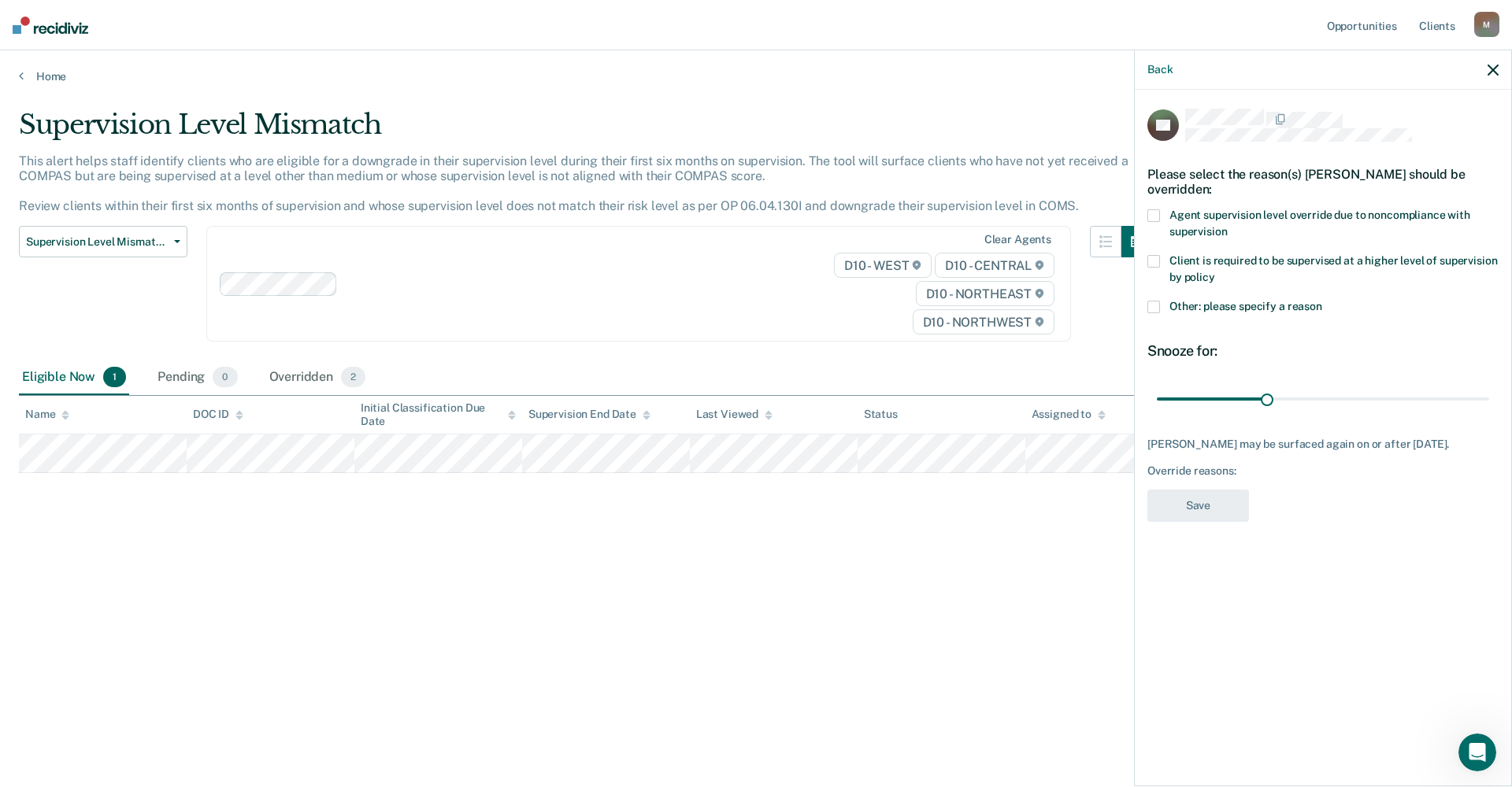
click at [925, 301] on span "Other: please specify a reason" at bounding box center [1246, 307] width 152 height 13
click at [925, 300] on input "Other: please specify a reason" at bounding box center [1323, 300] width 0 height 0
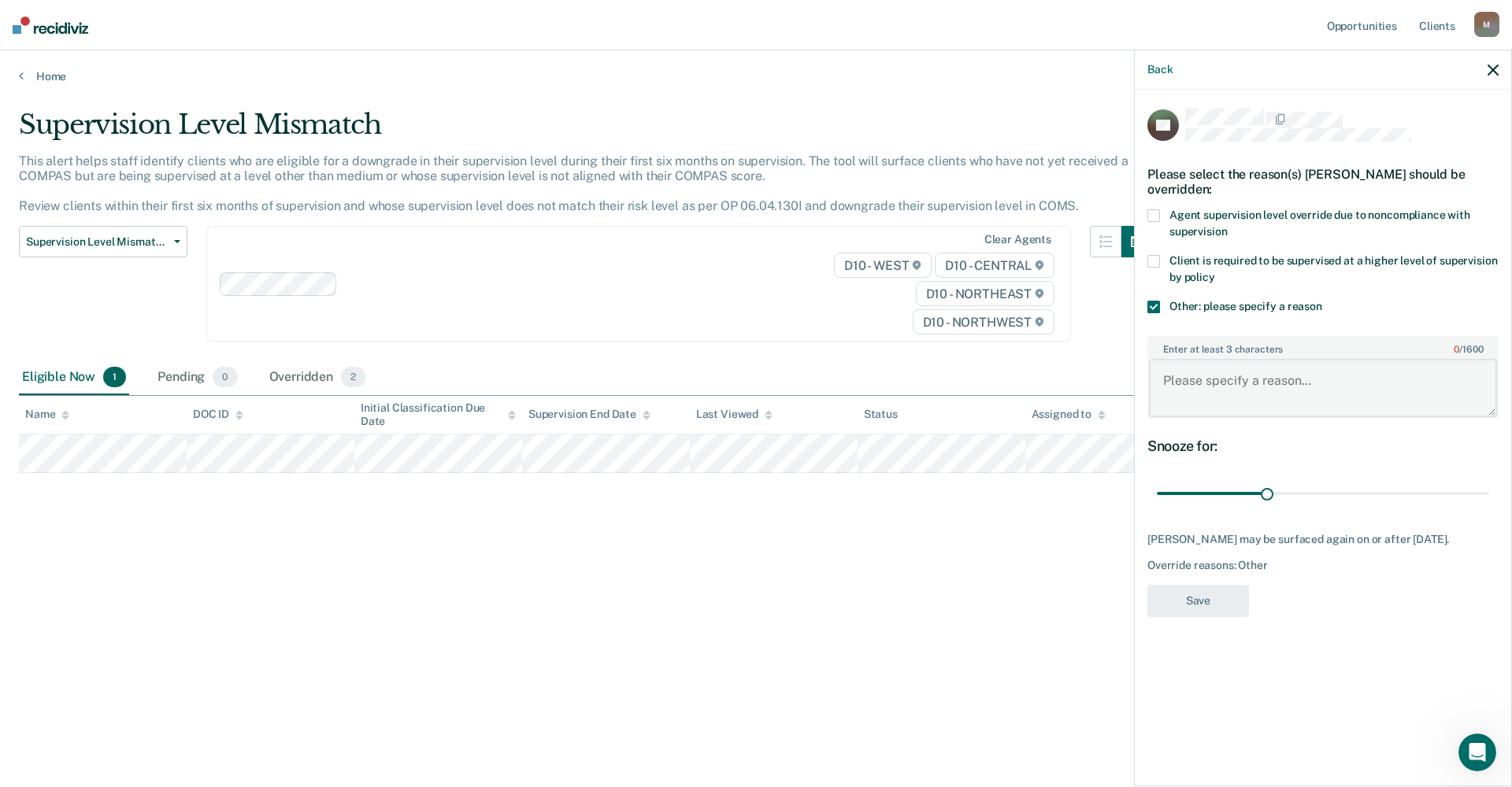
click at [925, 378] on textarea "Enter at least 3 characters 0 / 1600" at bounding box center [1323, 387] width 348 height 58
type textarea "The defendant is homeless."
click at [55, 376] on div "Eligible Now 1" at bounding box center [74, 377] width 110 height 35
click at [925, 589] on button "Save" at bounding box center [1198, 601] width 101 height 32
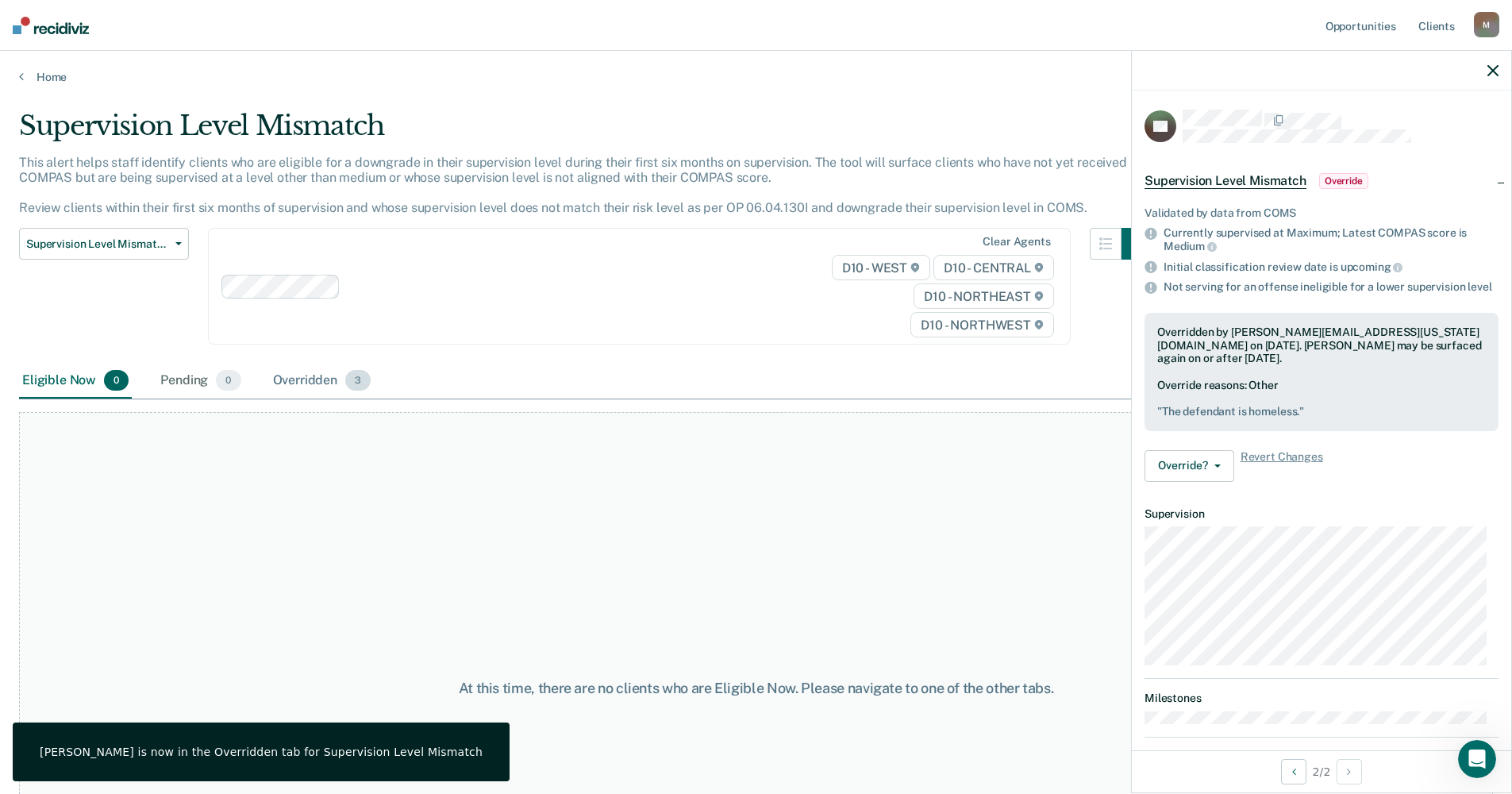
click at [296, 382] on div "Overridden 3" at bounding box center [323, 381] width 105 height 35
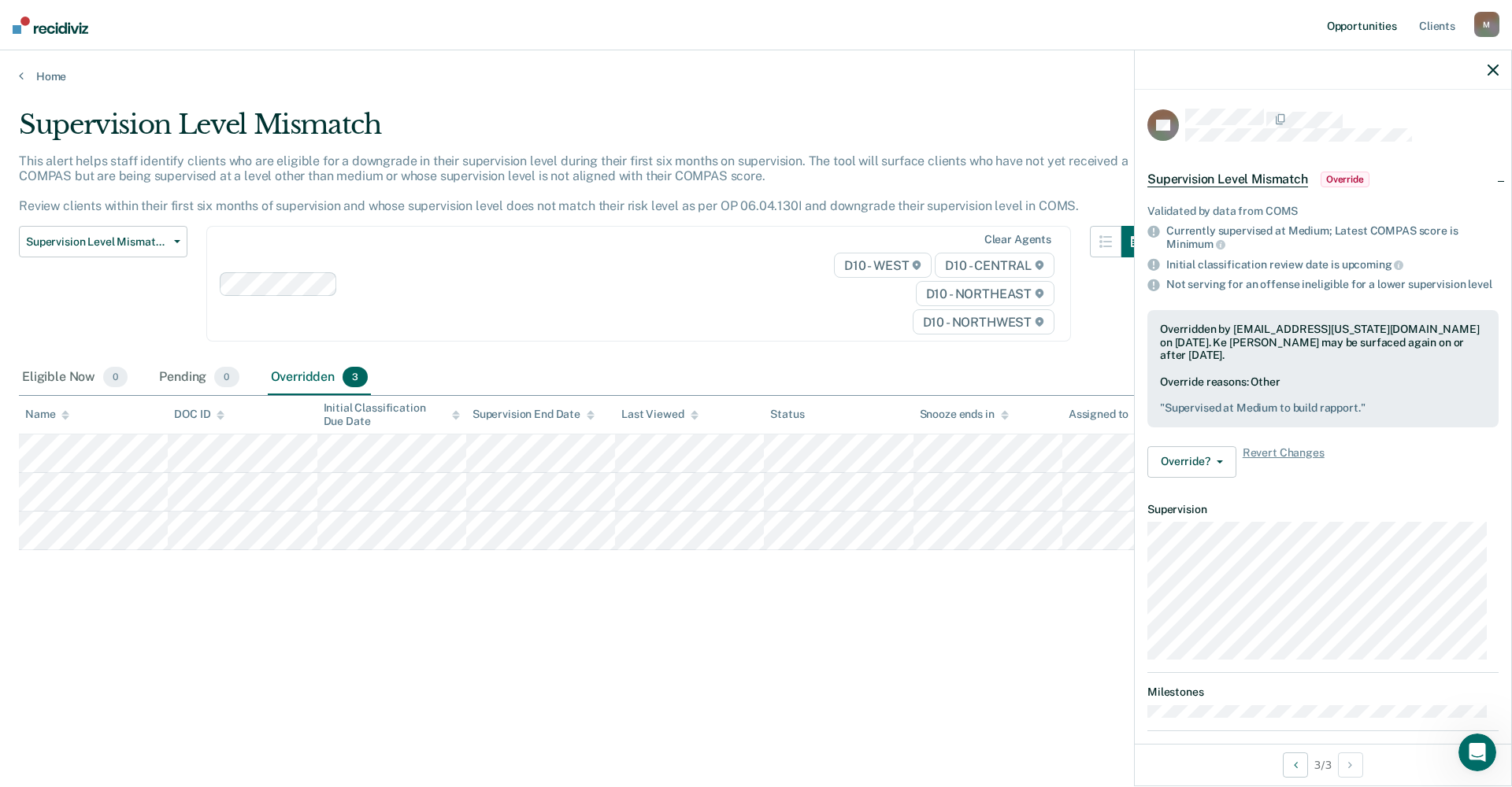
click at [925, 22] on link "Opportunities" at bounding box center [1361, 25] width 76 height 50
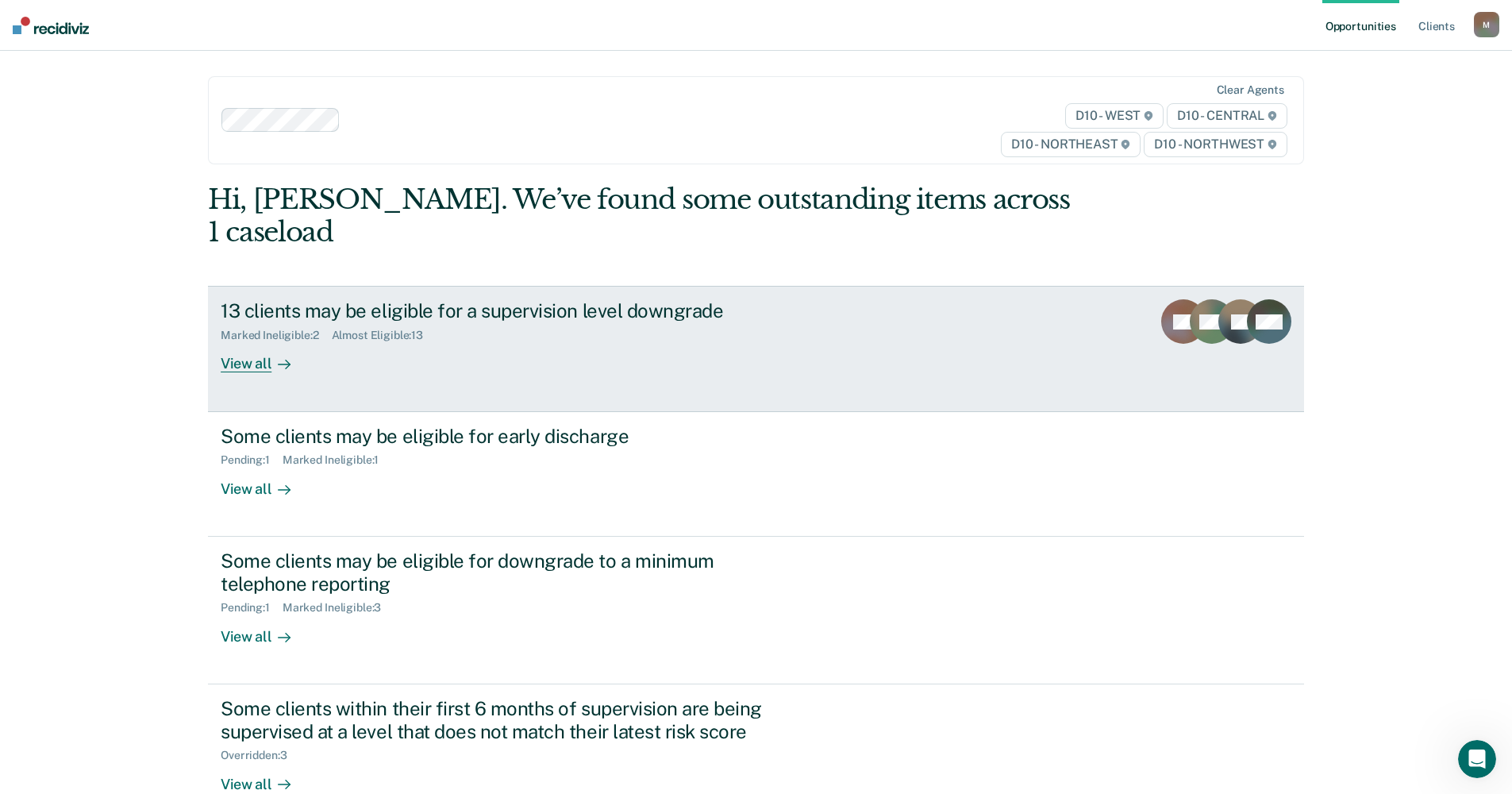
click at [276, 329] on div "Marked Ineligible : 2" at bounding box center [276, 336] width 110 height 14
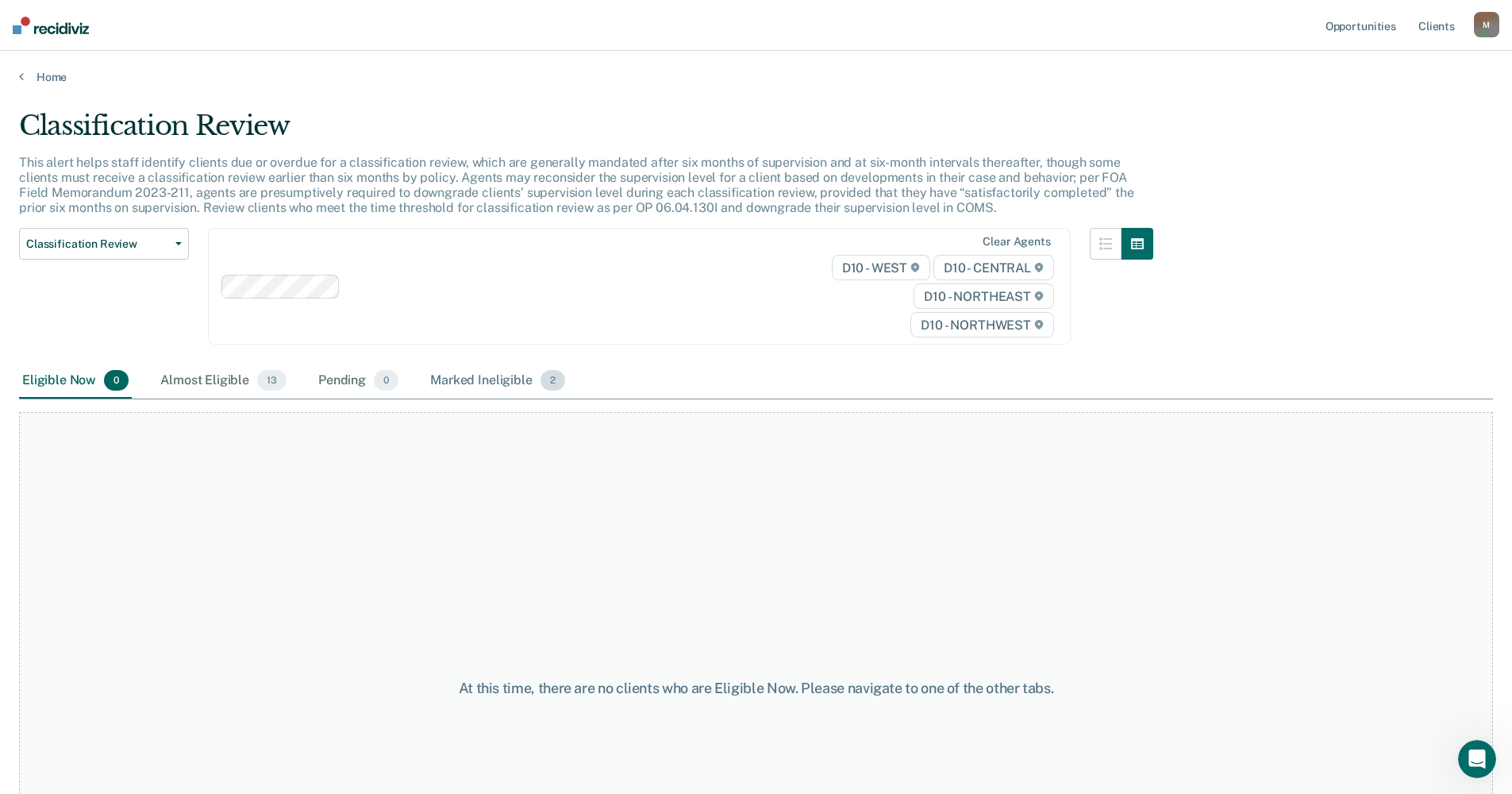
click at [457, 378] on div "Marked Ineligible 2" at bounding box center [497, 381] width 141 height 35
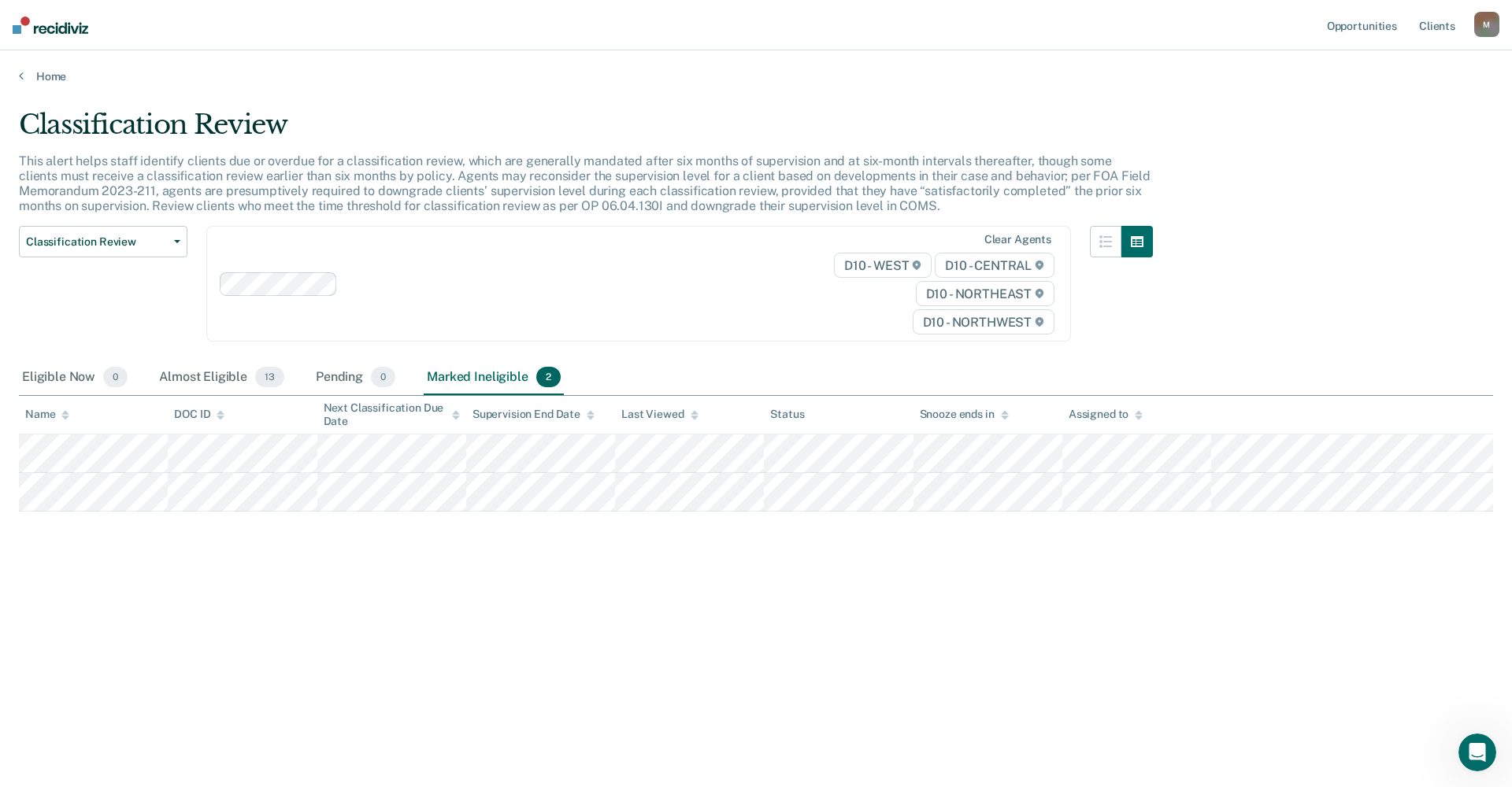
drag, startPoint x: 454, startPoint y: 375, endPoint x: 317, endPoint y: 586, distance: 251.6
click at [317, 586] on div "Classification Review This alert helps staff identify clients due or overdue fo…" at bounding box center [756, 388] width 1474 height 560
click at [925, 25] on link "Opportunities" at bounding box center [1361, 25] width 76 height 50
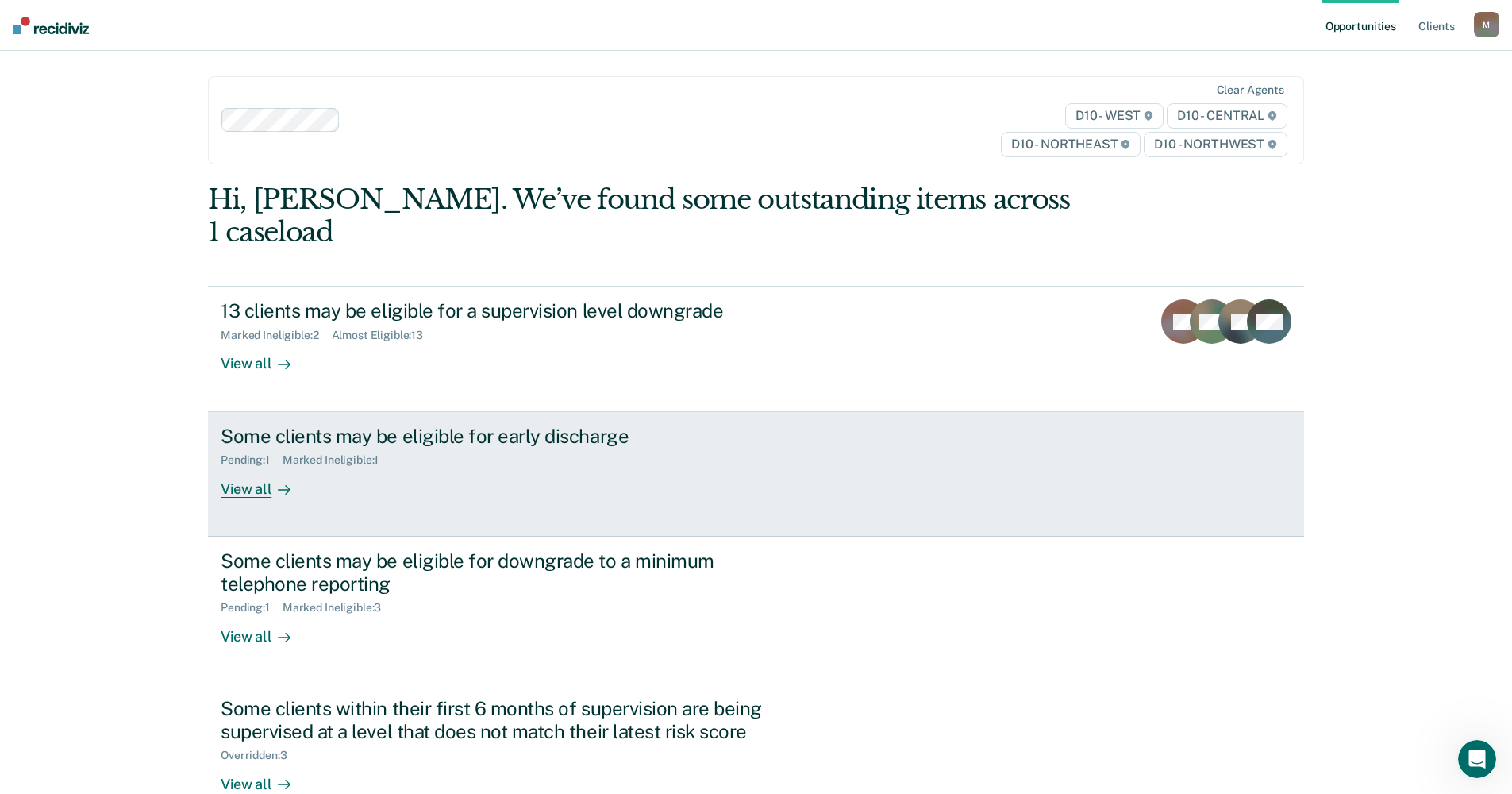
click at [231, 453] on div "Pending : 1" at bounding box center [251, 459] width 62 height 14
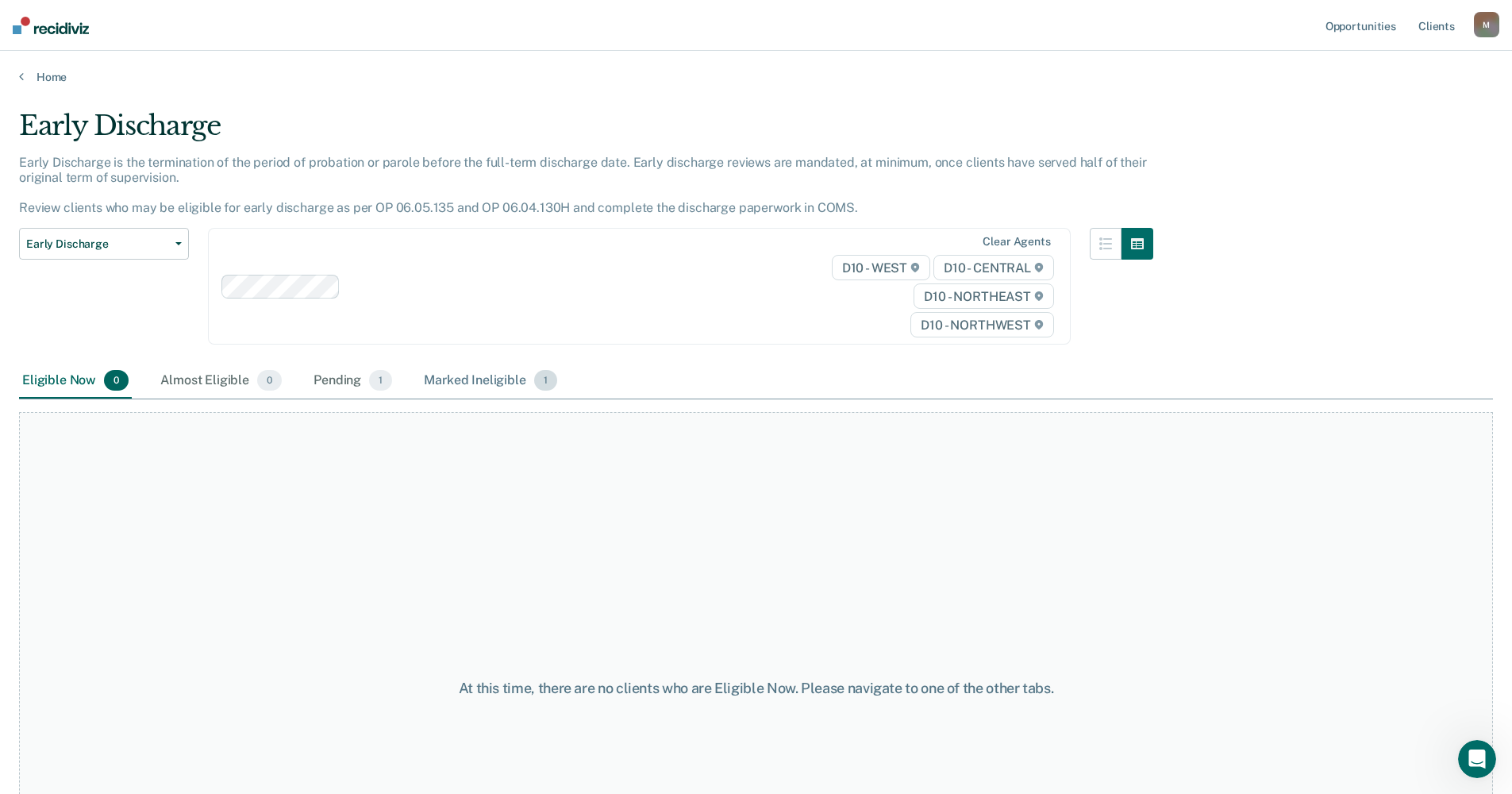
click at [489, 382] on div "Marked Ineligible 1" at bounding box center [490, 381] width 140 height 35
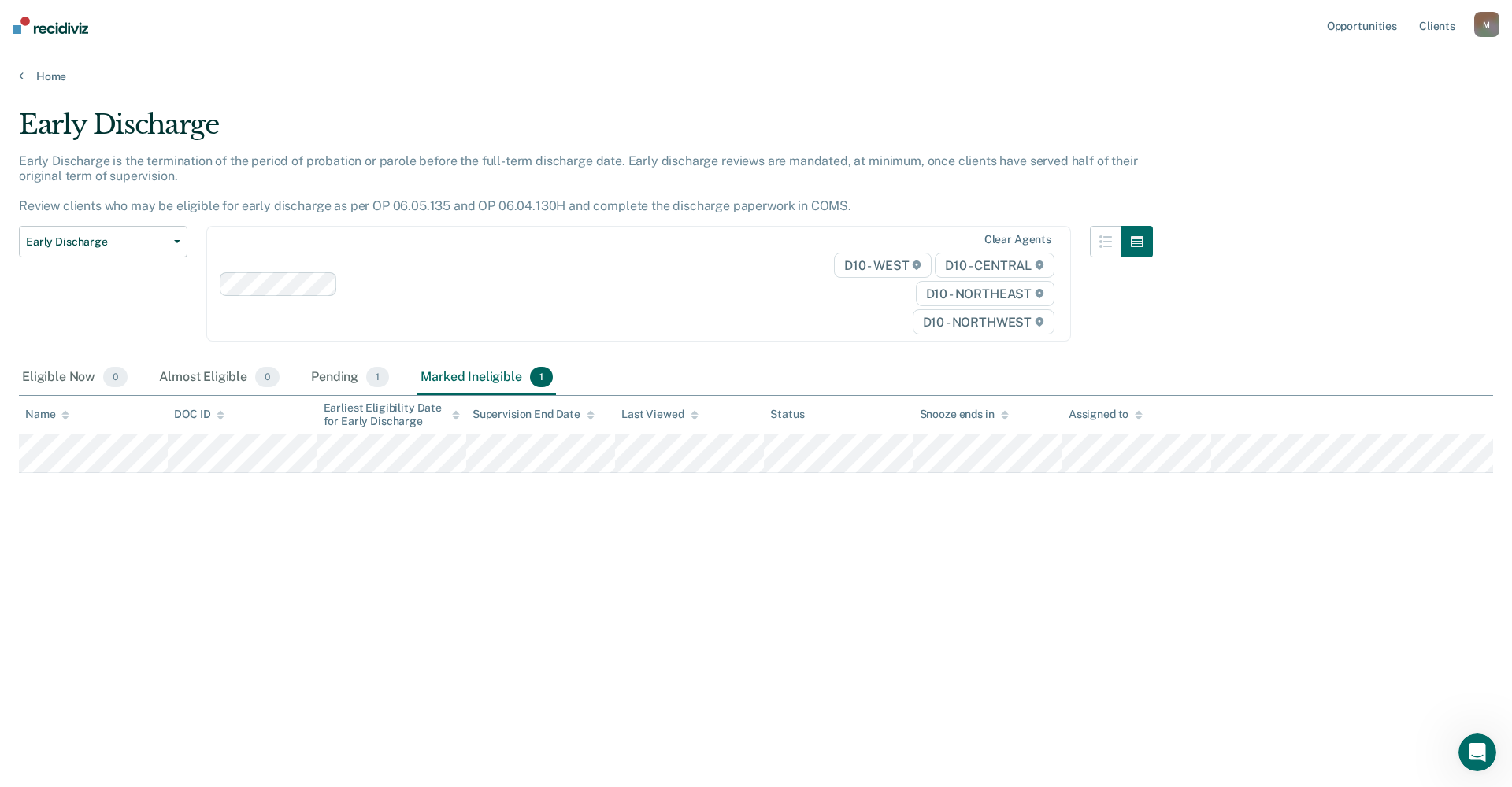
drag, startPoint x: 414, startPoint y: 375, endPoint x: 440, endPoint y: 368, distance: 26.9
drag, startPoint x: 440, startPoint y: 368, endPoint x: 1363, endPoint y: 29, distance: 983.3
click at [925, 29] on link "Opportunities" at bounding box center [1361, 25] width 76 height 50
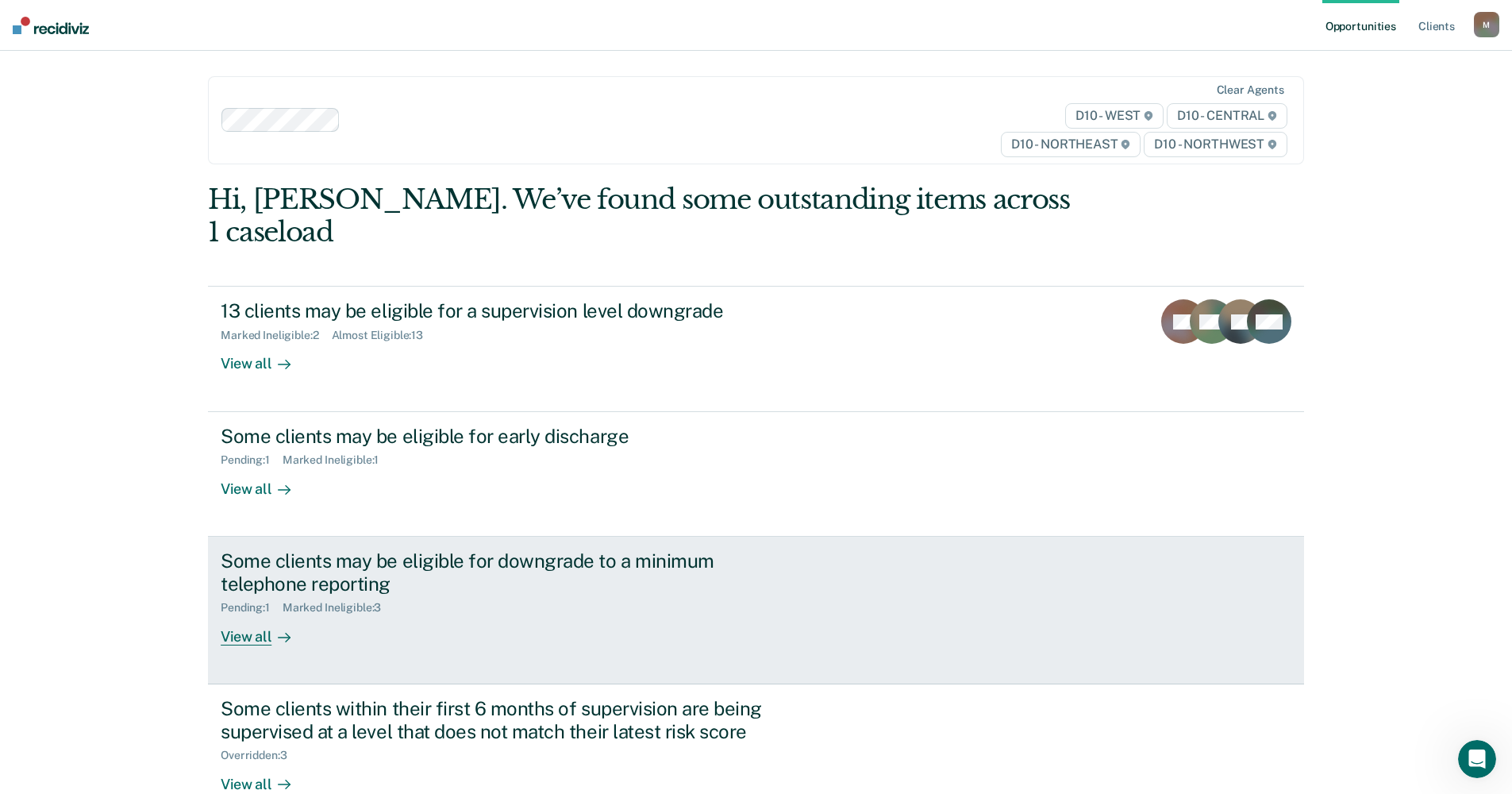
click at [245, 615] on div "View all" at bounding box center [265, 630] width 89 height 31
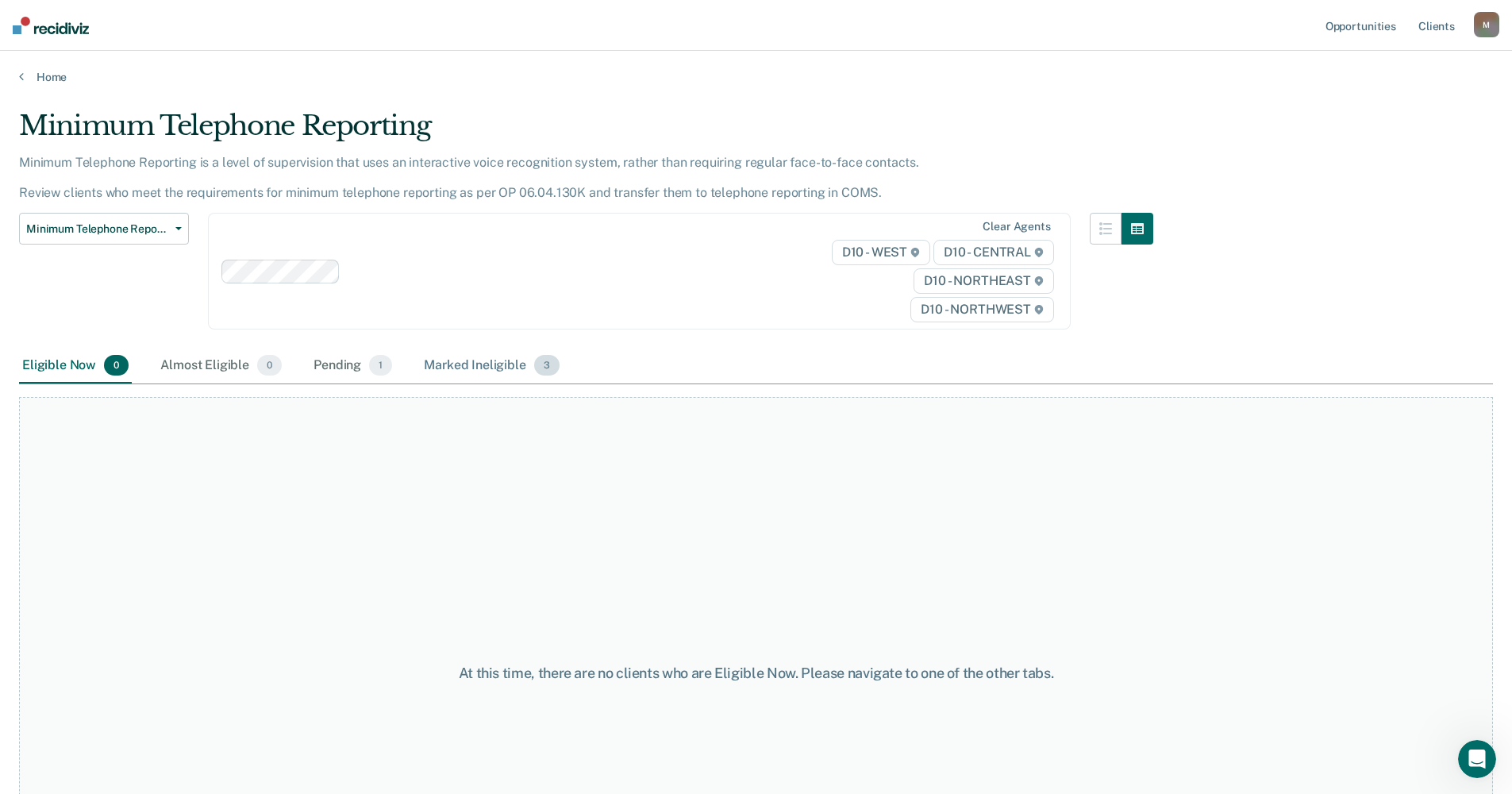
click at [516, 362] on div "Marked Ineligible 3" at bounding box center [491, 366] width 142 height 35
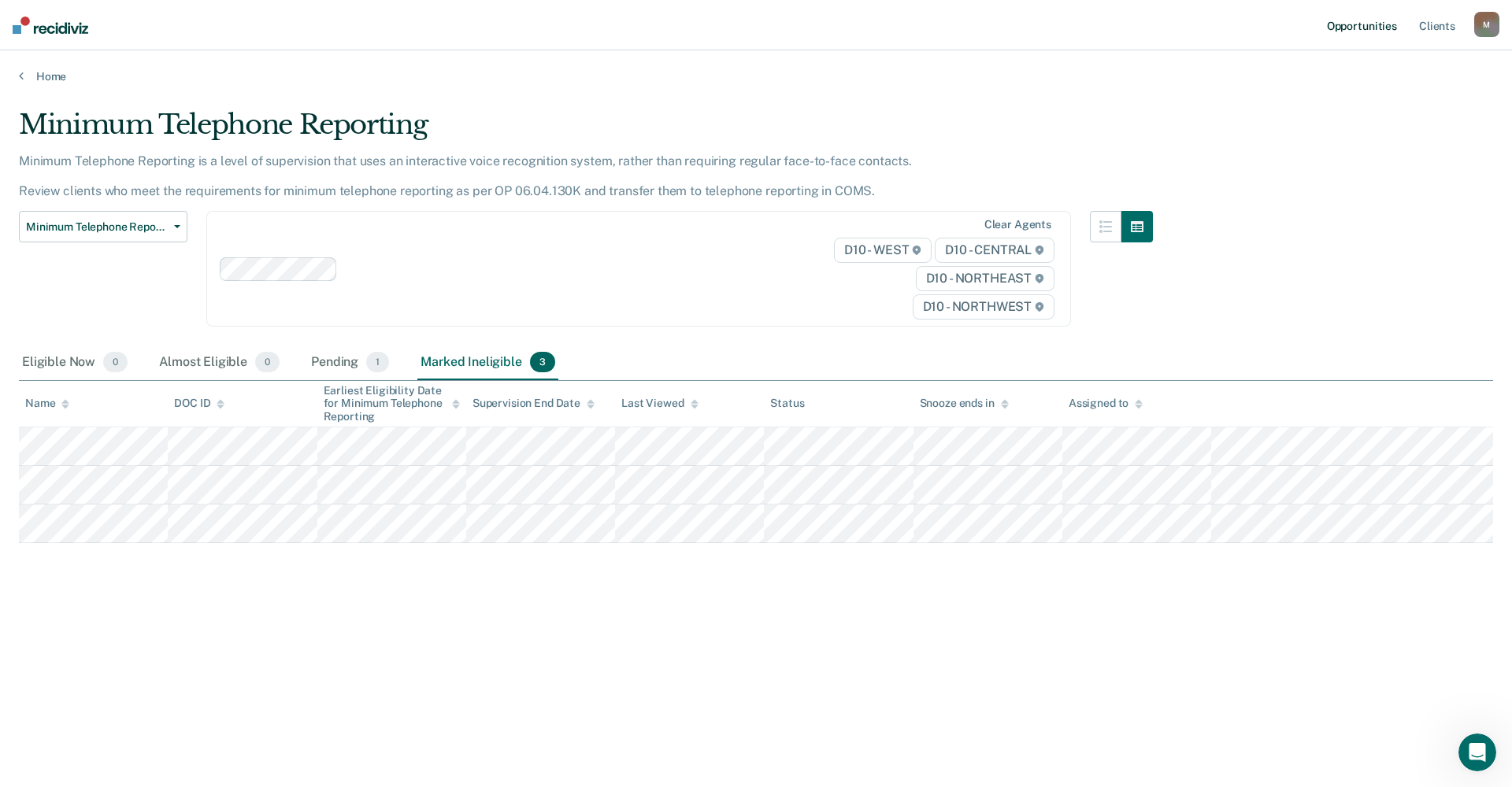
click at [925, 22] on link "Opportunities" at bounding box center [1361, 25] width 76 height 50
